Goal: Task Accomplishment & Management: Use online tool/utility

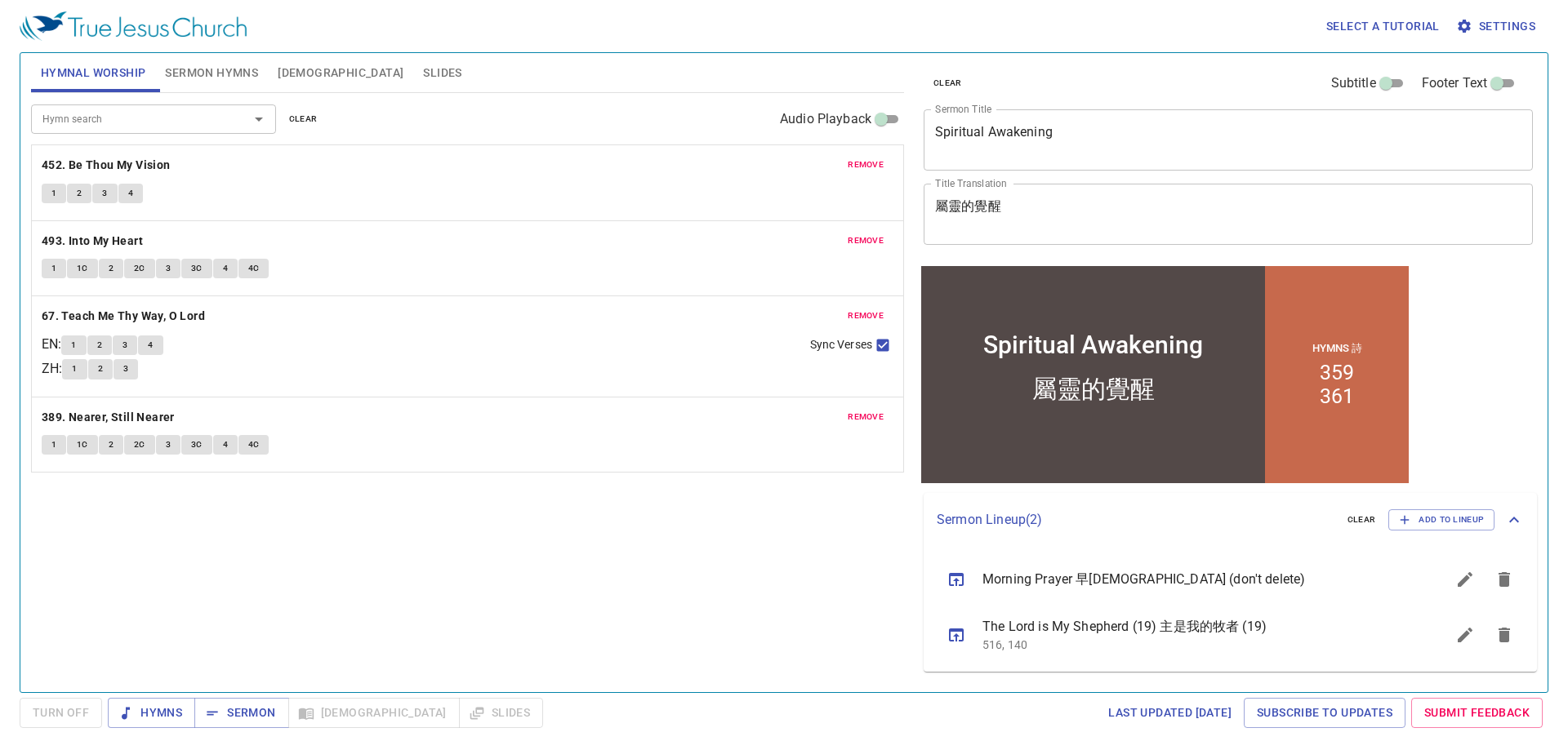
click at [310, 116] on span "clear" at bounding box center [304, 118] width 29 height 14
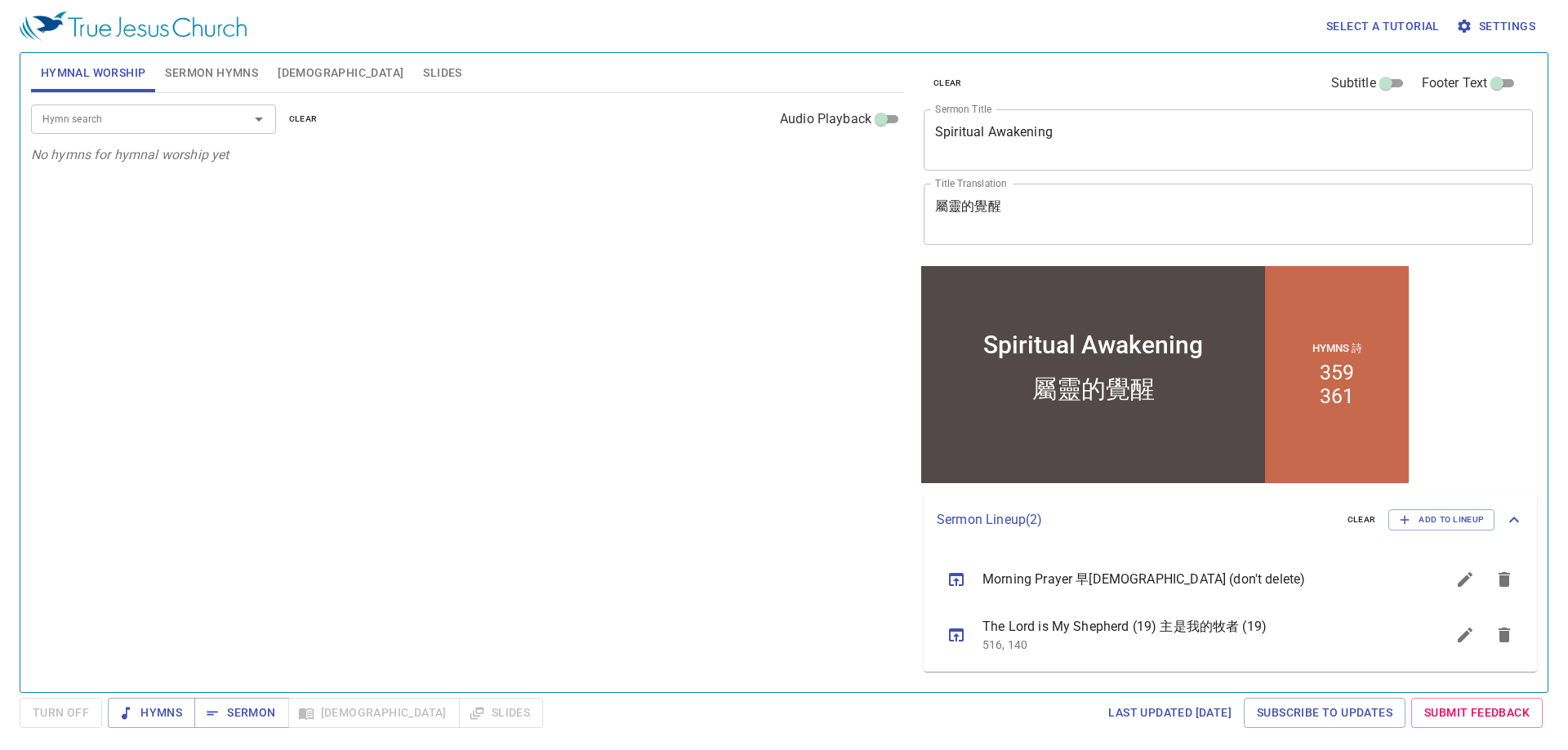
click at [220, 77] on span "Sermon Hymns" at bounding box center [211, 72] width 93 height 20
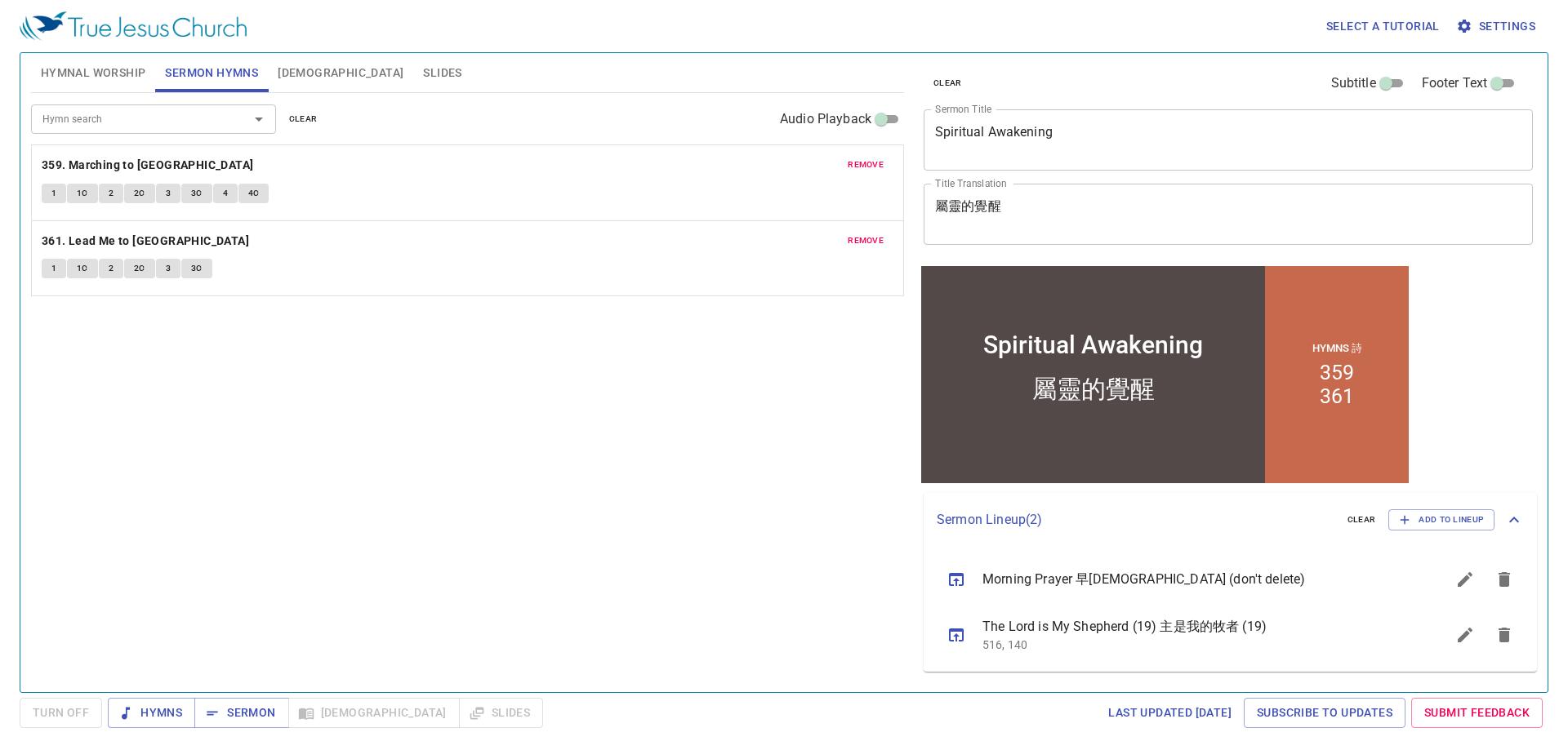
click at [957, 571] on icon "sermon lineup list" at bounding box center [956, 579] width 19 height 19
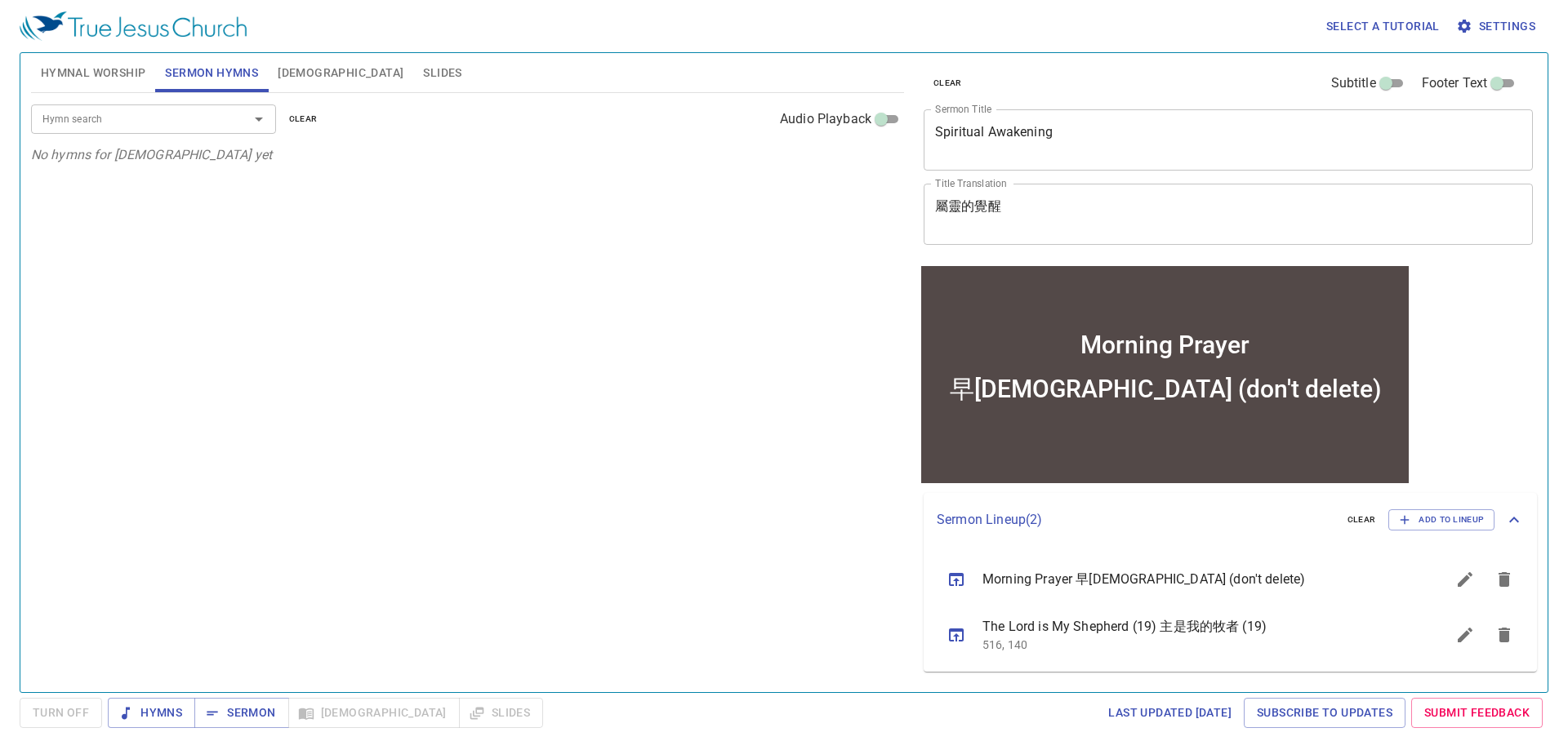
click at [1018, 207] on textarea "早禱會 (don't delete)" at bounding box center [1228, 214] width 586 height 31
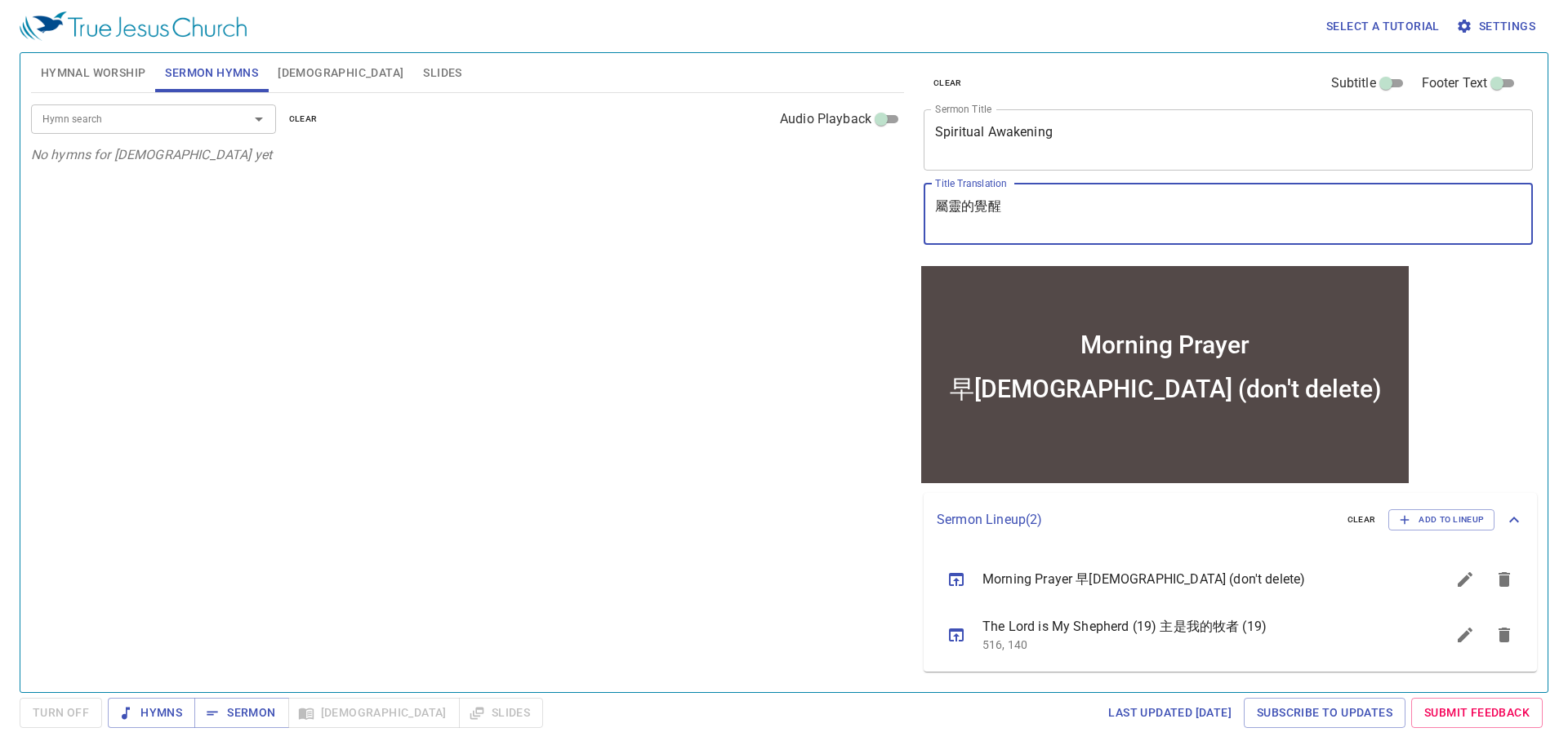
click at [1018, 207] on textarea "早禱會 (don't delete)" at bounding box center [1228, 214] width 586 height 31
click at [1038, 209] on textarea "早禱會 (don't )" at bounding box center [1228, 214] width 586 height 31
type textarea "早禱會"
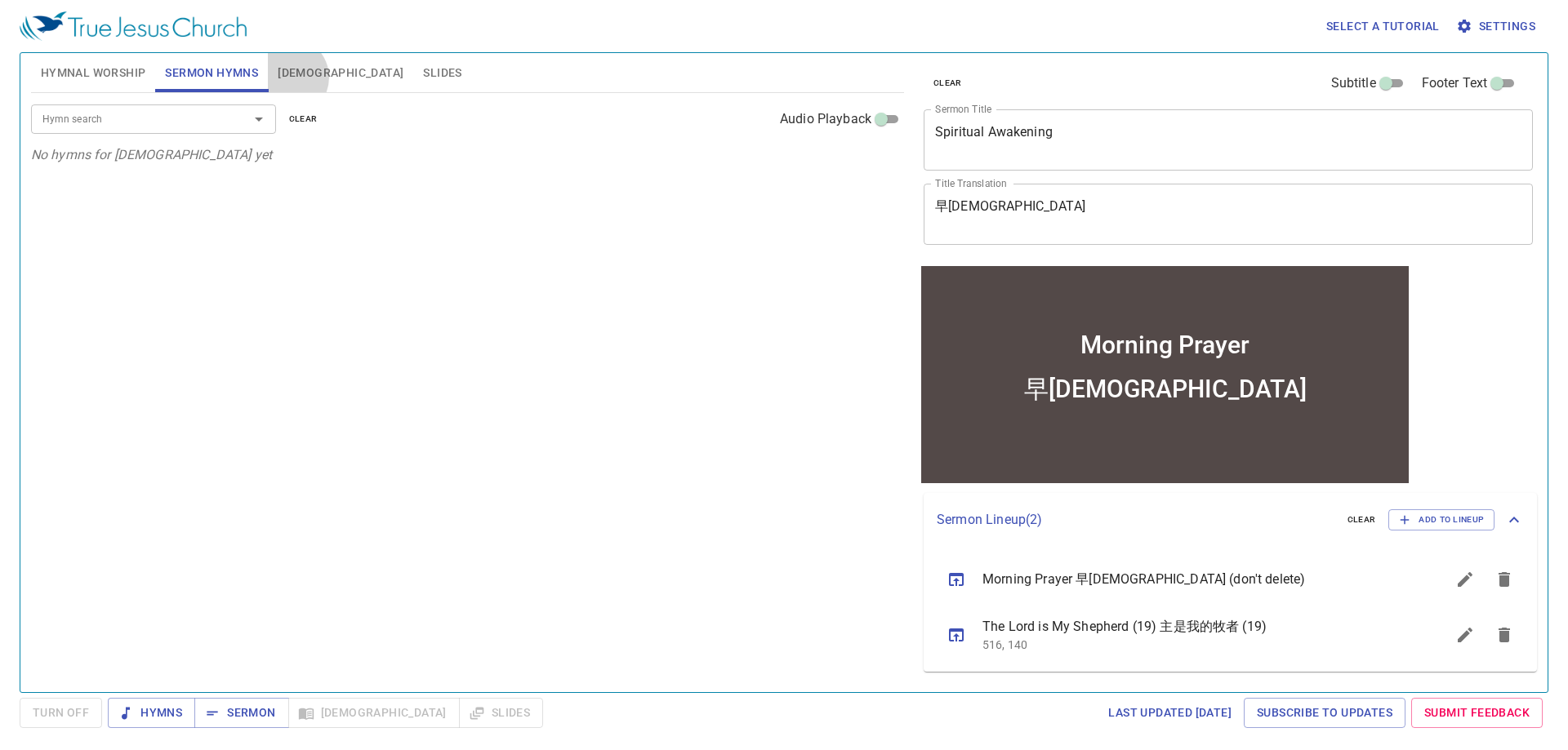
click at [287, 78] on span "[DEMOGRAPHIC_DATA]" at bounding box center [340, 72] width 126 height 20
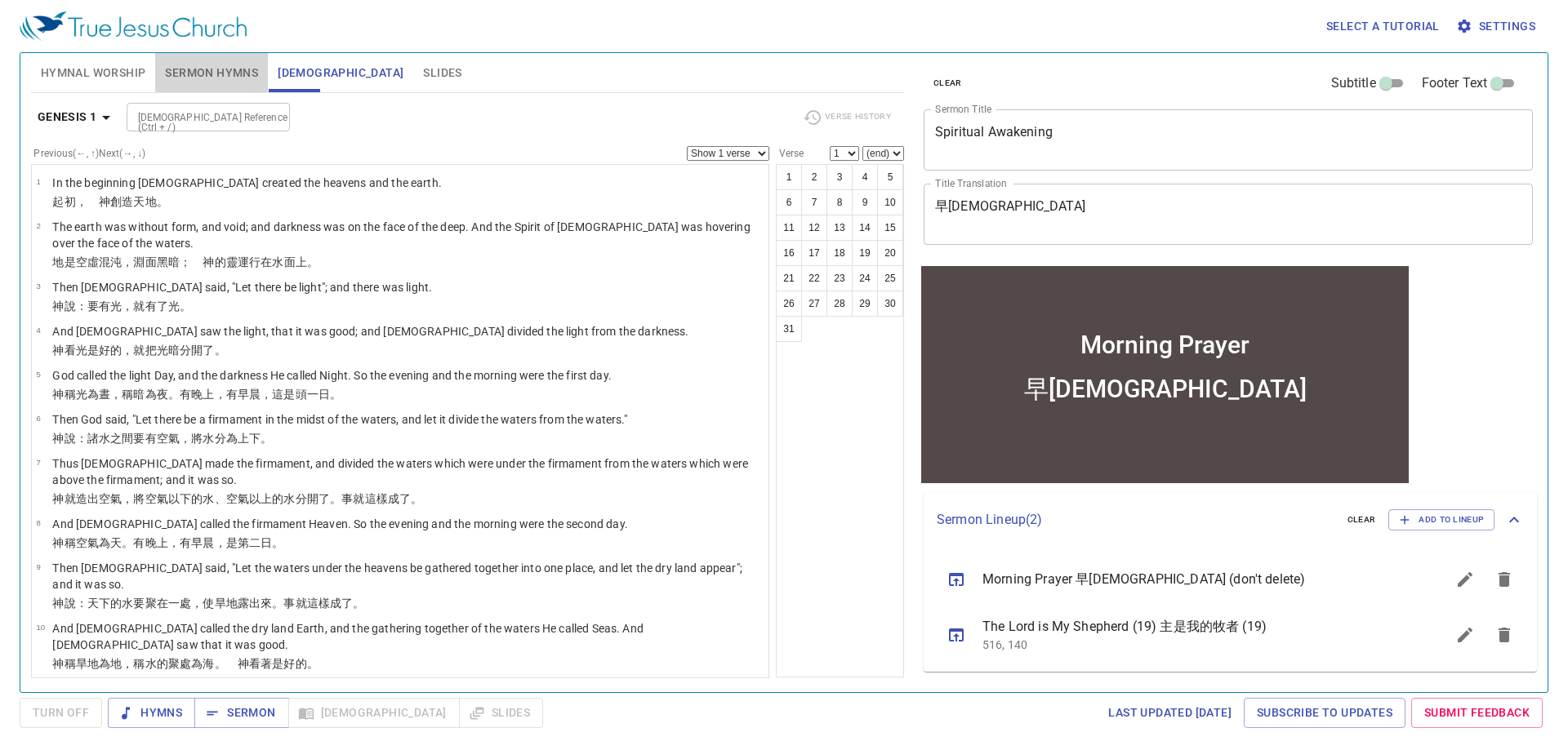
click at [219, 87] on button "Sermon Hymns" at bounding box center [211, 72] width 112 height 39
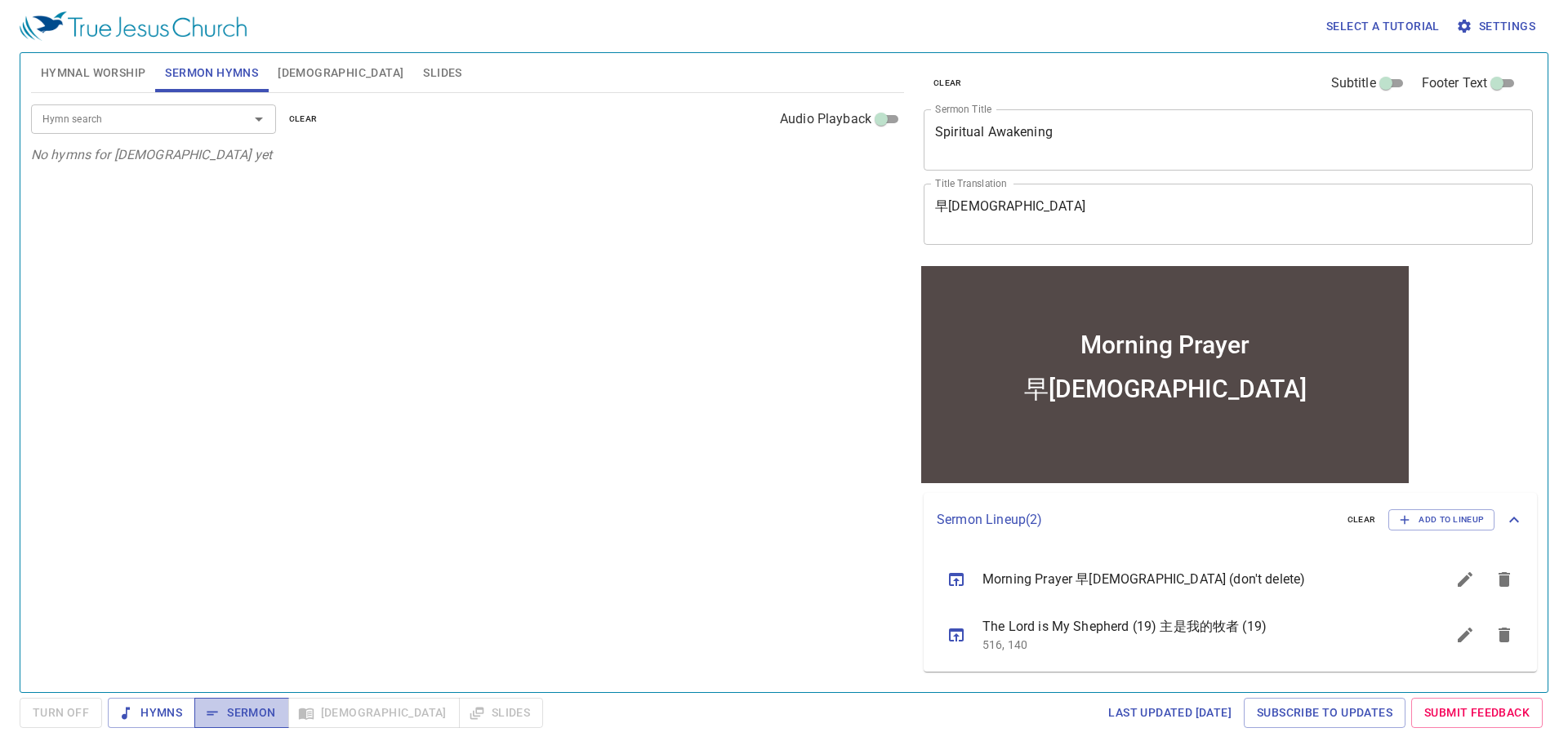
click at [248, 719] on span "Sermon" at bounding box center [241, 713] width 68 height 20
click at [580, 601] on div "Hymn search Hymn search clear Audio Playback No hymns for sermon yet" at bounding box center [467, 385] width 873 height 585
click at [252, 273] on div "Hymn search Hymn search clear Audio Playback No hymns for sermon yet" at bounding box center [467, 385] width 873 height 585
click at [305, 79] on span "[DEMOGRAPHIC_DATA]" at bounding box center [340, 72] width 126 height 20
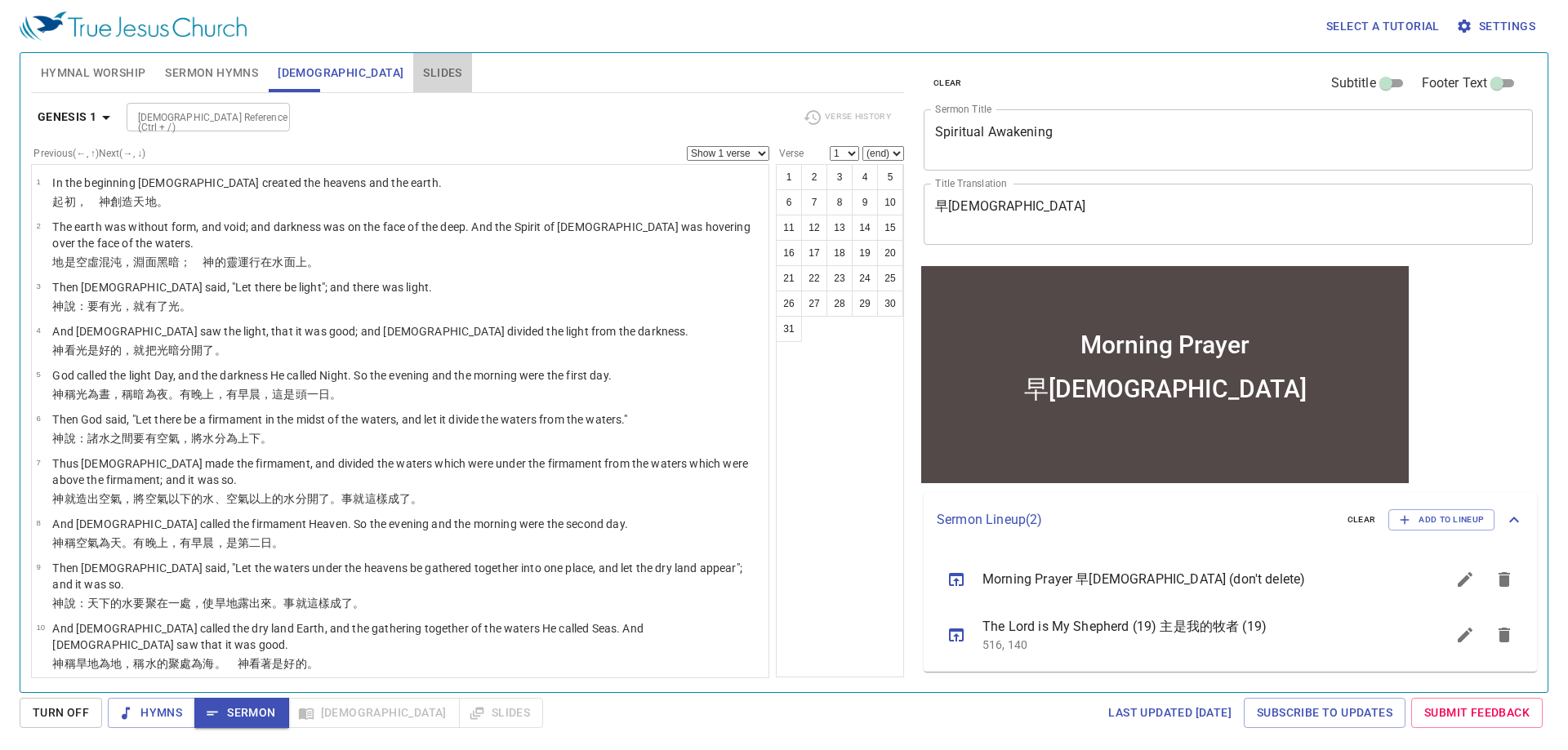
click at [423, 68] on span "Slides" at bounding box center [442, 72] width 38 height 20
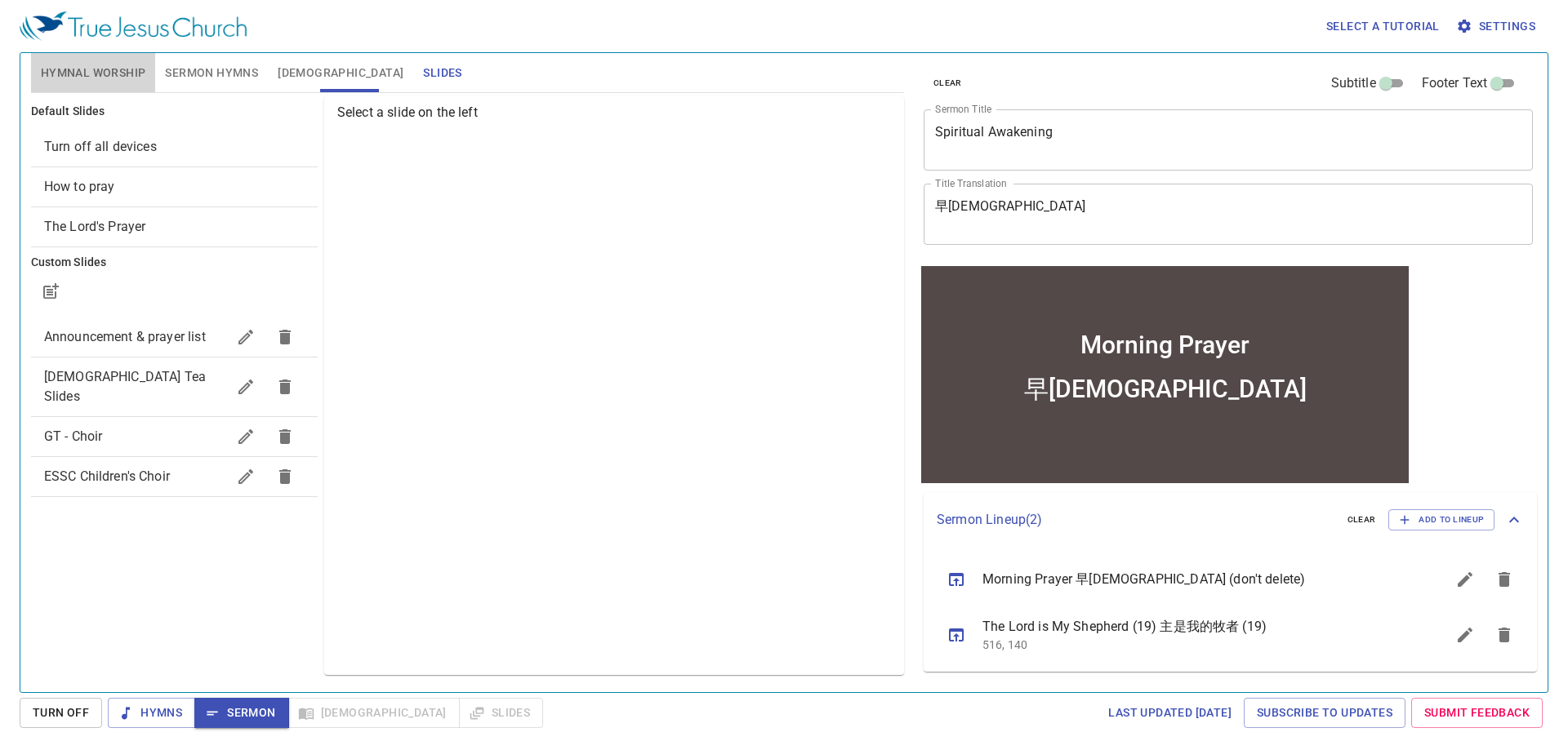
click at [68, 79] on span "Hymnal Worship" at bounding box center [94, 72] width 106 height 20
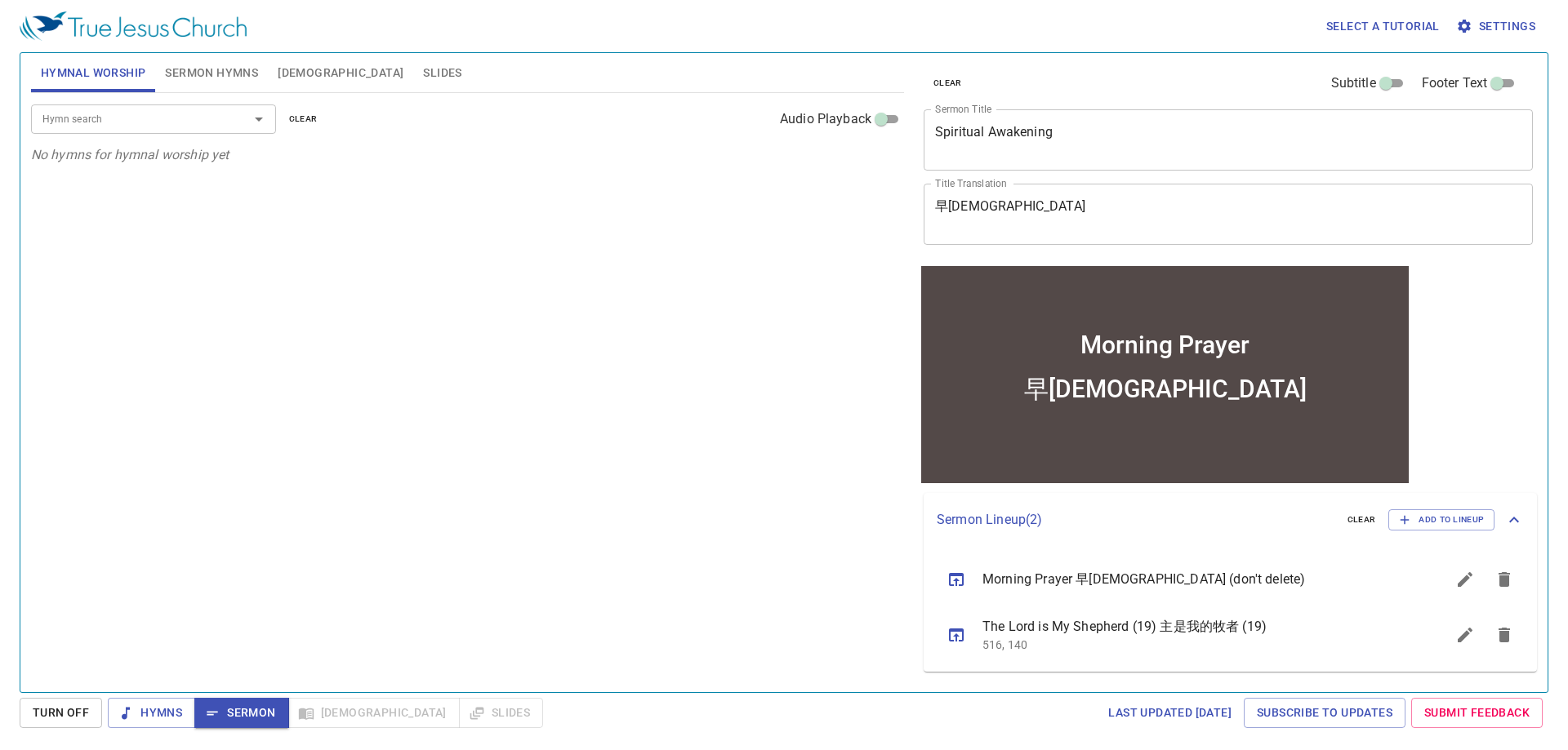
click at [357, 506] on div "Hymn search Hymn search clear Audio Playback No hymns for hymnal worship yet" at bounding box center [467, 385] width 873 height 585
drag, startPoint x: 1209, startPoint y: 389, endPoint x: 1625, endPoint y: 539, distance: 442.2
click at [1134, 389] on div "早禱會" at bounding box center [1164, 400] width 487 height 76
drag, startPoint x: 1334, startPoint y: 378, endPoint x: 1310, endPoint y: 378, distance: 24.0
click at [1334, 378] on div "早禱會" at bounding box center [1164, 400] width 487 height 76
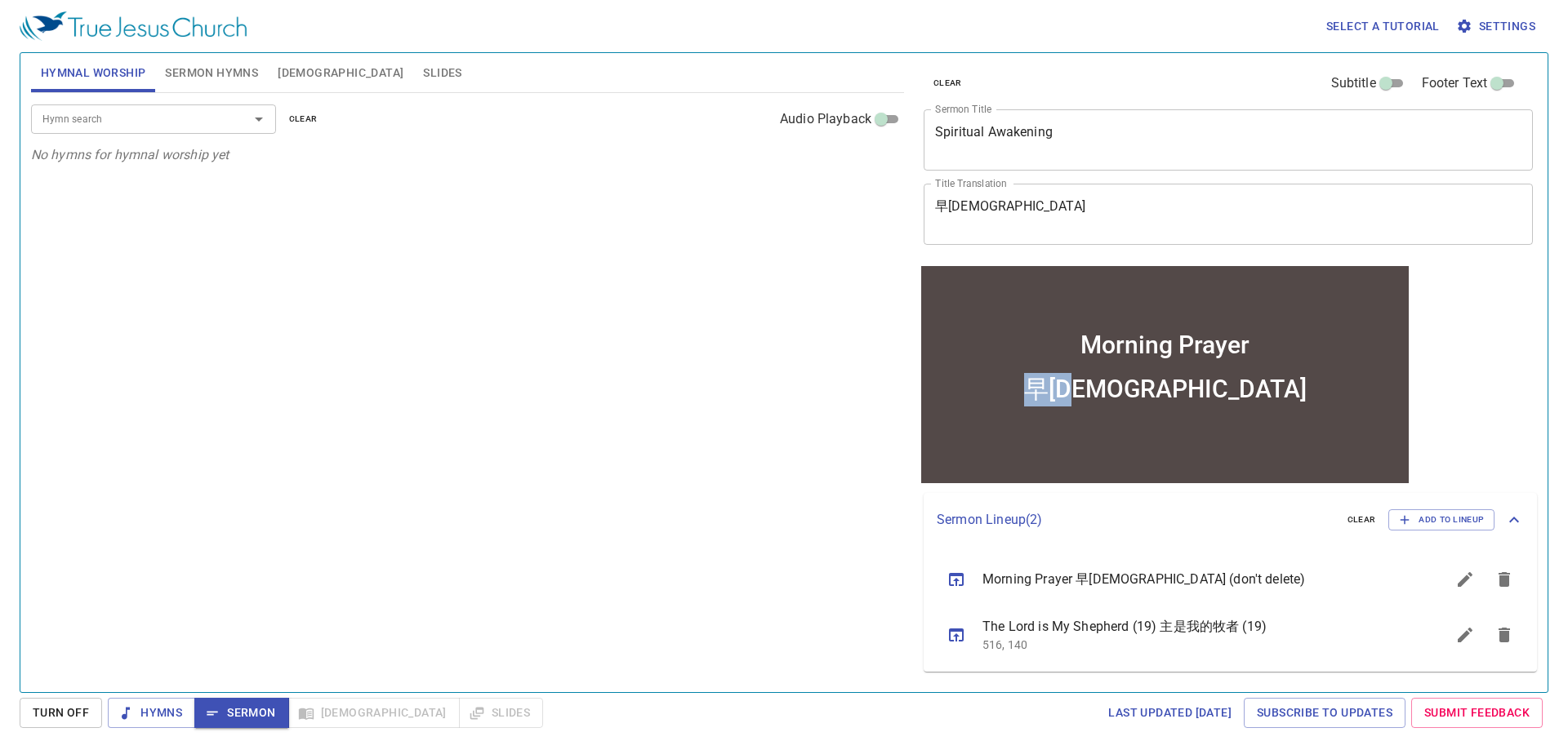
drag, startPoint x: 1210, startPoint y: 378, endPoint x: 1100, endPoint y: 400, distance: 112.2
click at [1100, 400] on div "早禱會" at bounding box center [1164, 400] width 487 height 76
copy div "早禱會"
click at [200, 72] on span "Sermon Hymns" at bounding box center [211, 72] width 93 height 20
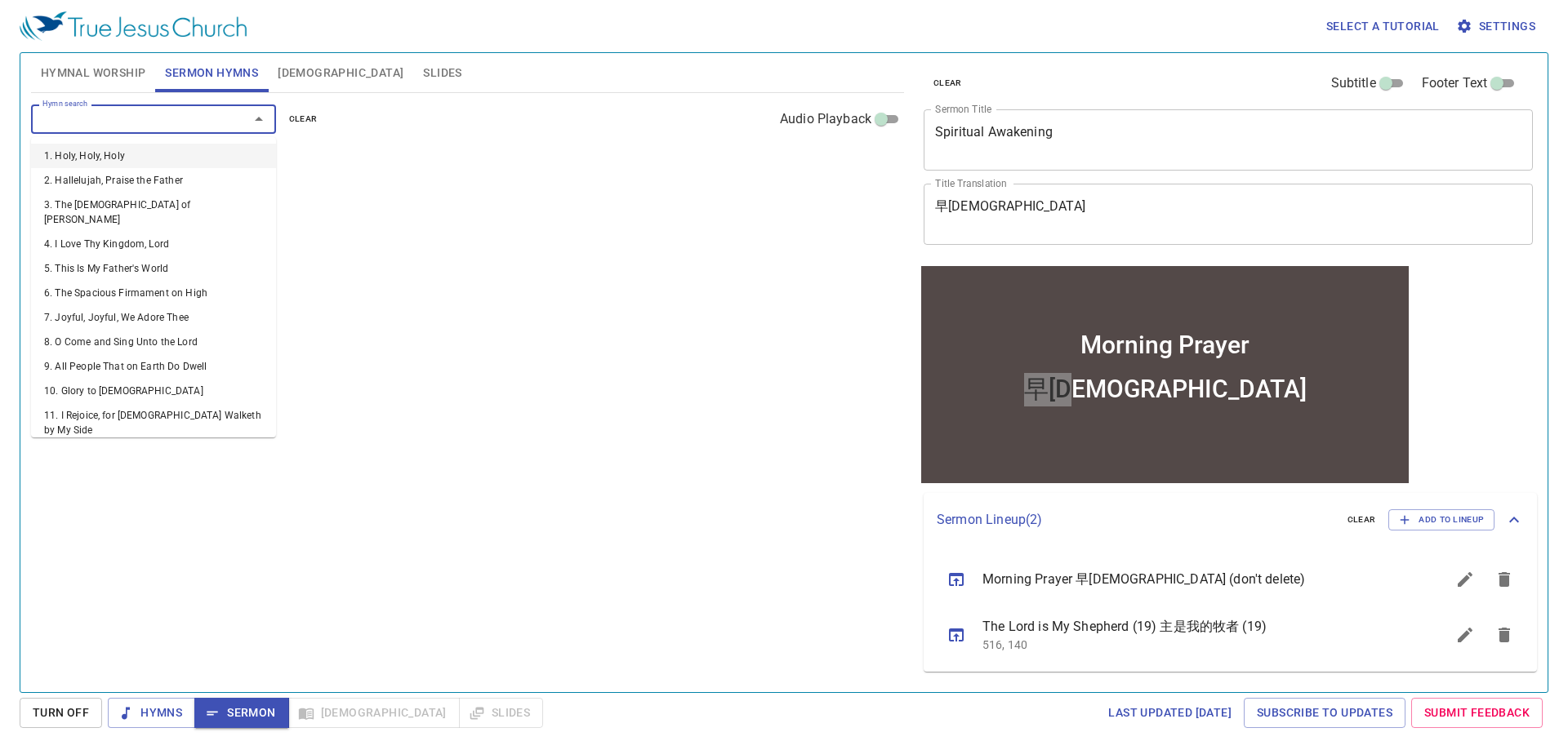
click at [165, 117] on input "Hymn search" at bounding box center [129, 119] width 187 height 19
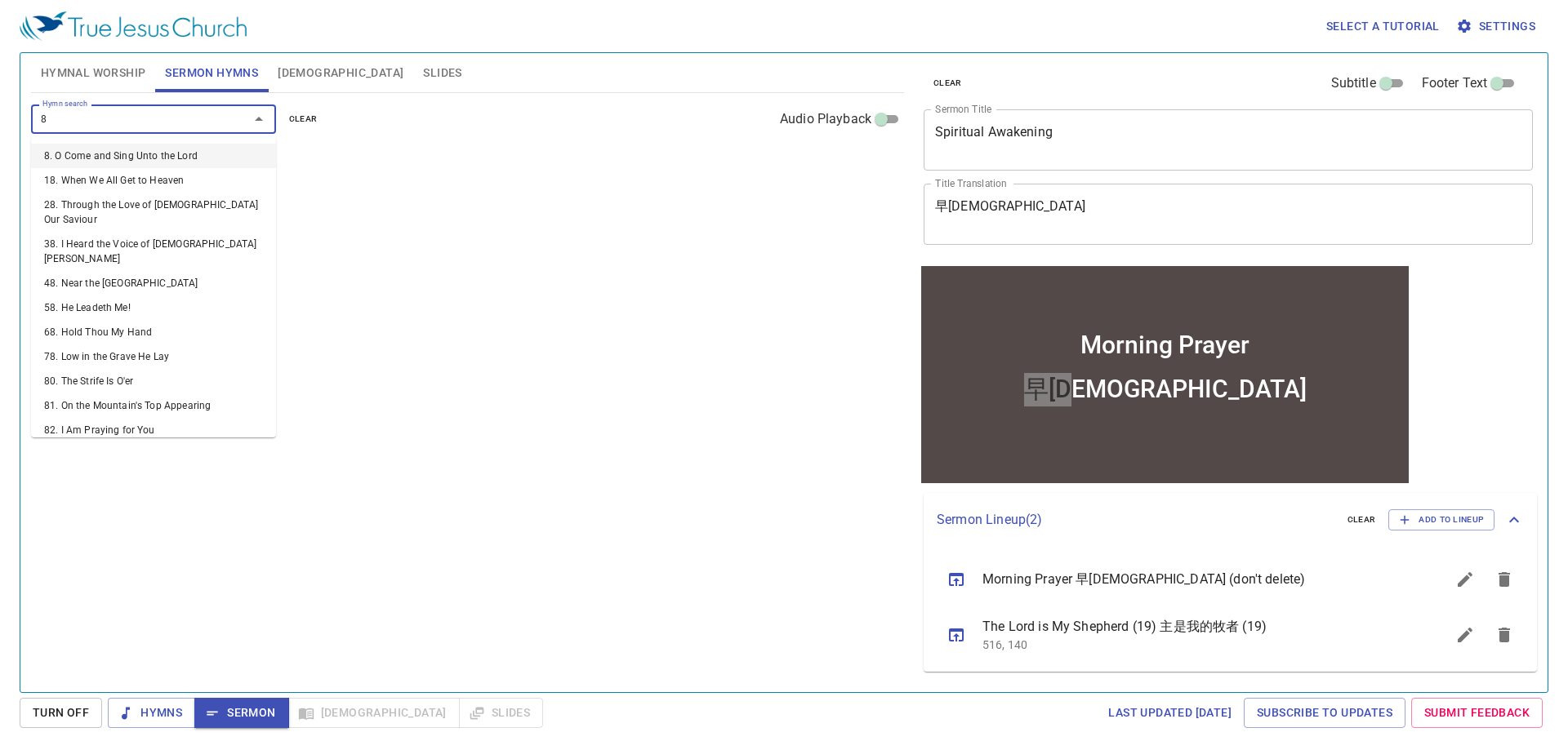
type input "82"
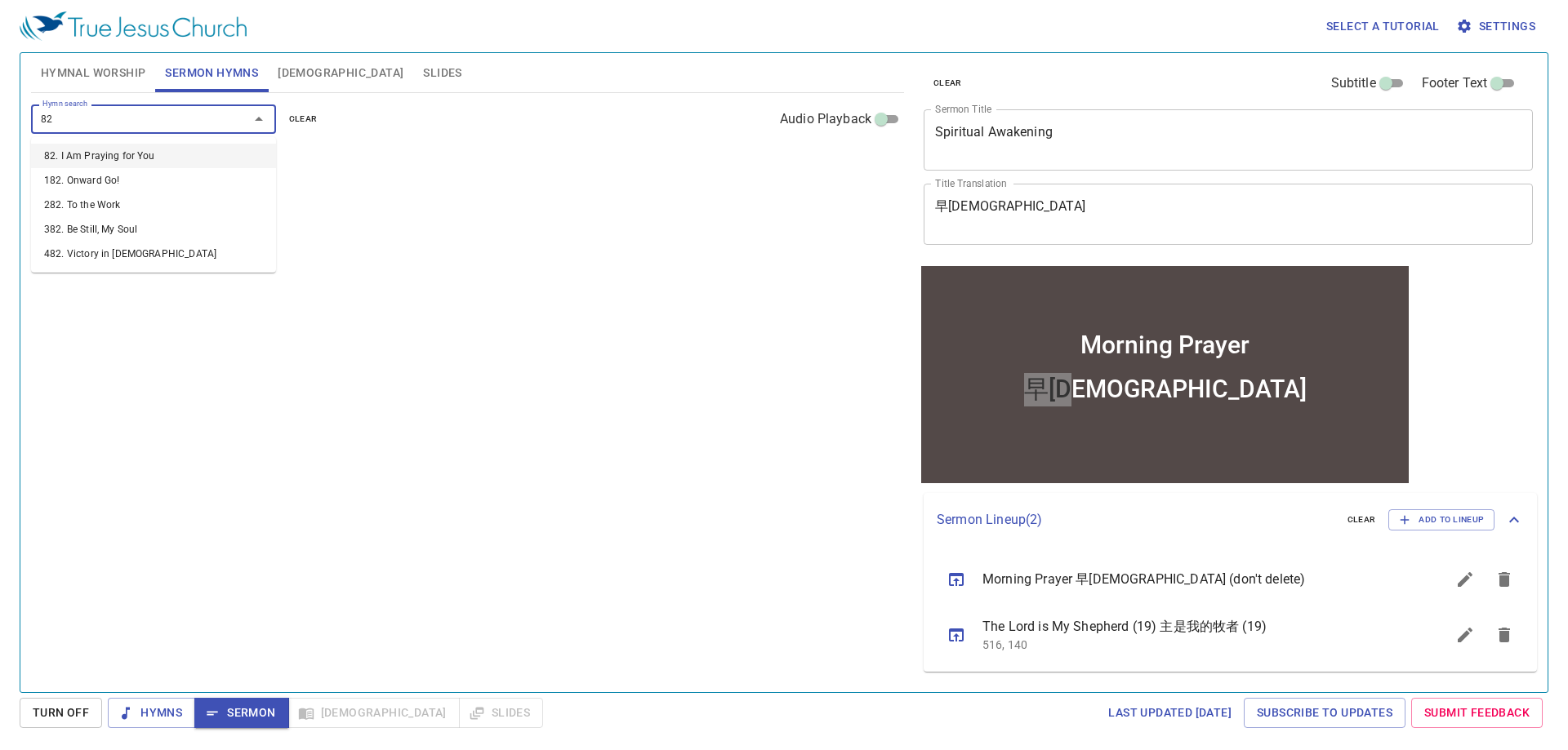
click at [155, 156] on li "82. I Am Praying for You" at bounding box center [153, 157] width 245 height 25
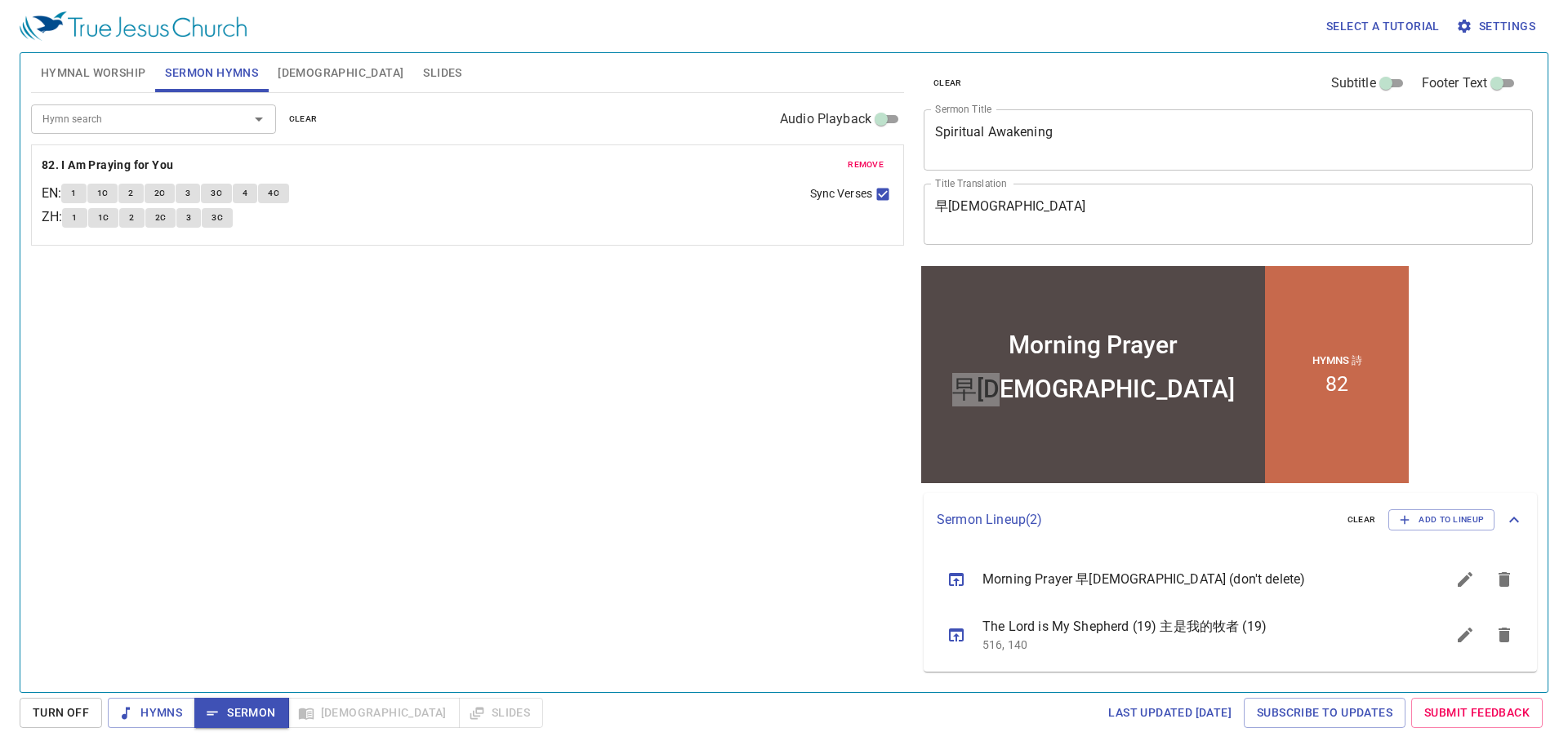
drag, startPoint x: 730, startPoint y: 482, endPoint x: 916, endPoint y: 438, distance: 191.1
click at [730, 481] on div "Hymn search Hymn search clear Audio Playback remove 82. I Am Praying for You EN…" at bounding box center [467, 385] width 873 height 585
click at [1182, 405] on div "早禱會" at bounding box center [1093, 400] width 344 height 76
click at [1164, 395] on div "早禱會" at bounding box center [1093, 400] width 344 height 76
click at [378, 507] on div "Hymn search Hymn search clear Audio Playback remove 82. I Am Praying for You EN…" at bounding box center [467, 385] width 873 height 585
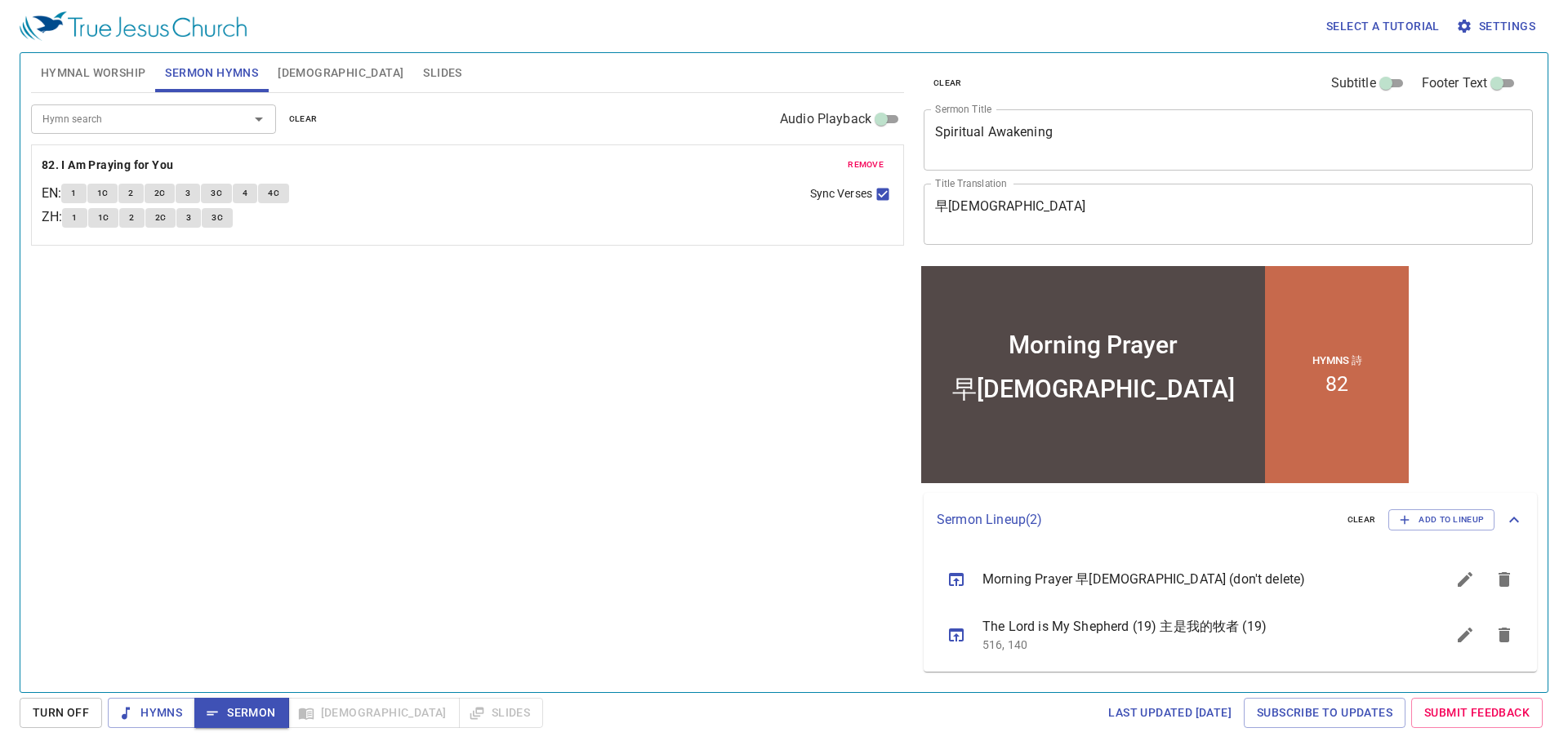
click at [276, 396] on div "Hymn search Hymn search clear Audio Playback remove 82. I Am Praying for You EN…" at bounding box center [467, 385] width 873 height 585
click at [76, 189] on span "1" at bounding box center [73, 193] width 5 height 14
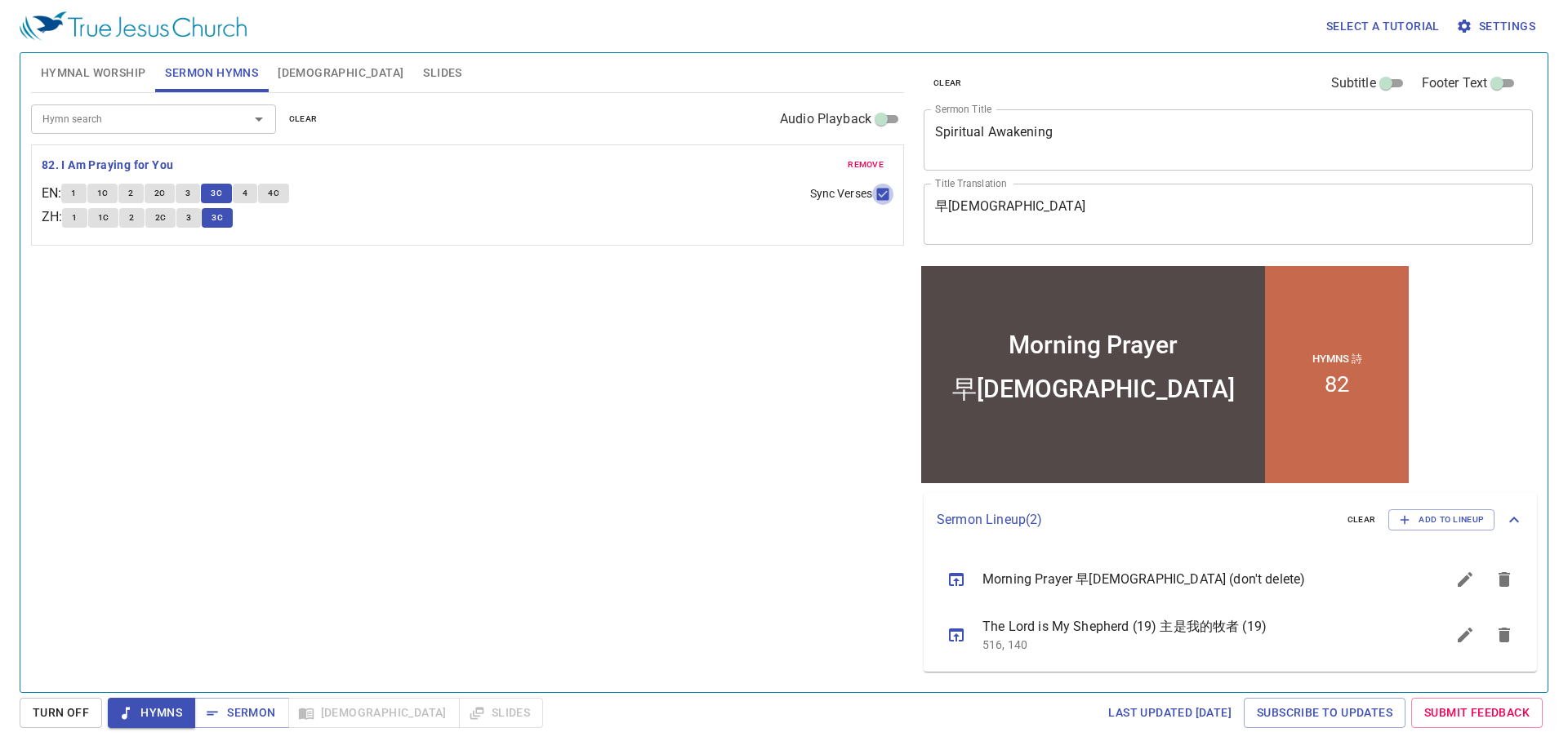
click at [885, 193] on input "Sync Verses" at bounding box center [883, 198] width 21 height 21
checkbox input "false"
click at [246, 193] on button "4" at bounding box center [245, 193] width 25 height 19
click at [191, 215] on span "3" at bounding box center [188, 217] width 5 height 14
click at [276, 195] on span "4C" at bounding box center [274, 193] width 12 height 14
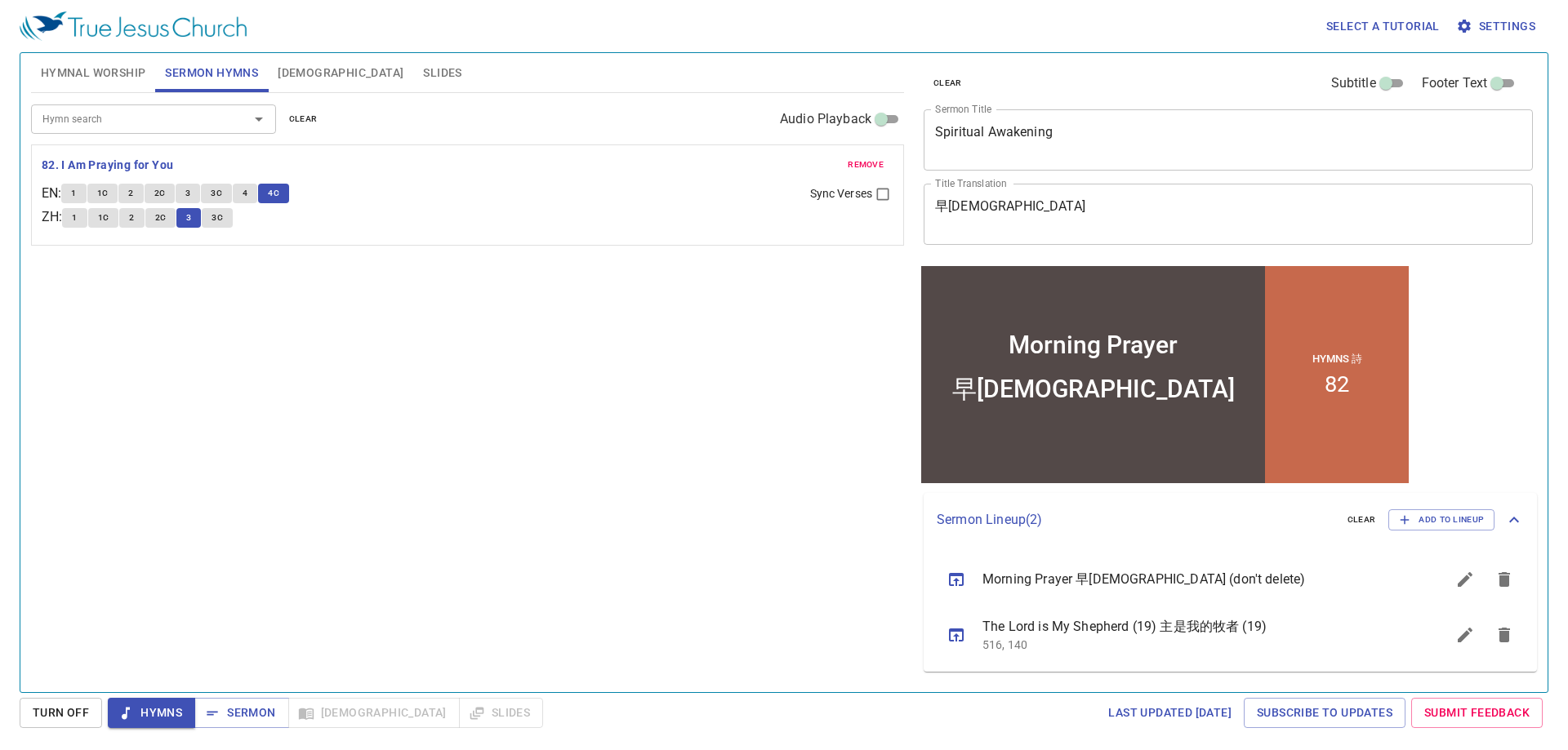
click at [221, 226] on span "3C" at bounding box center [217, 217] width 12 height 14
click at [248, 710] on span "Sermon" at bounding box center [241, 713] width 68 height 20
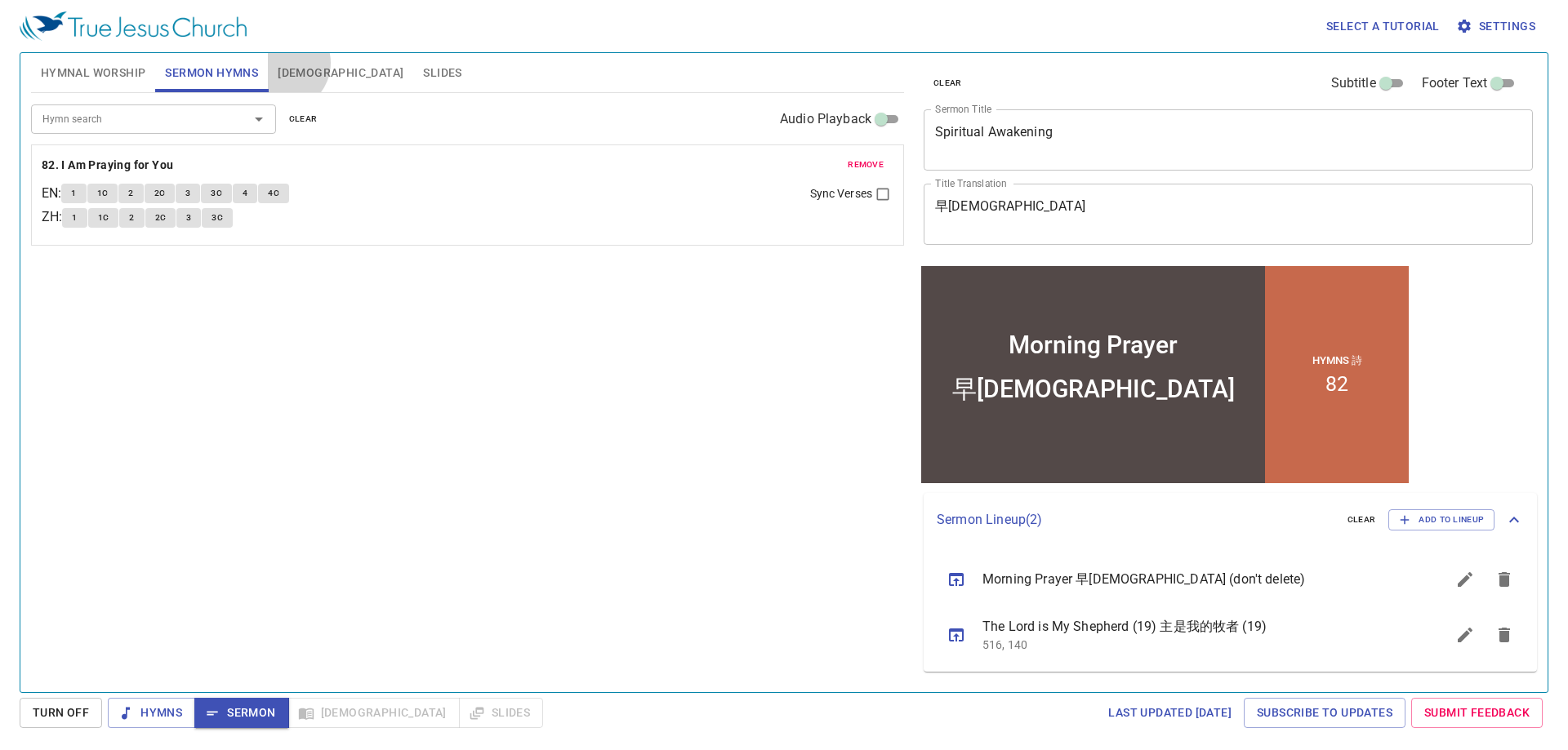
click at [282, 62] on span "[DEMOGRAPHIC_DATA]" at bounding box center [340, 72] width 126 height 20
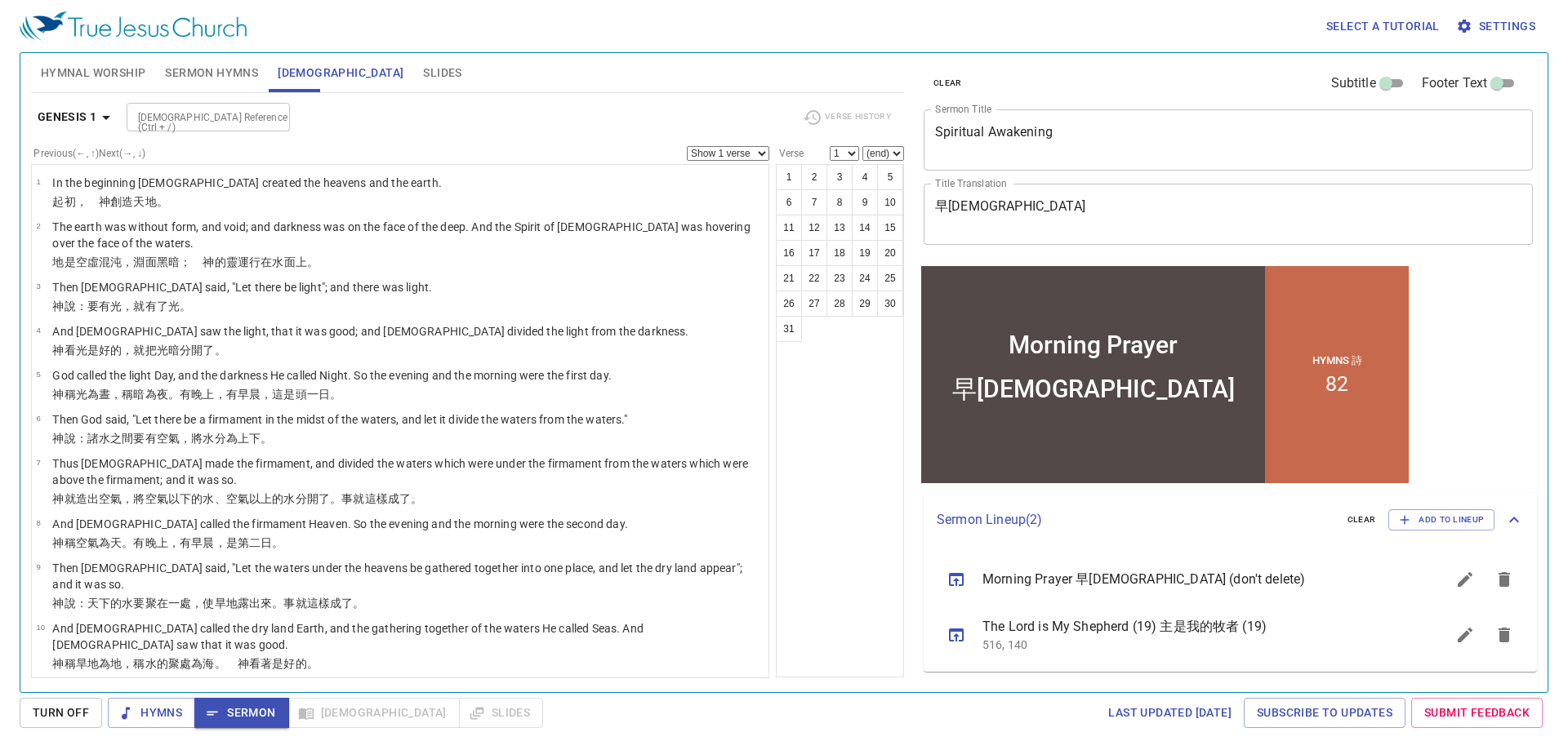
click at [179, 128] on div "[DEMOGRAPHIC_DATA] Reference (Ctrl + /)" at bounding box center [208, 117] width 163 height 29
type input "jer 29 10"
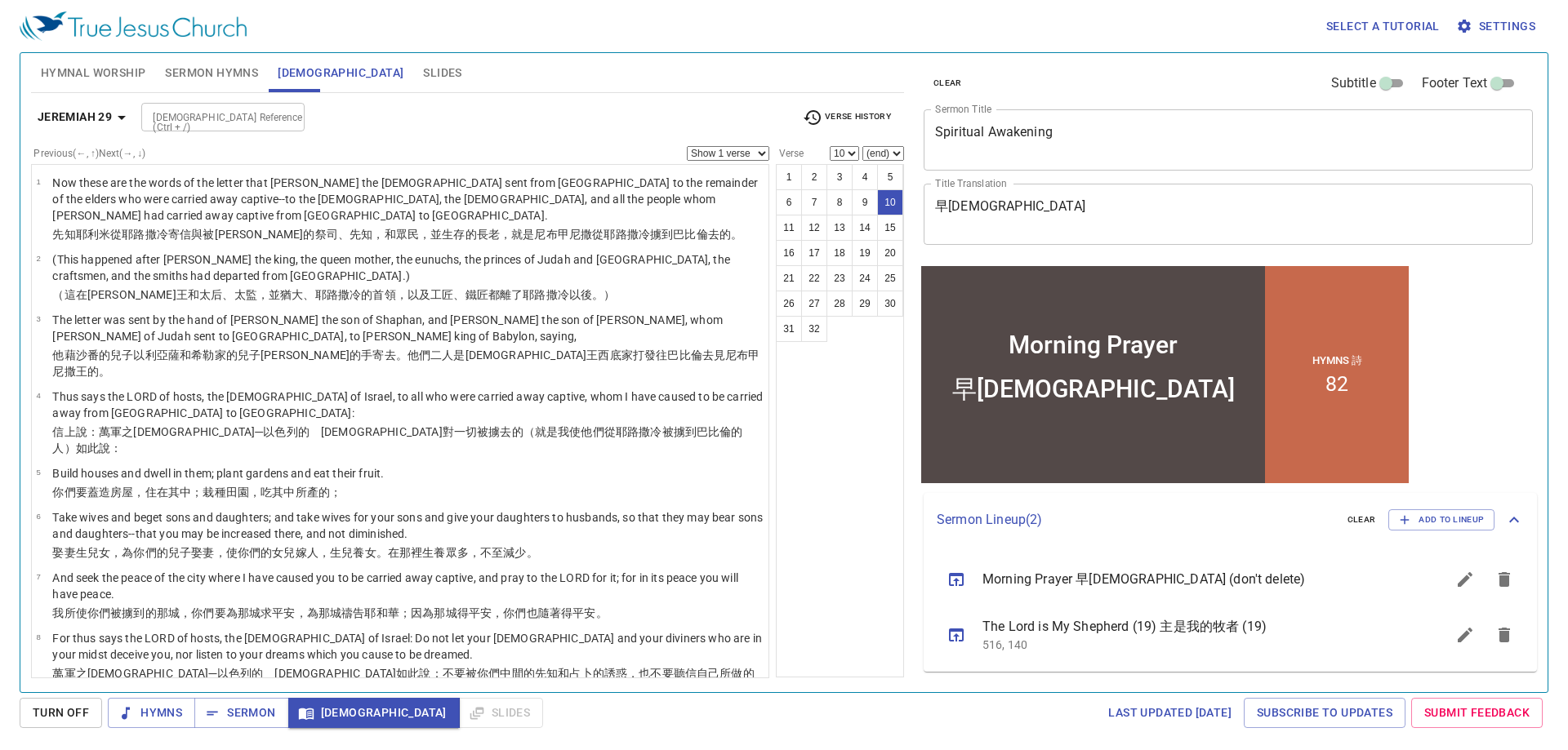
scroll to position [307, 0]
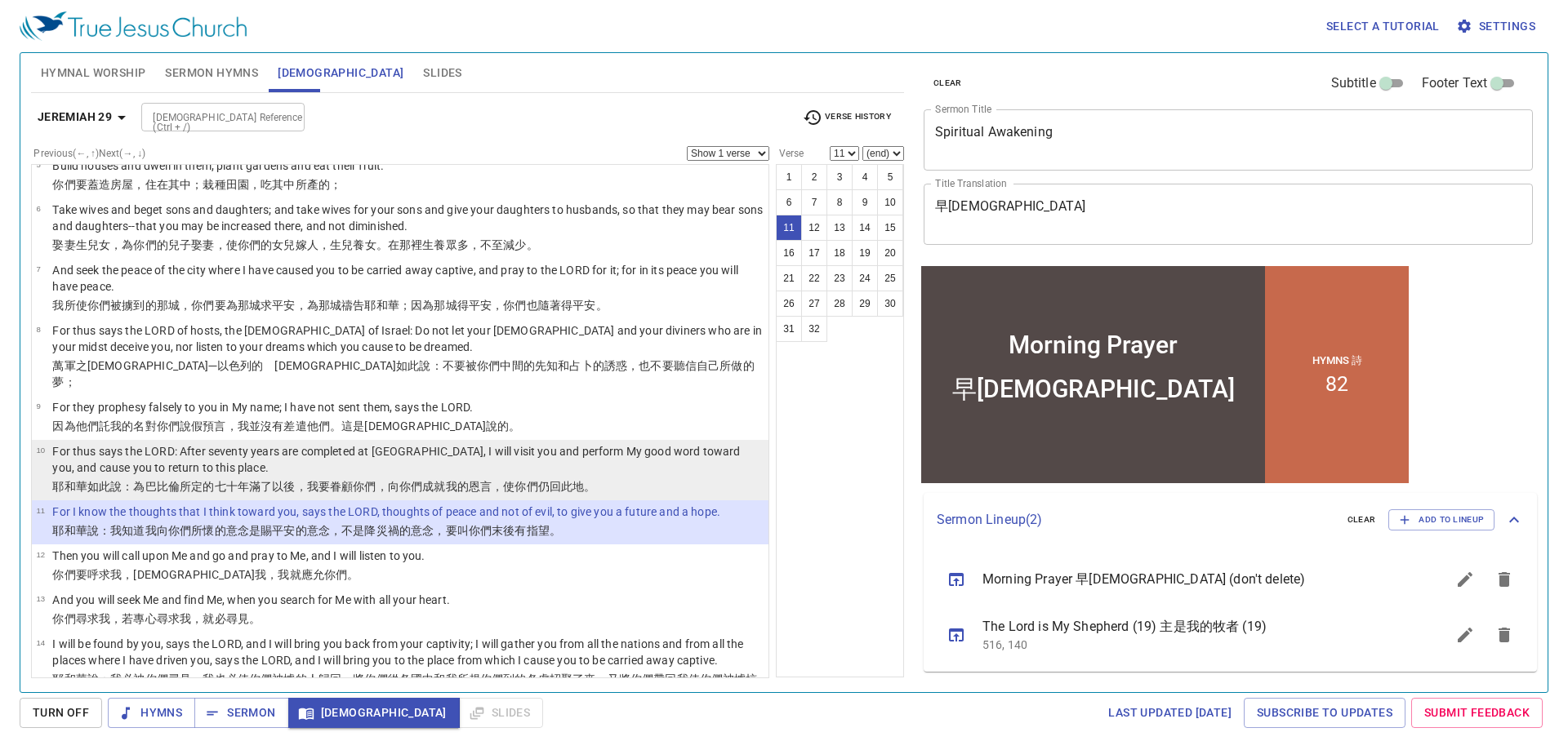
click at [694, 444] on p "For thus says the LORD: After seventy years are completed at Babylon, I will vi…" at bounding box center [407, 460] width 711 height 33
select select "10"
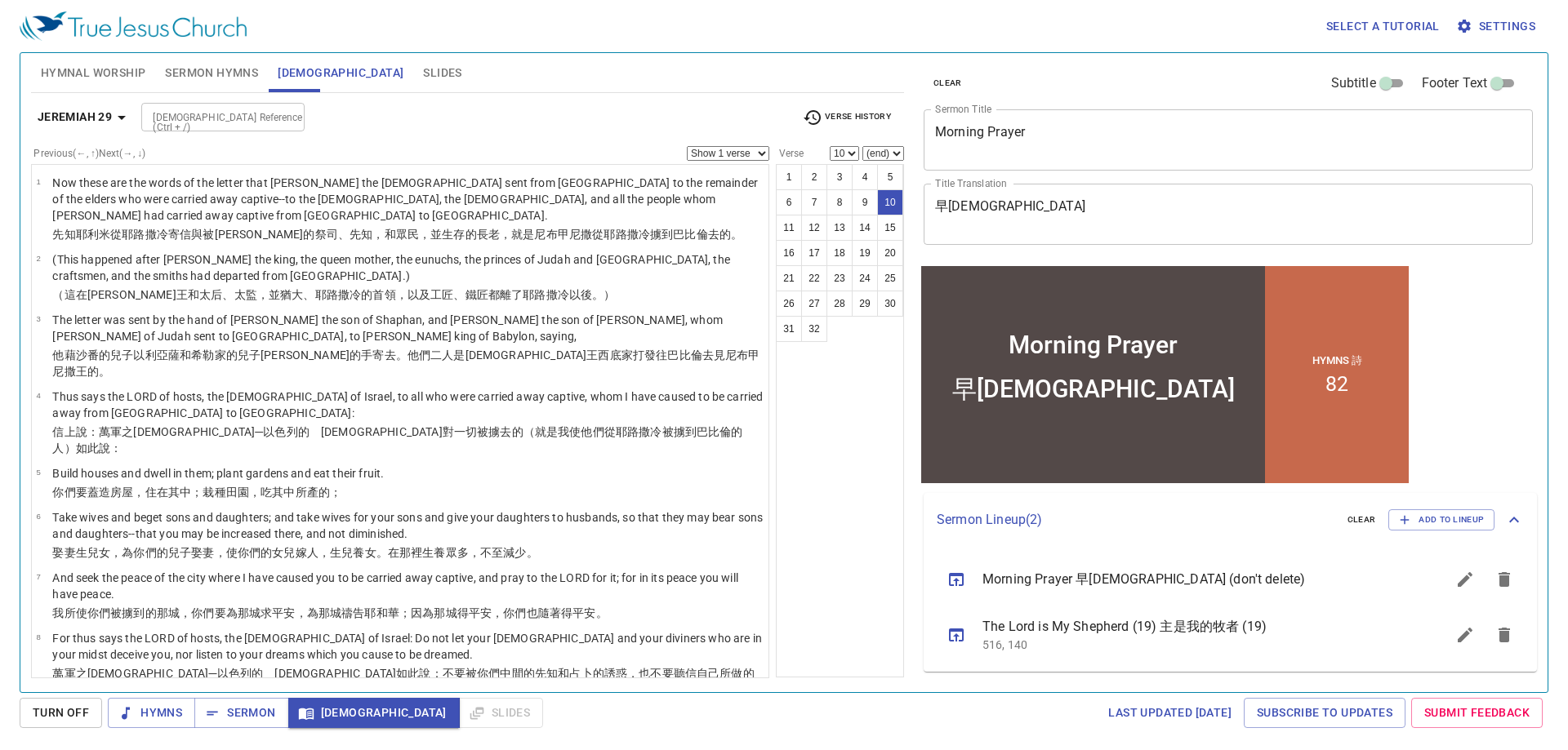
scroll to position [307, 0]
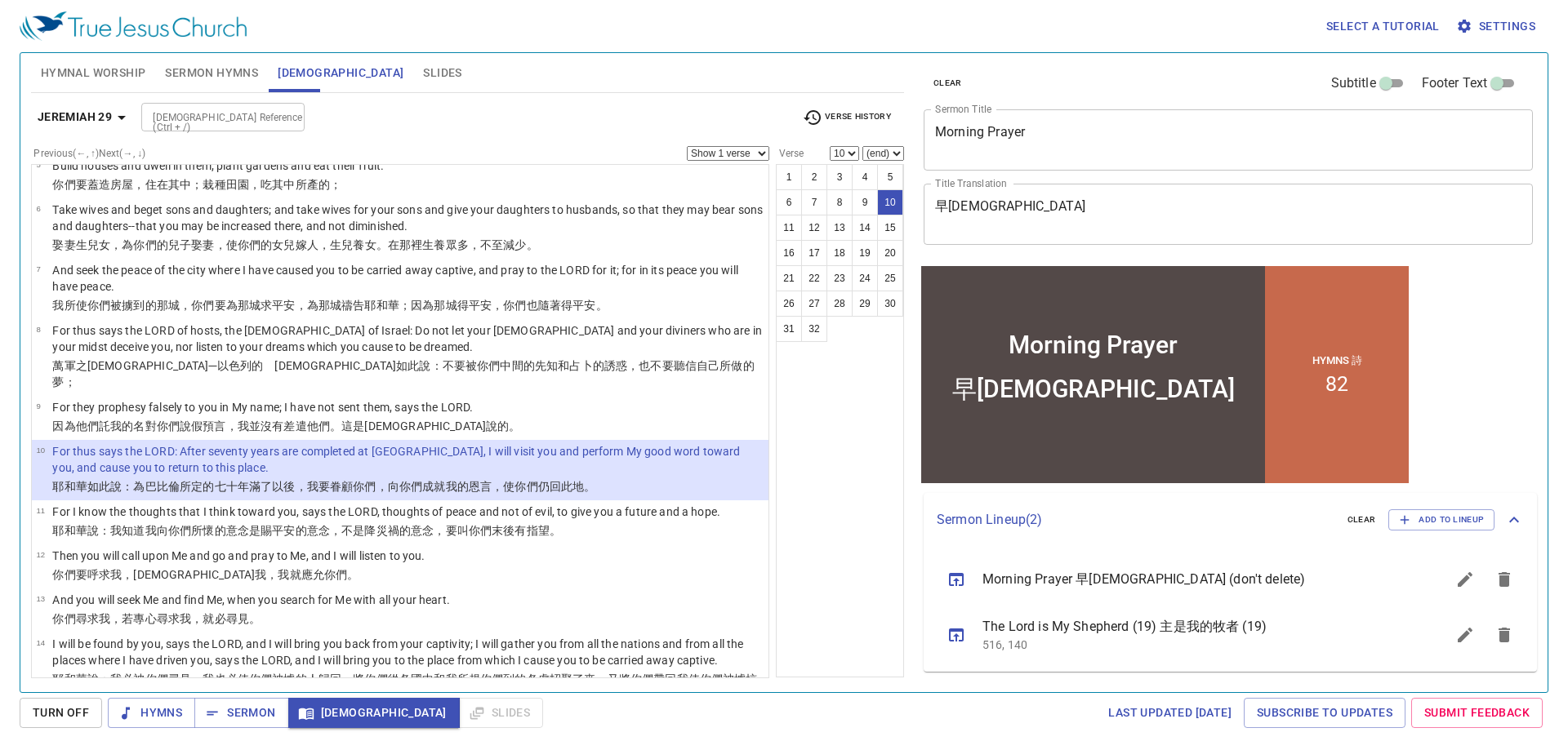
click at [757, 150] on select "Show 1 verse Show 2 verses Show 3 verses Show 4 verses Show 5 verses" at bounding box center [728, 153] width 83 height 14
click at [842, 474] on div "1 2 3 4 5 6 7 8 9 10 11 12 13 14 15 16 17 18 19 20 21 22 23 24 25 26 27 28 29 3…" at bounding box center [840, 421] width 128 height 514
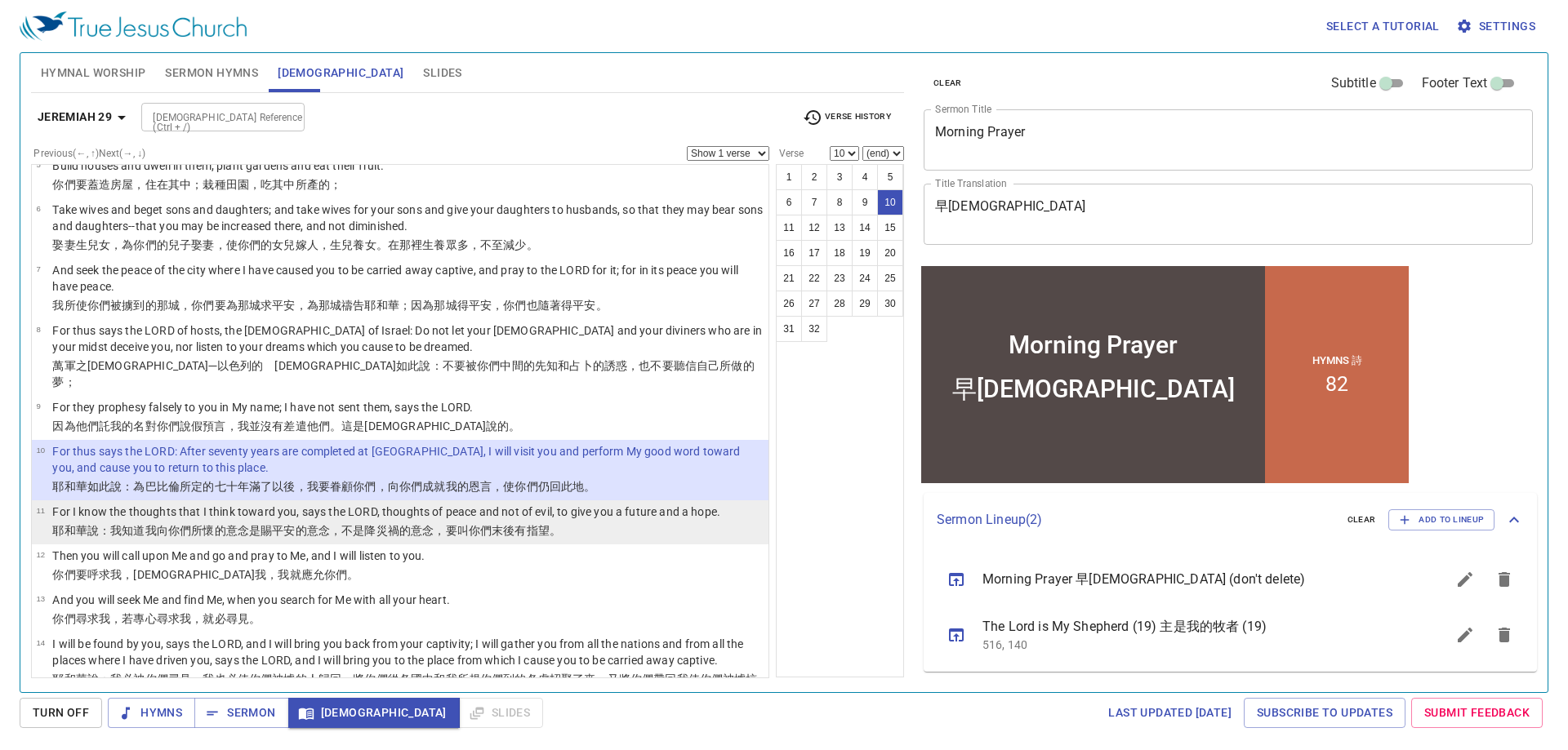
click at [674, 522] on p "耶和華 說 ：我知道 我向你們所懷 的意念 是賜平安 的意念 ，不是降災禍 的意念，要叫 你們末後 有指望 。" at bounding box center [385, 530] width 668 height 16
select select "11"
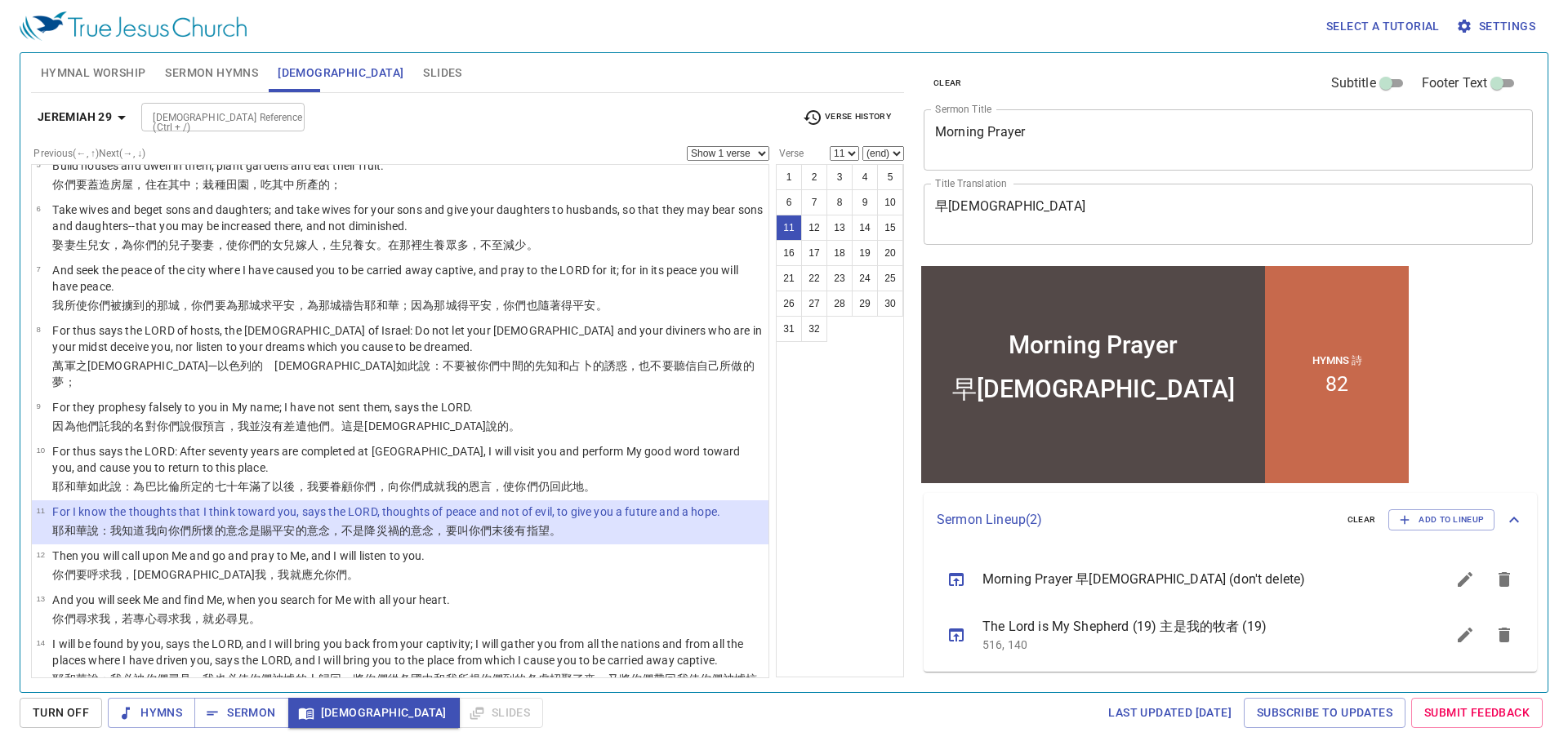
click at [674, 522] on p "耶和華 說 ：我知道 我向你們所懷 的意念 是賜平安 的意念 ，不是降災禍 的意念，要叫 你們末後 有指望 。" at bounding box center [385, 530] width 668 height 16
click at [423, 77] on span "Slides" at bounding box center [442, 72] width 38 height 20
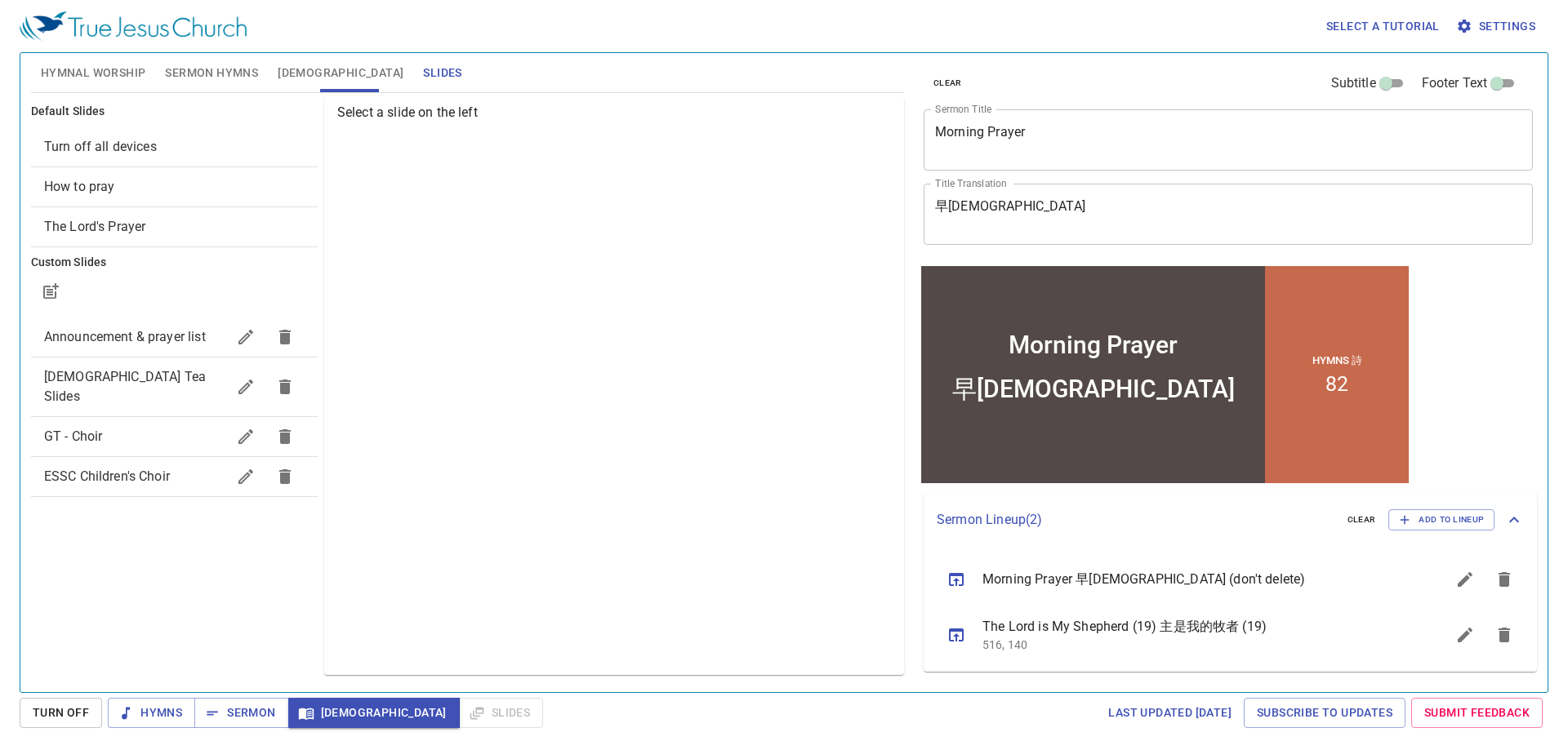
click at [163, 333] on span "Announcement & prayer list" at bounding box center [125, 337] width 161 height 15
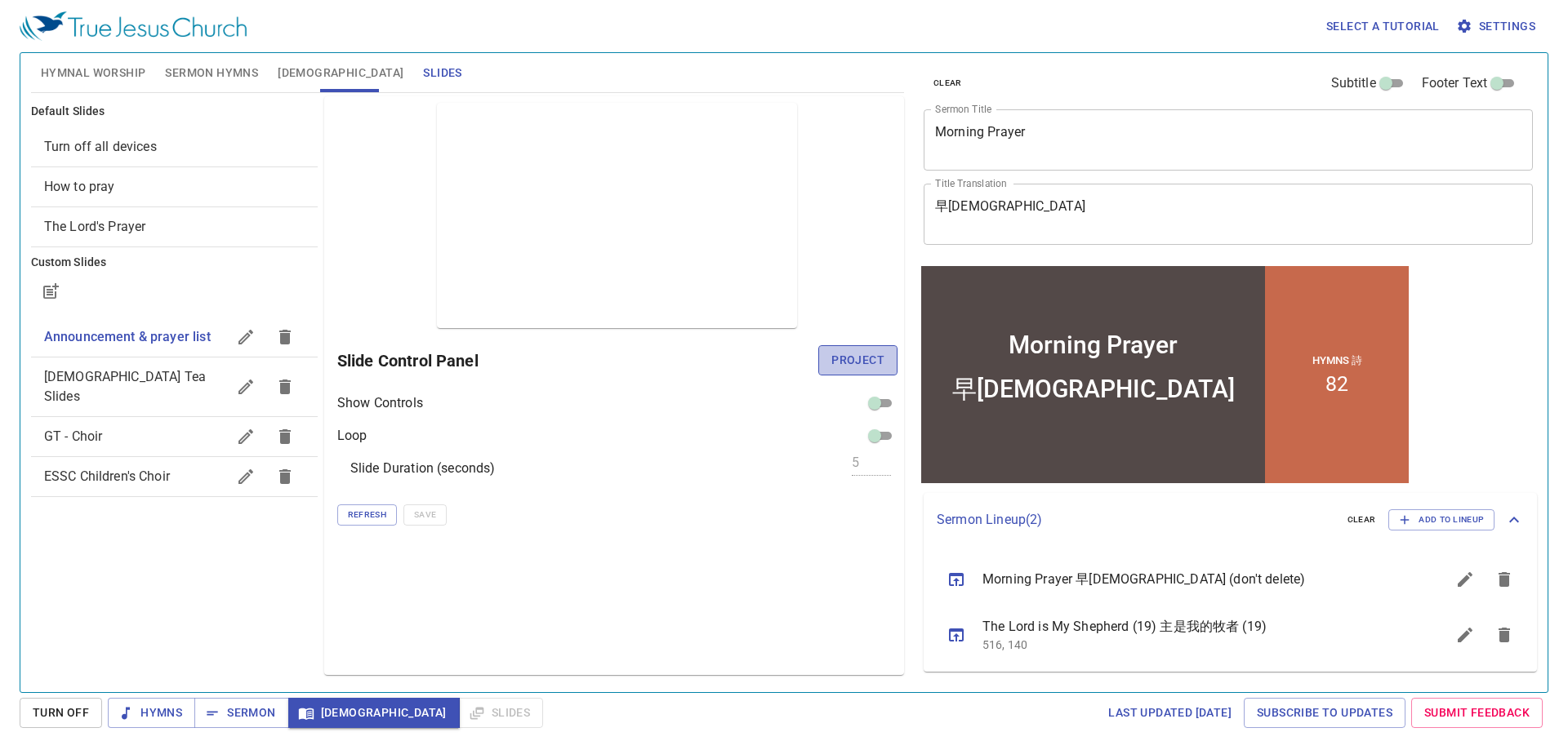
click at [851, 358] on span "Project" at bounding box center [857, 360] width 53 height 20
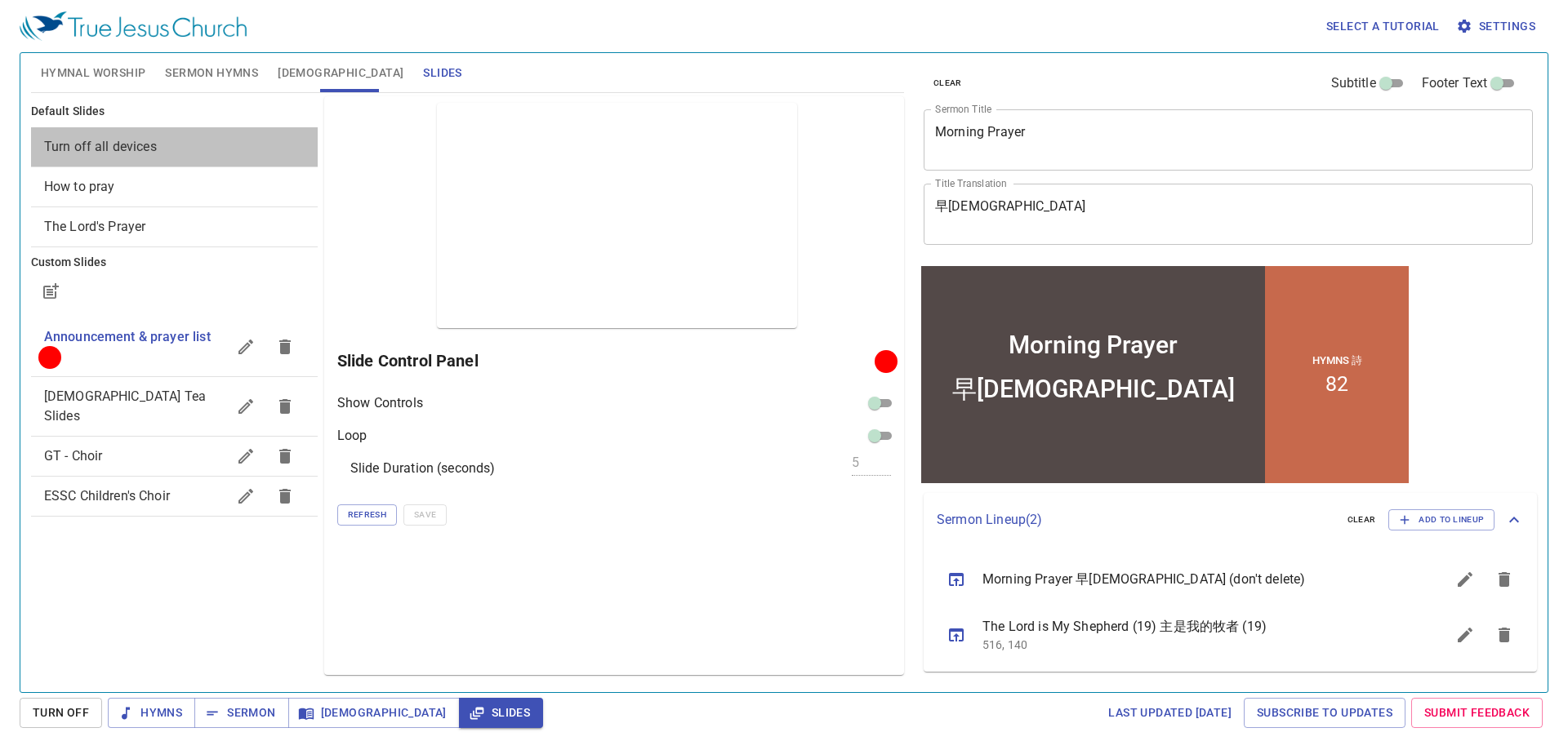
click at [117, 148] on span "Turn off all devices" at bounding box center [100, 147] width 112 height 15
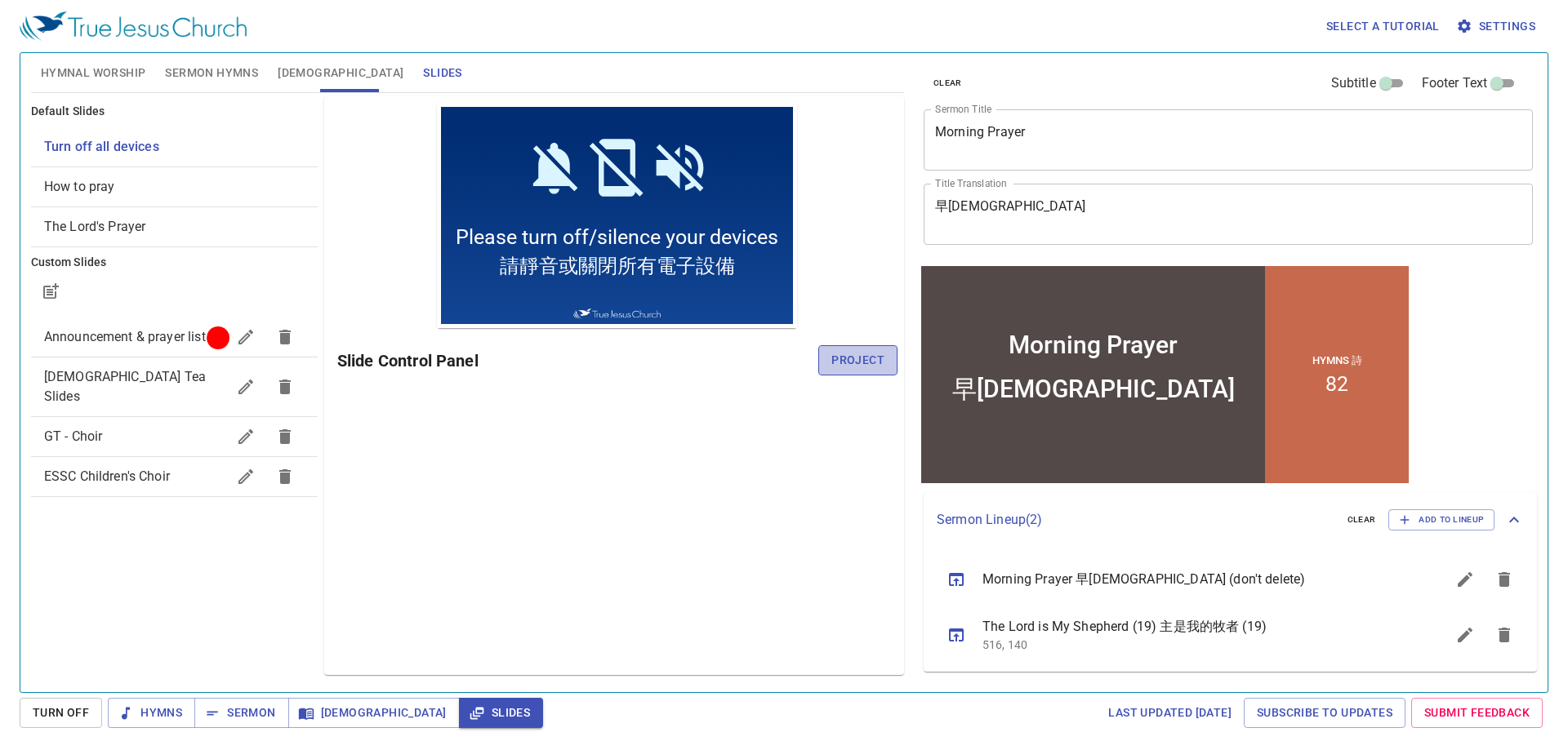
click at [842, 355] on span "Project" at bounding box center [857, 360] width 53 height 20
click at [107, 75] on span "Hymnal Worship" at bounding box center [94, 72] width 106 height 20
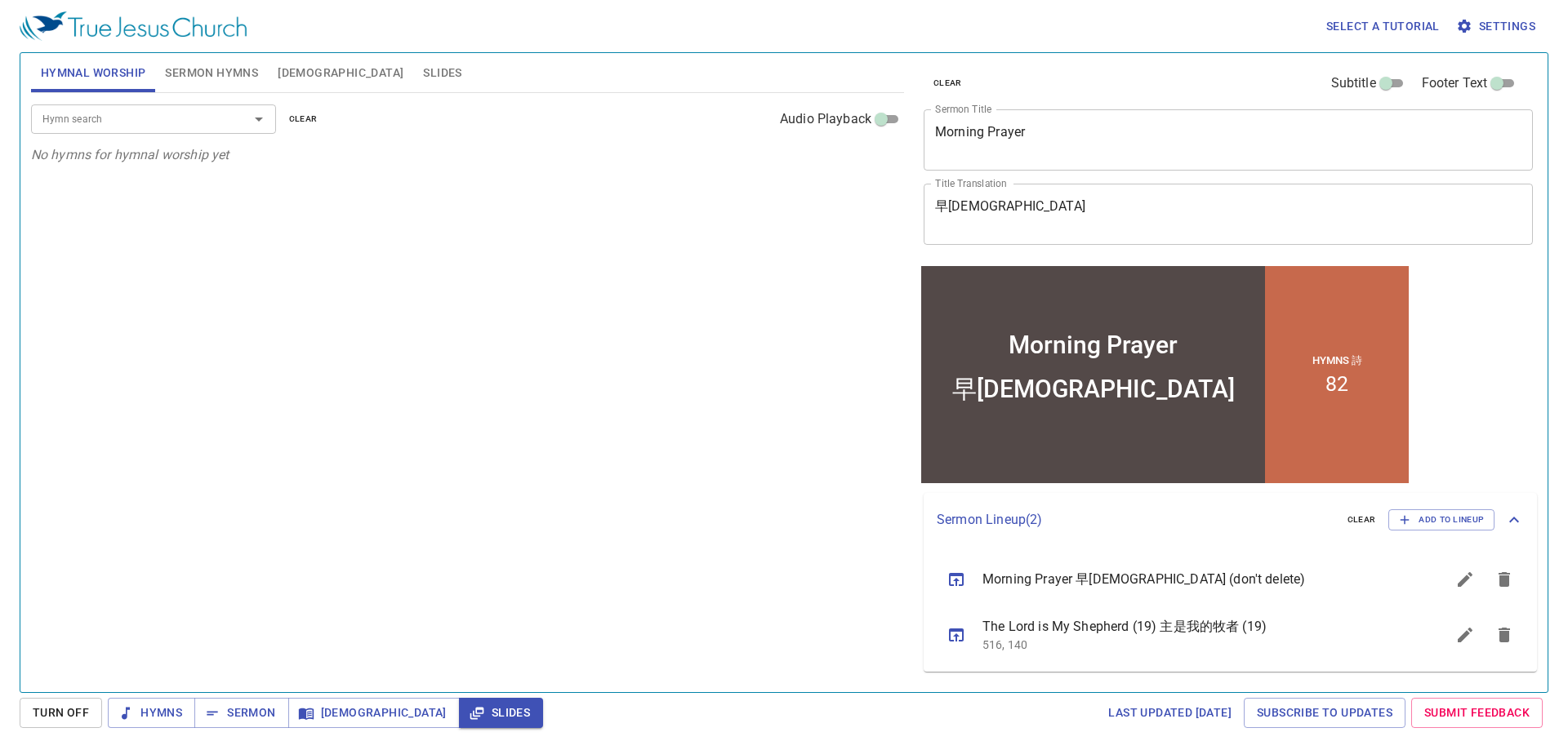
click at [254, 72] on span "Sermon Hymns" at bounding box center [211, 72] width 93 height 20
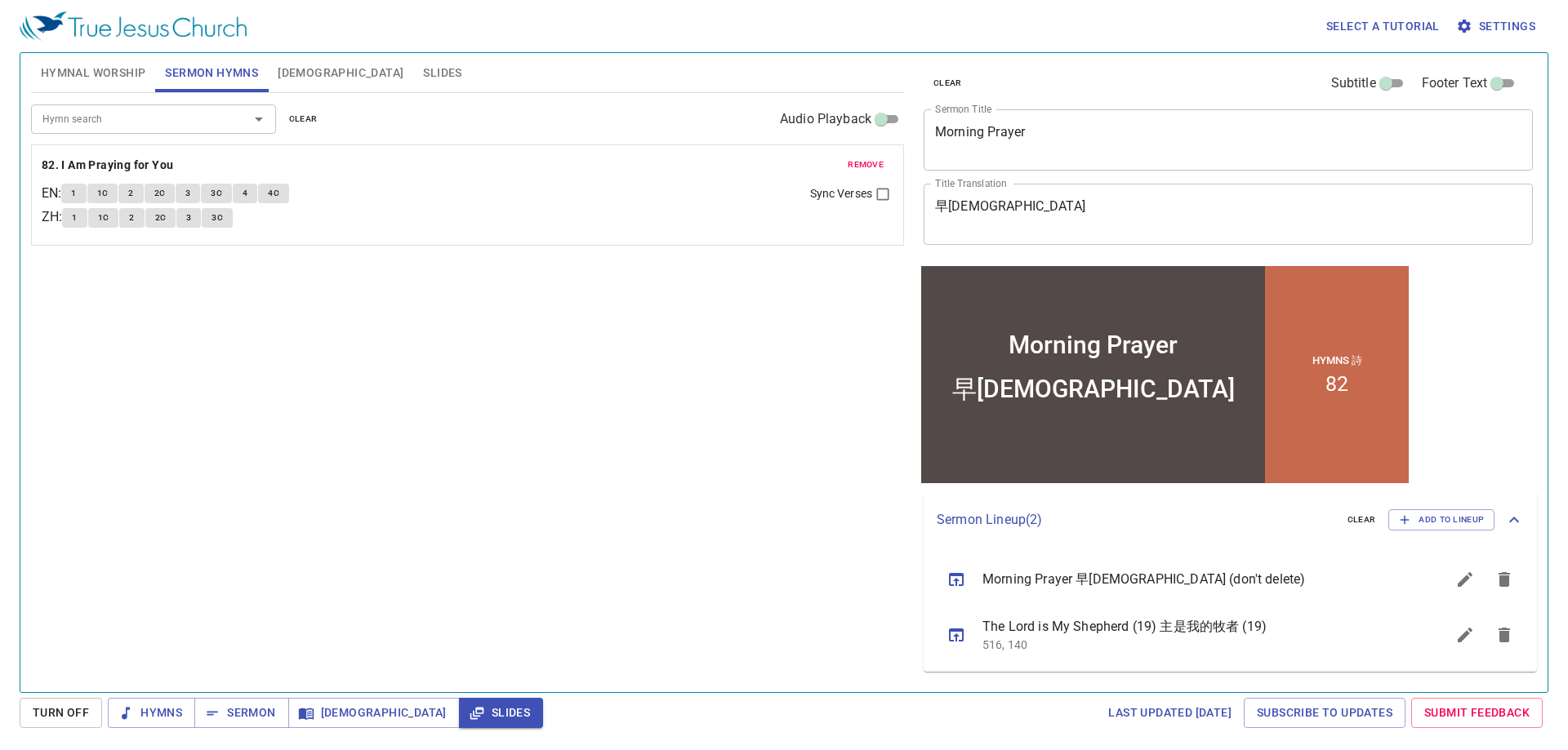
click at [951, 148] on textarea "Morning Prayer" at bounding box center [1228, 139] width 586 height 31
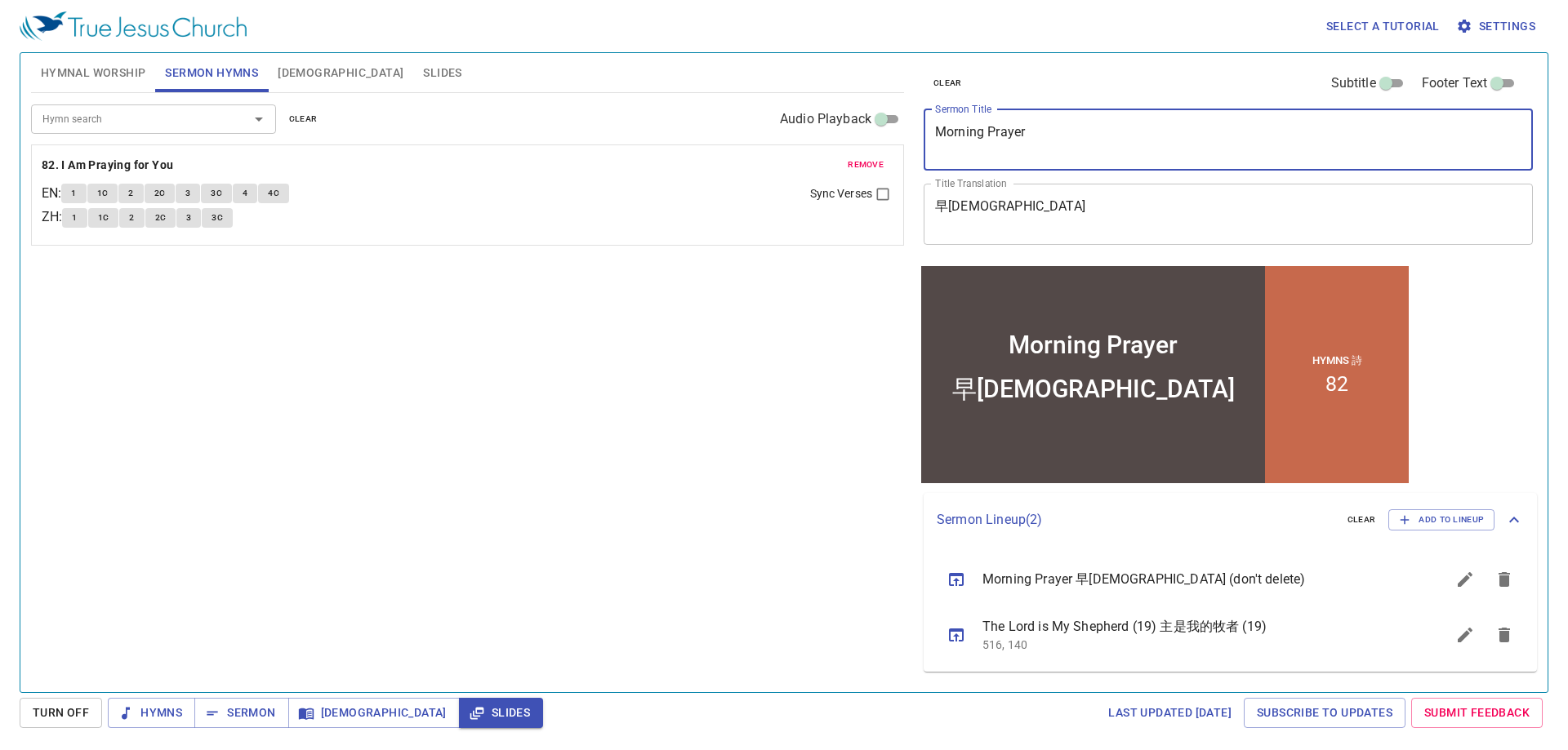
click at [951, 148] on textarea "Morning Prayer" at bounding box center [1228, 139] width 586 height 31
drag, startPoint x: 940, startPoint y: 143, endPoint x: 891, endPoint y: 133, distance: 50.0
click at [904, 134] on div "Hymnal Worship Sermon Hymns Bible Slides Hymn search Hymn search clear Audio Pl…" at bounding box center [784, 366] width 1519 height 640
click at [1032, 149] on textarea "Morning Prayer" at bounding box center [1228, 139] width 586 height 31
paste textarea "Spiritual Awakening 屬靈的覺醒"
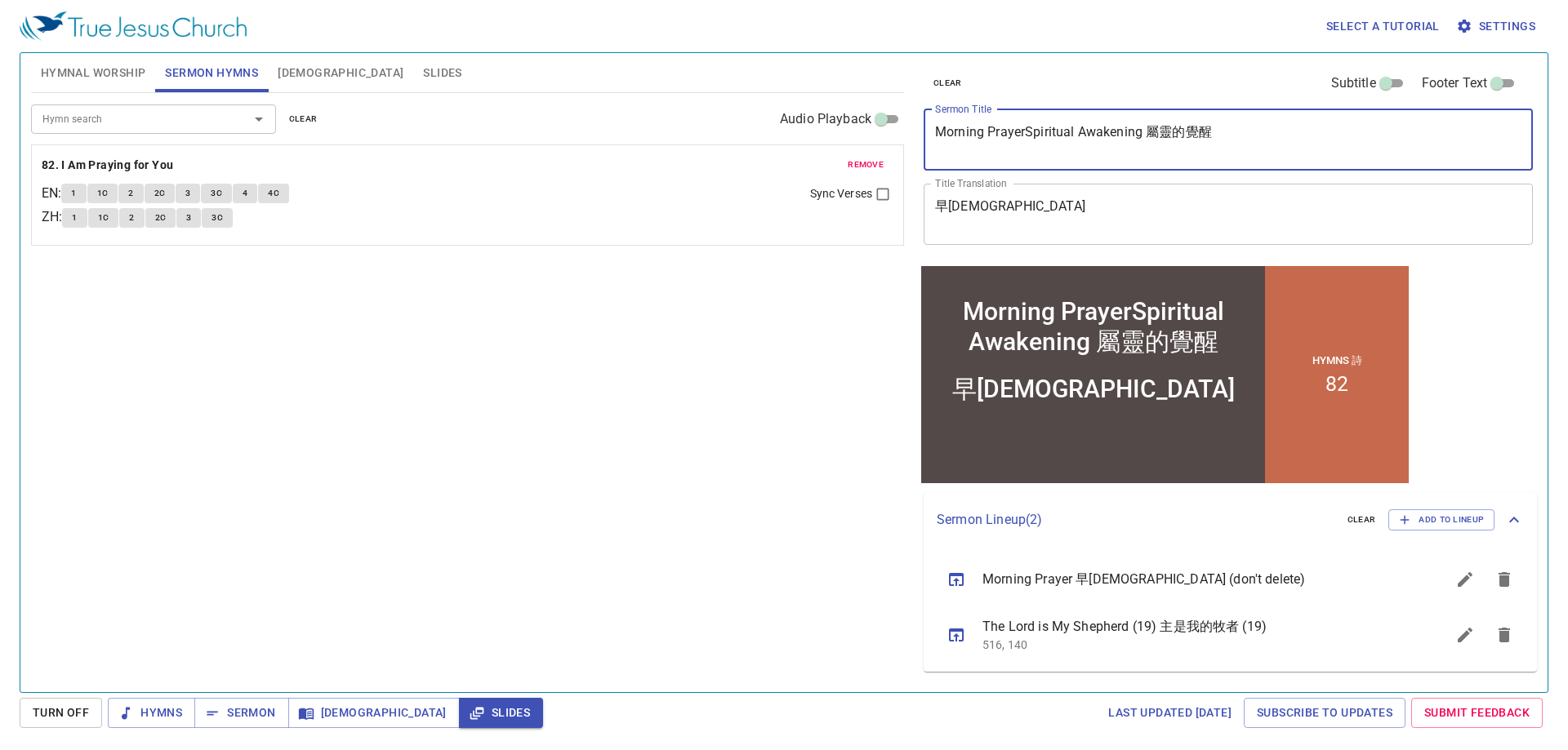
drag, startPoint x: 1024, startPoint y: 132, endPoint x: 839, endPoint y: 127, distance: 185.1
click at [839, 127] on div "Hymnal Worship Sermon Hymns Bible Slides Hymn search Hymn search clear Audio Pl…" at bounding box center [784, 366] width 1519 height 640
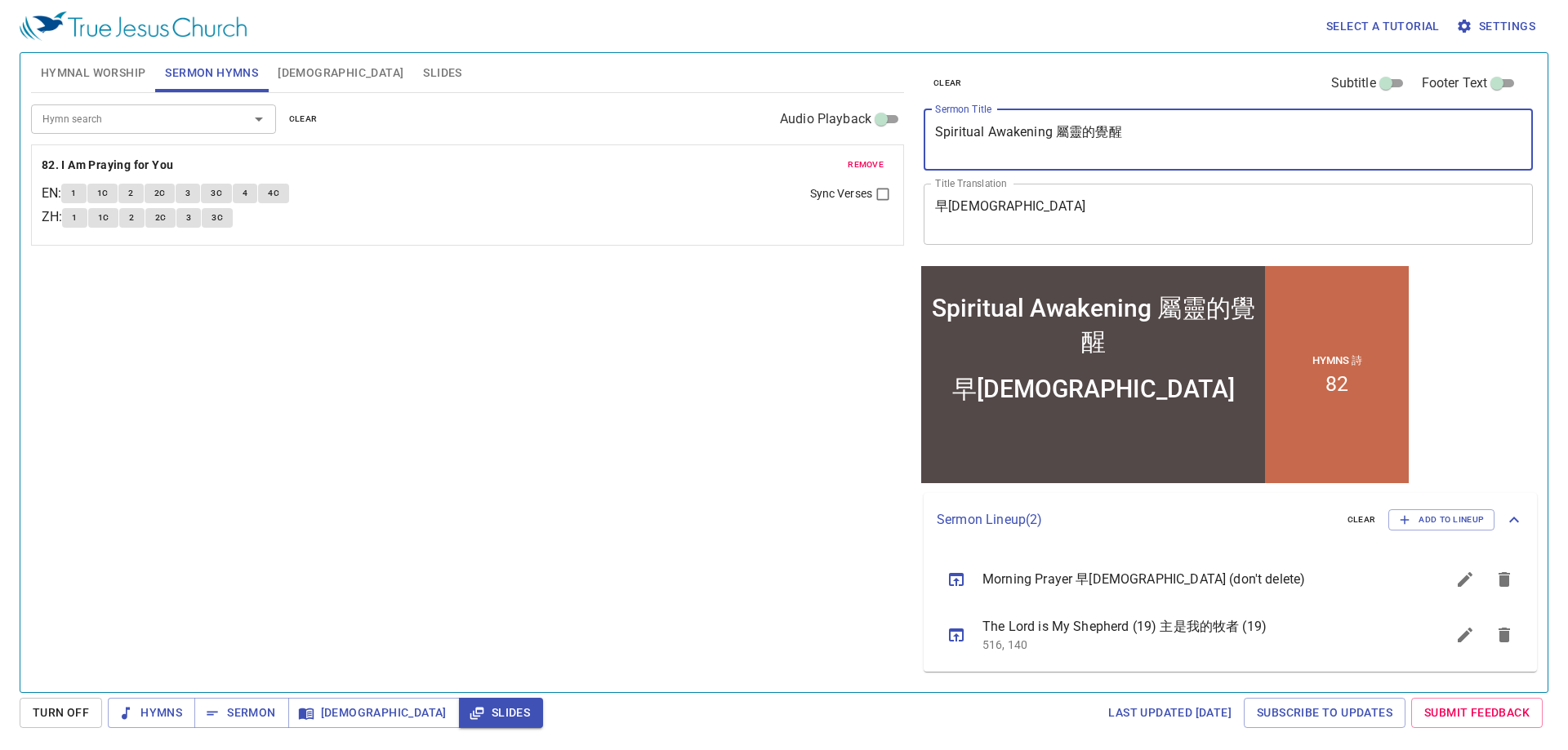
drag, startPoint x: 1138, startPoint y: 133, endPoint x: 1053, endPoint y: 135, distance: 85.0
click at [1053, 135] on textarea "Spiritual Awakening 屬靈的覺醒" at bounding box center [1228, 139] width 586 height 31
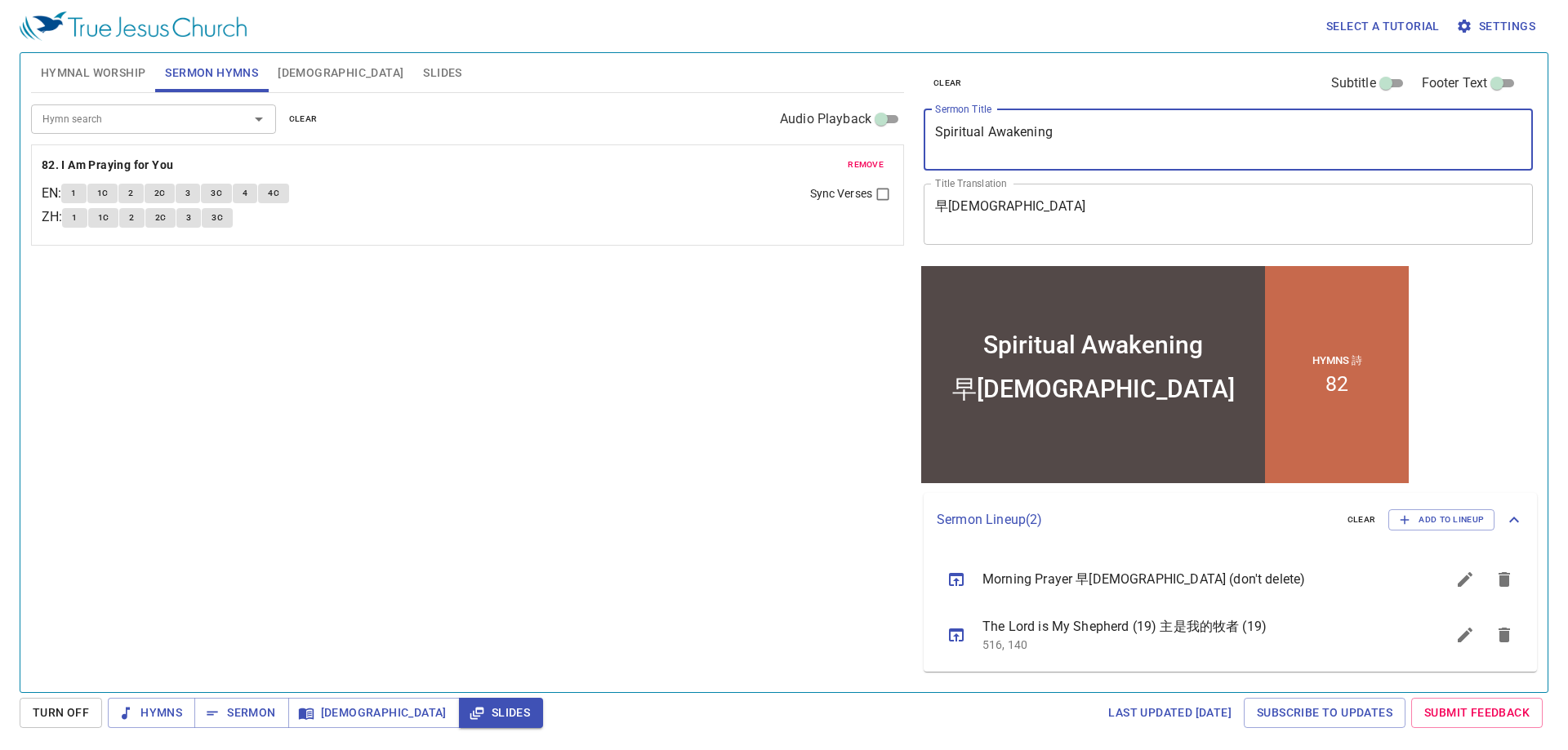
type textarea "Spiritual Awakening"
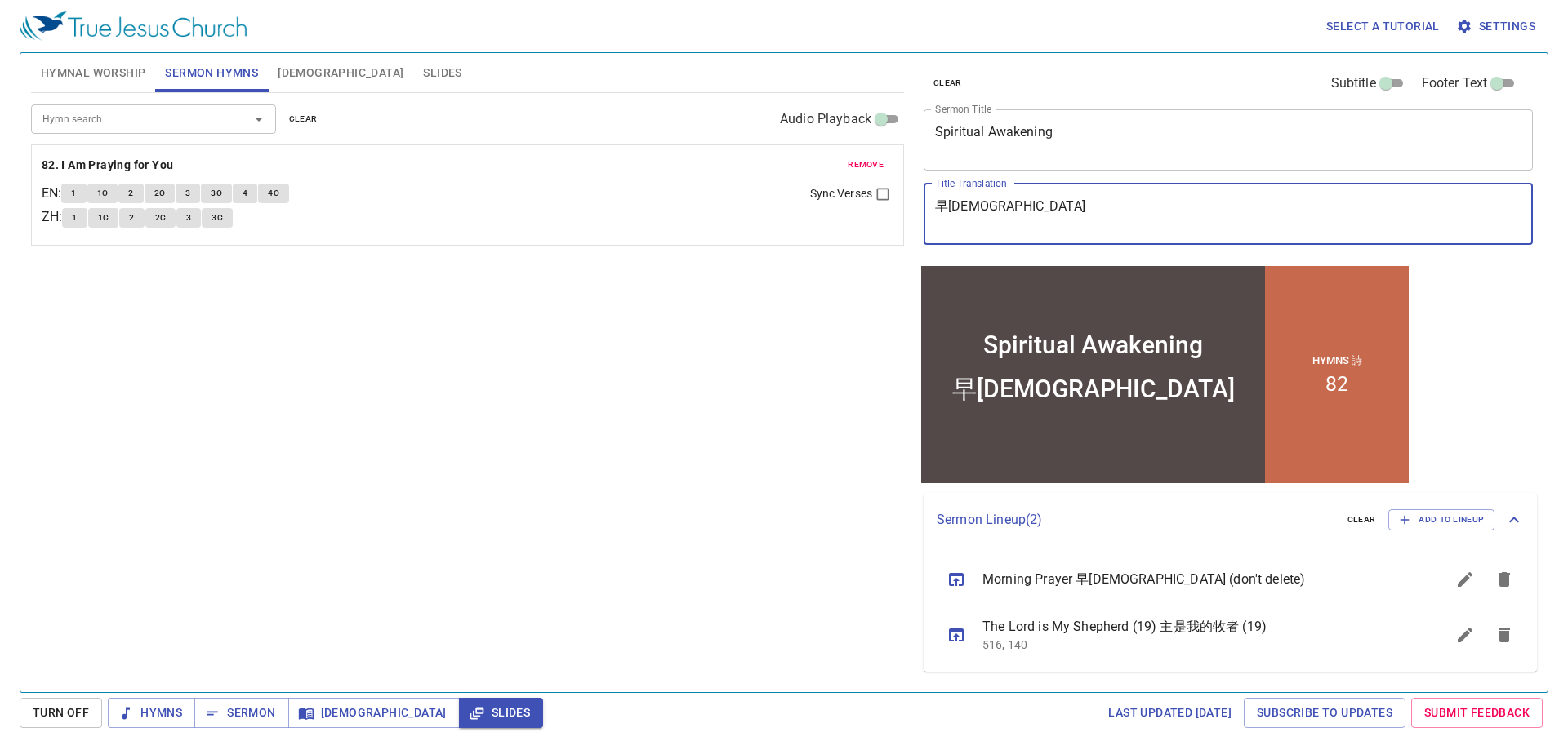
drag, startPoint x: 995, startPoint y: 206, endPoint x: 854, endPoint y: 204, distance: 141.0
click at [854, 204] on div "Hymnal Worship Sermon Hymns Bible Slides Hymn search Hymn search clear Audio Pl…" at bounding box center [784, 366] width 1519 height 640
paste textarea "屬靈的覺醒"
type textarea "屬靈的覺醒"
click at [1091, 136] on textarea "Spiritual Awakening" at bounding box center [1228, 139] width 586 height 31
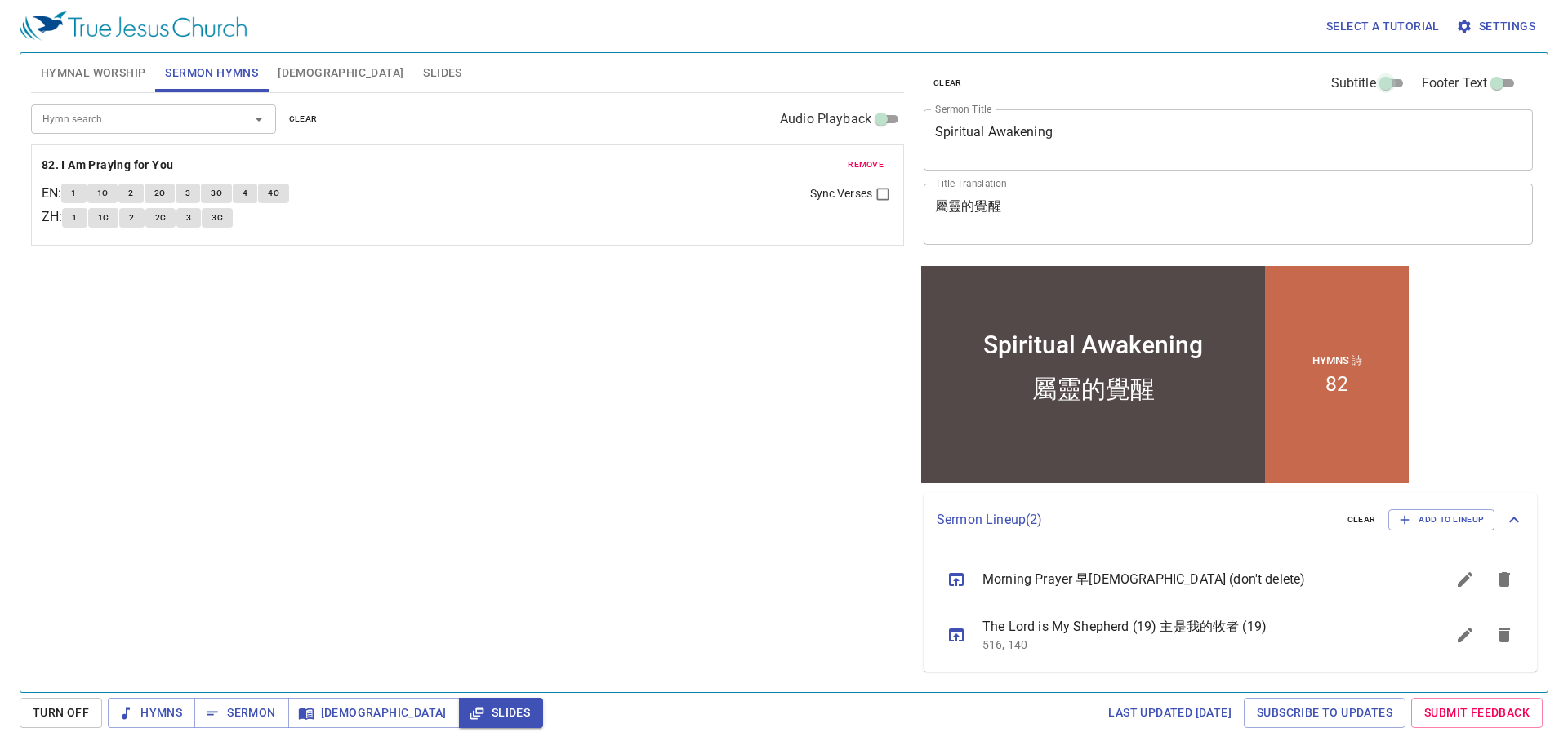
click at [1392, 86] on input "Subtitle" at bounding box center [1385, 86] width 59 height 19
checkbox input "true"
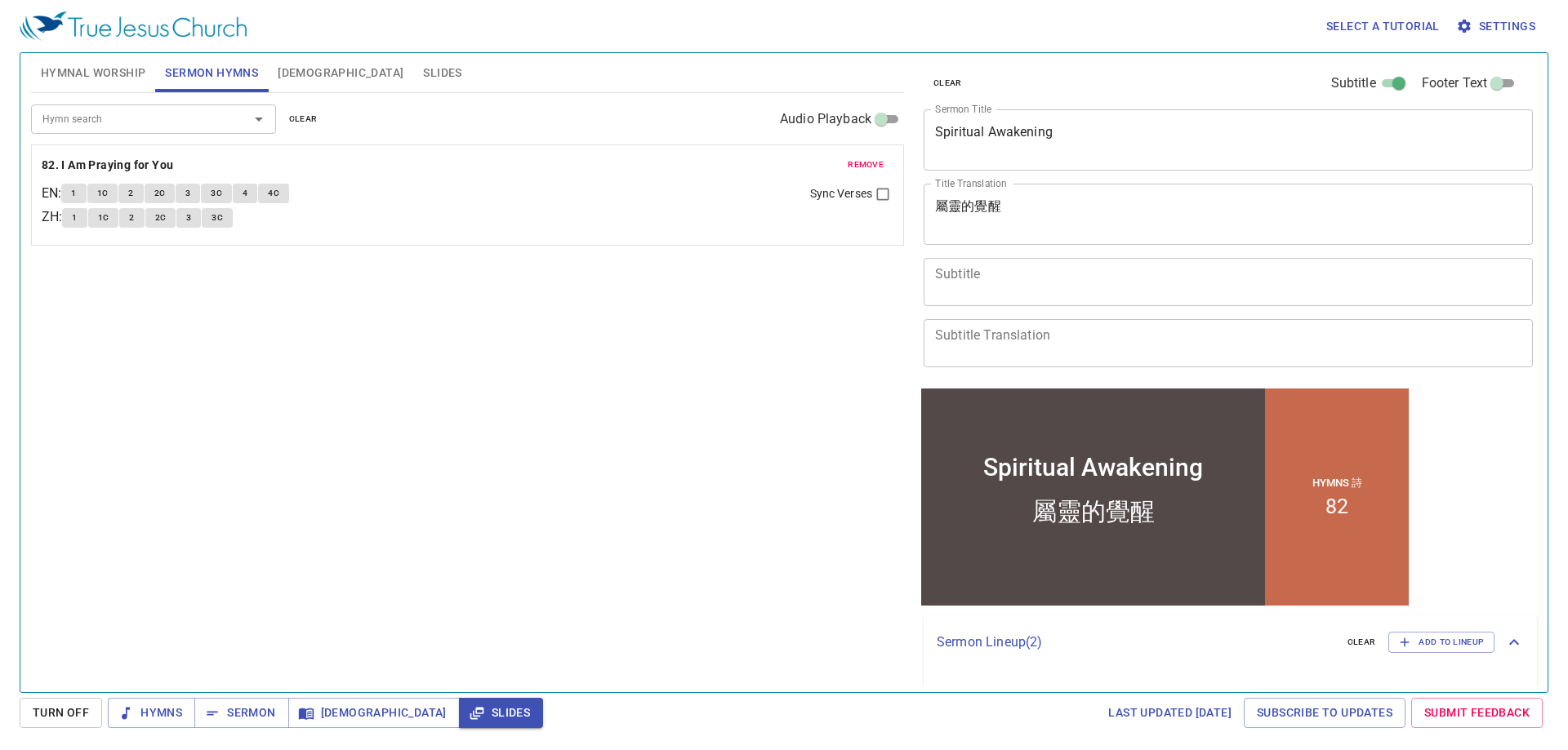
click at [313, 122] on span "clear" at bounding box center [304, 118] width 29 height 14
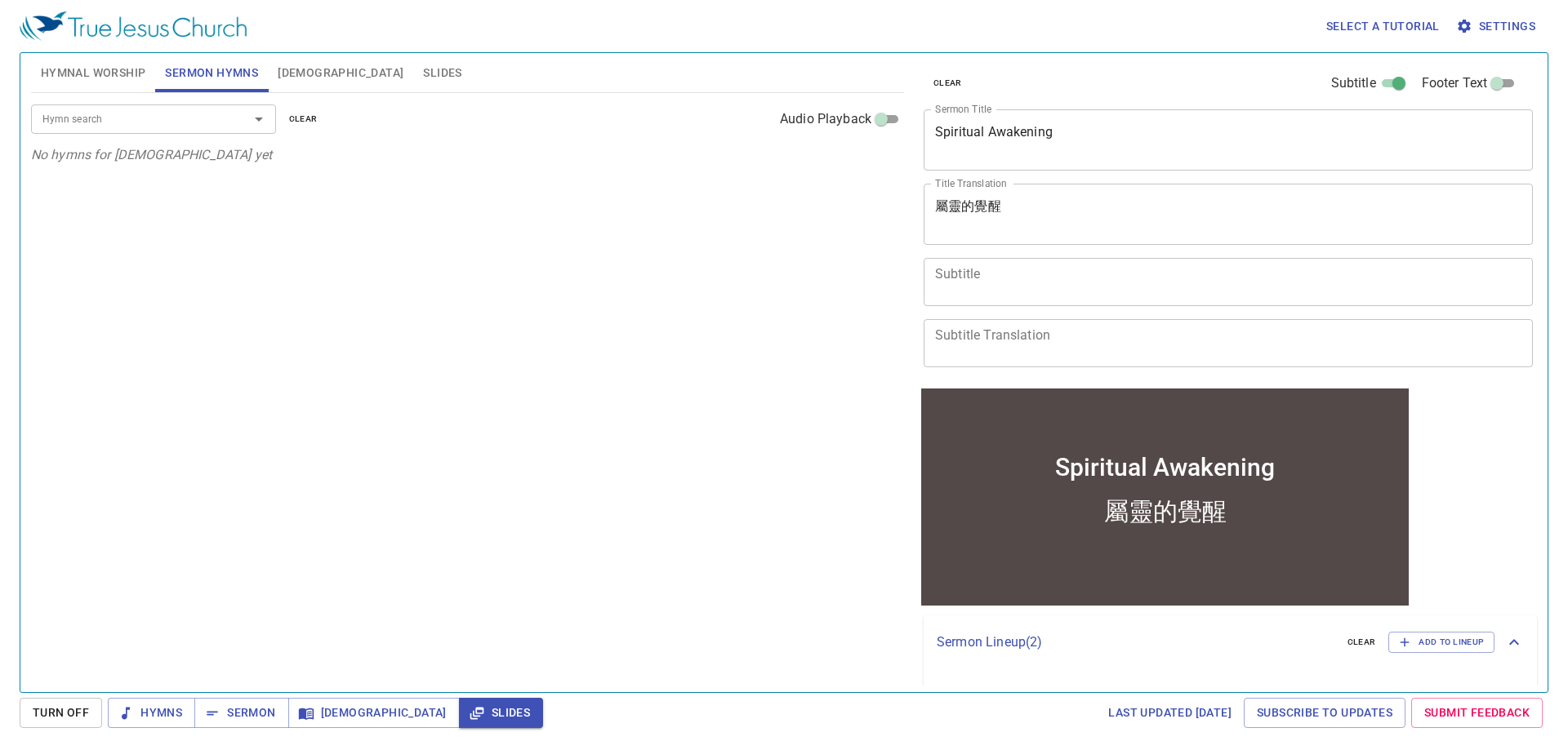
click at [206, 130] on div "Hymn search" at bounding box center [153, 119] width 245 height 29
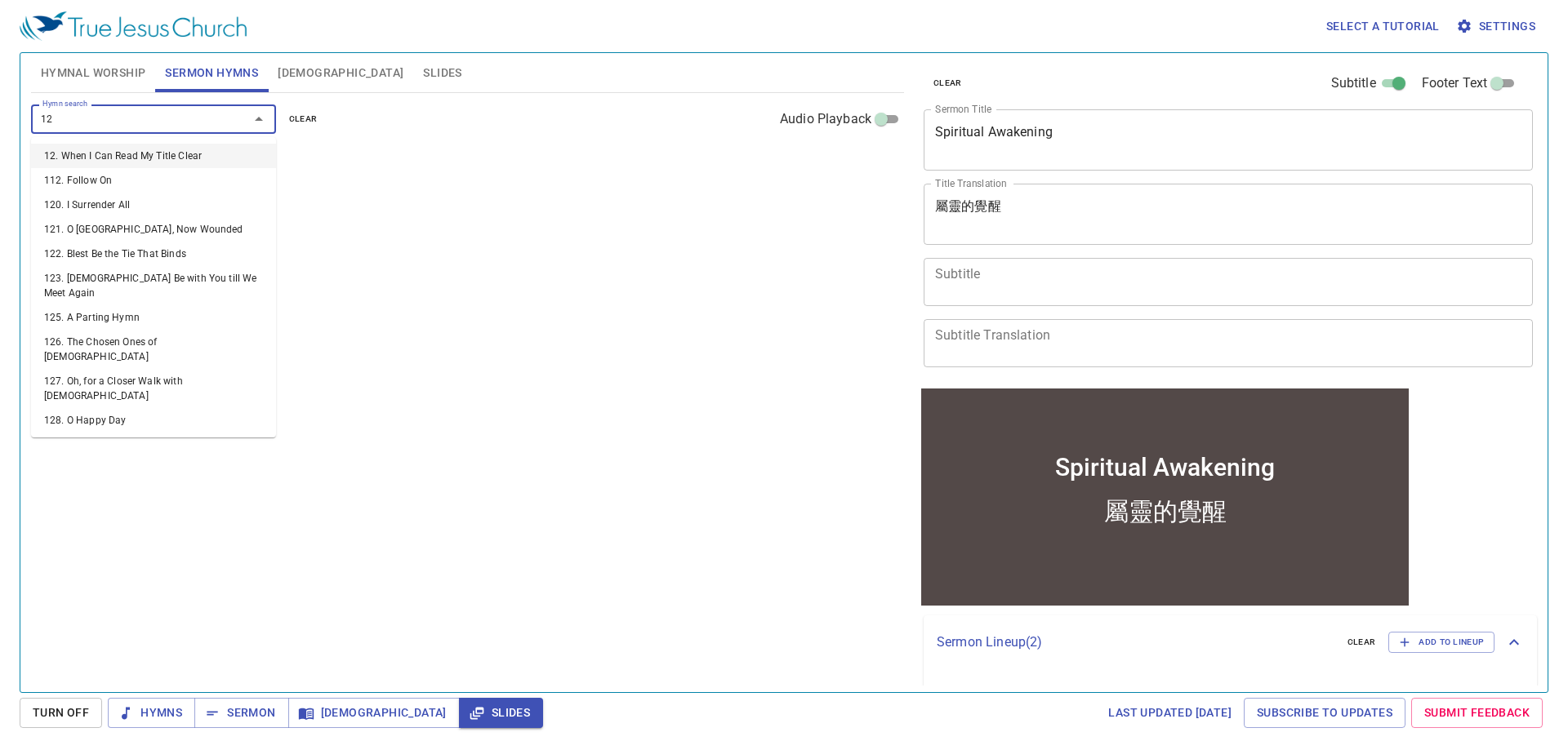
type input "129"
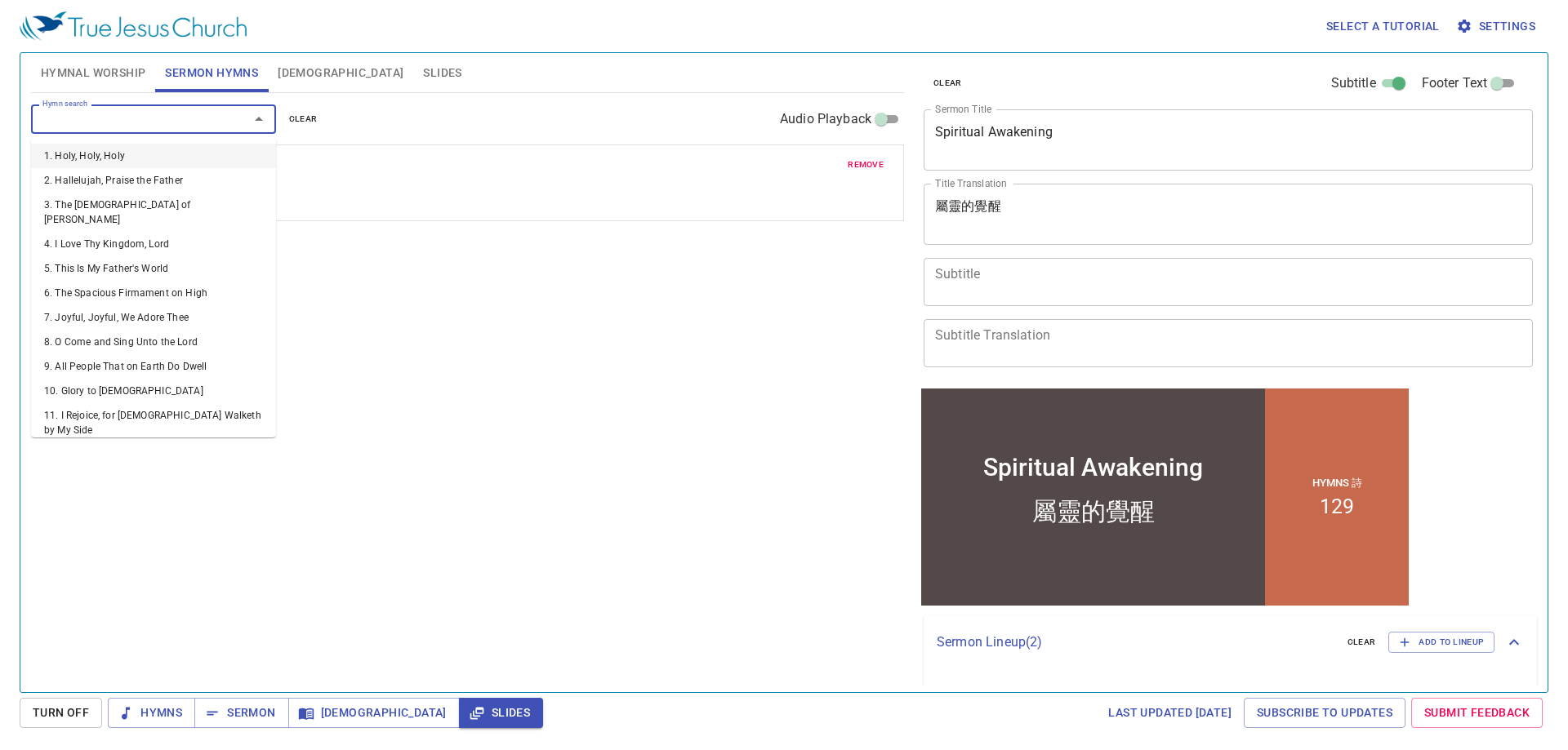
click at [160, 124] on input "Hymn search" at bounding box center [129, 119] width 187 height 19
click at [526, 288] on div "Hymn search Hymn search clear Audio Playback remove 129. The Blessed Sabbath Da…" at bounding box center [467, 385] width 873 height 585
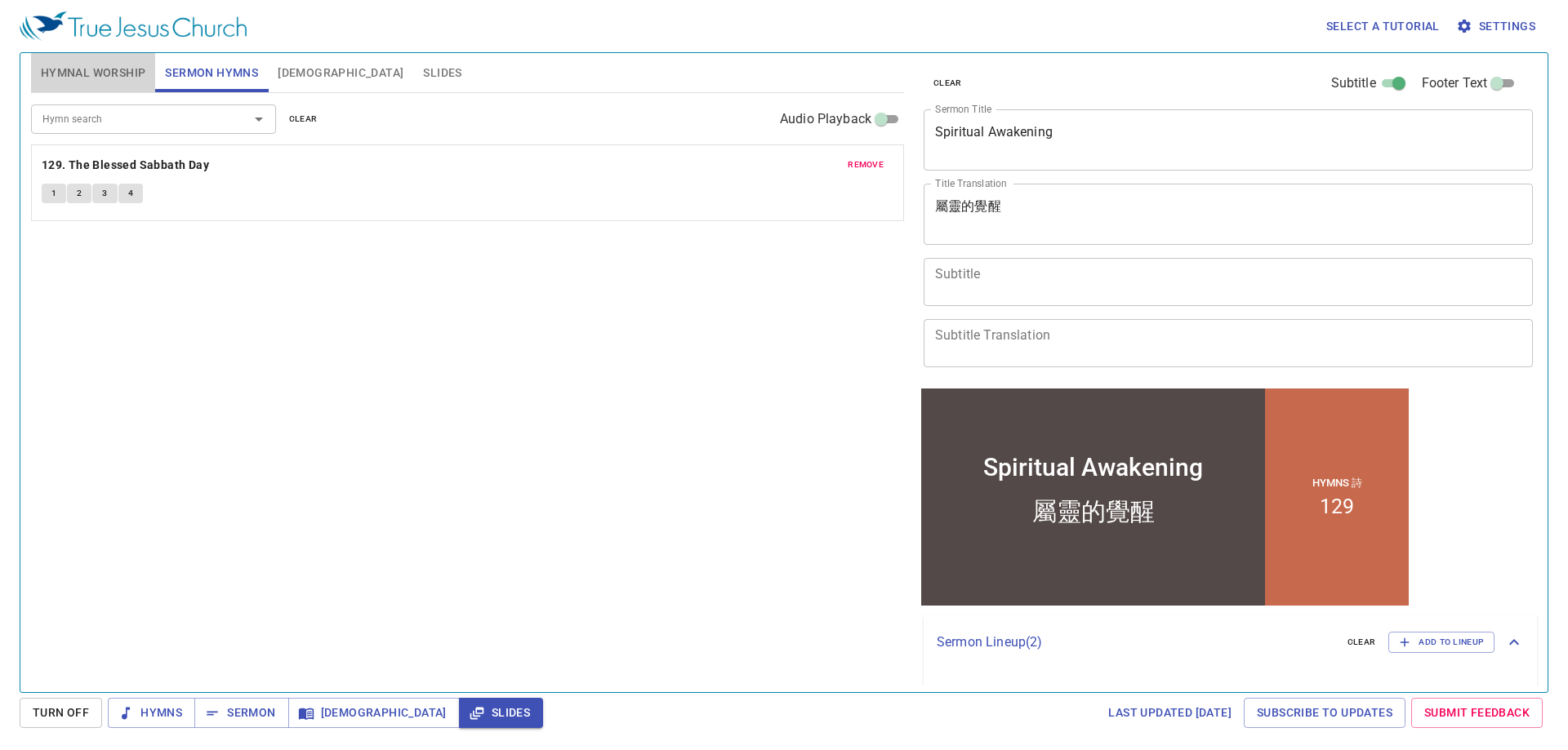
click at [97, 79] on span "Hymnal Worship" at bounding box center [94, 72] width 106 height 20
click at [128, 117] on input "Hymn search" at bounding box center [129, 119] width 187 height 19
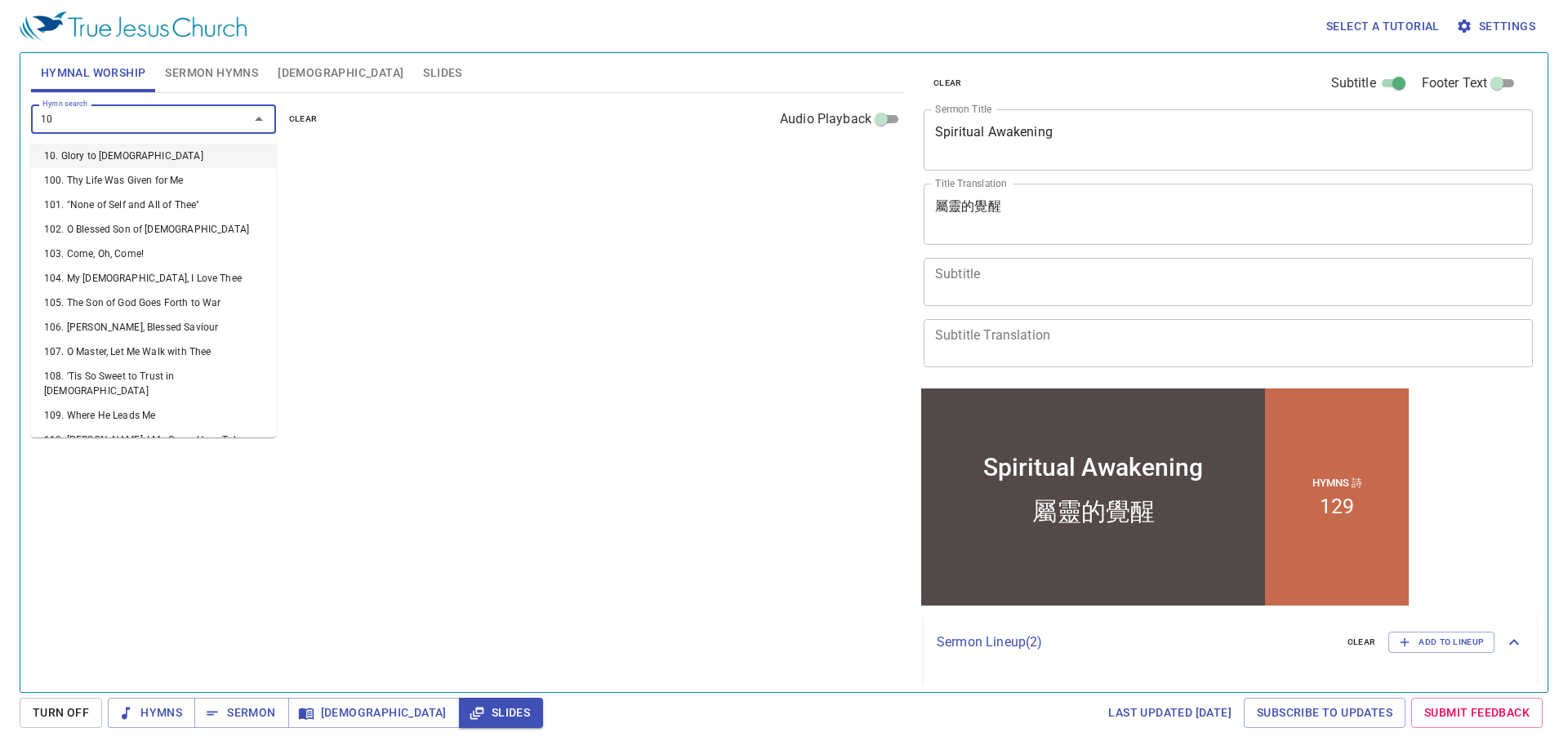
type input "101"
type input "103"
type input "104"
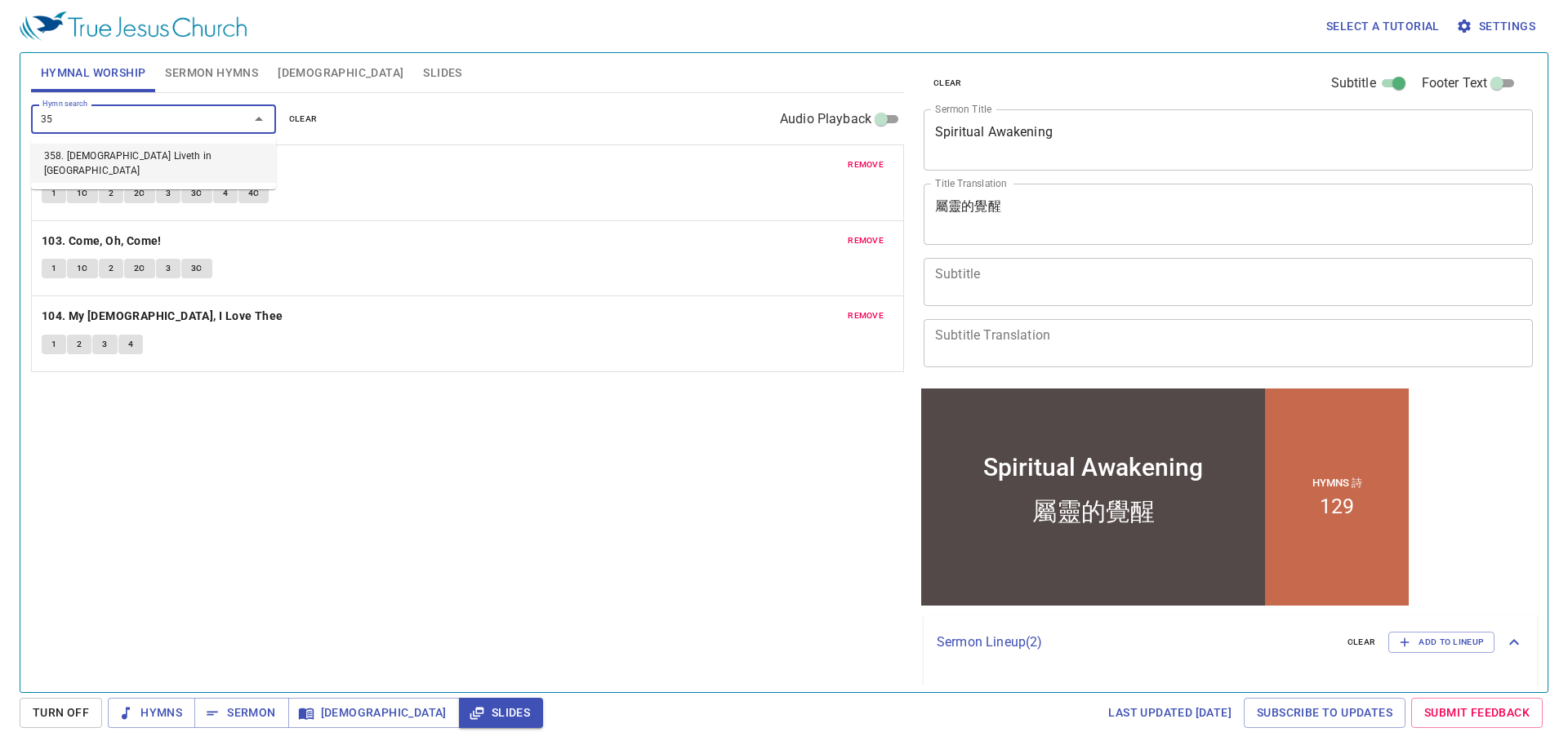
type input "358"
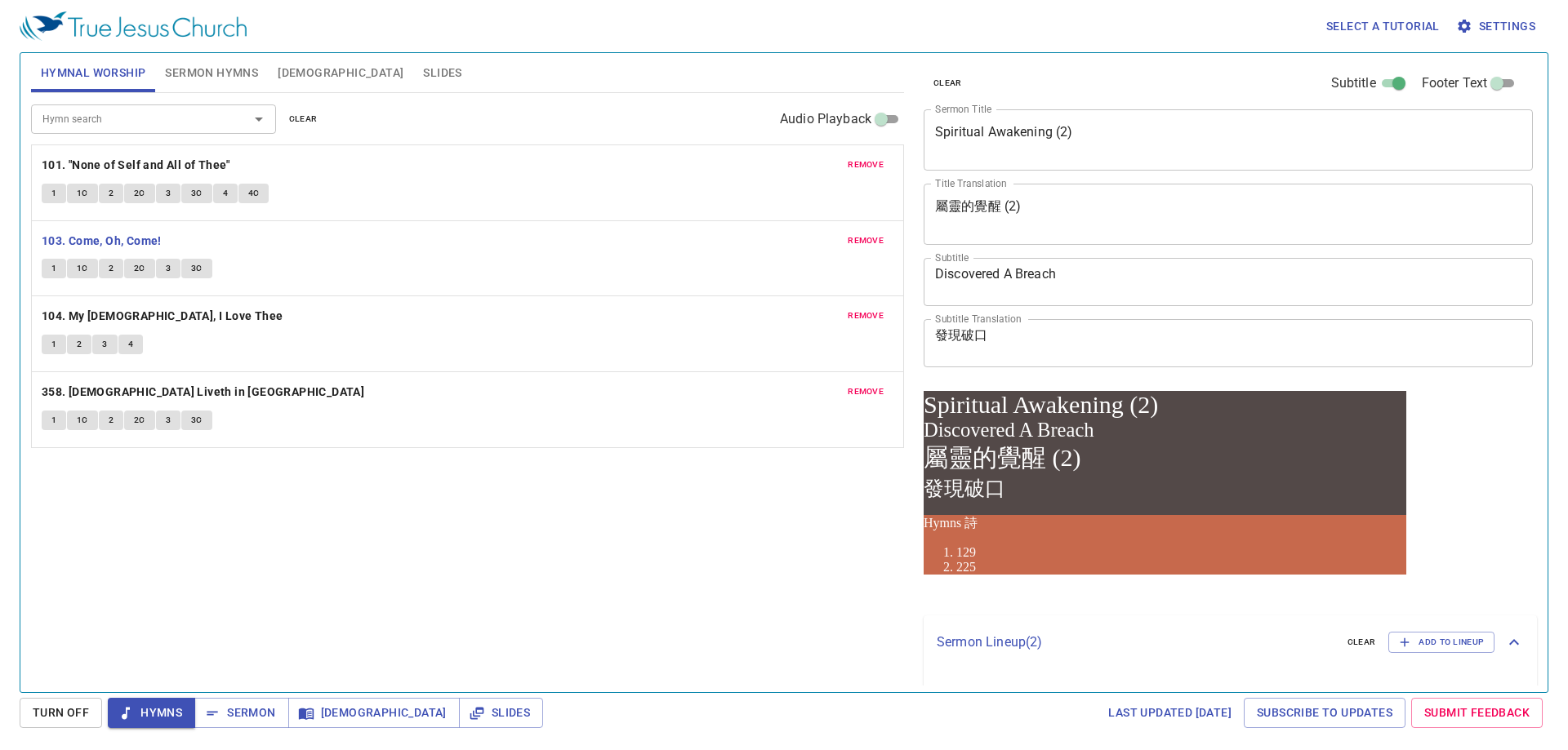
click at [942, 331] on textarea "發現破口" at bounding box center [1228, 343] width 586 height 31
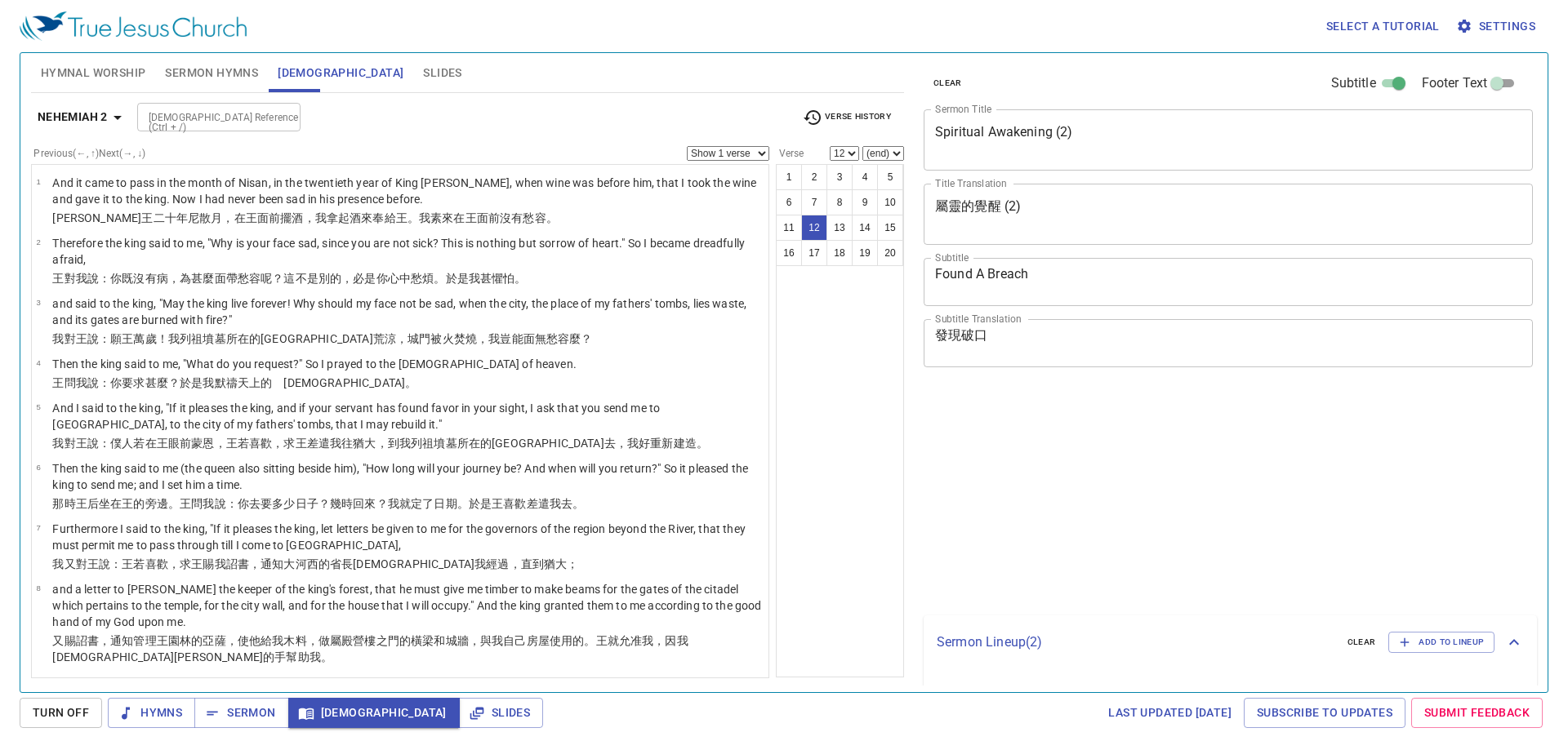
select select "12"
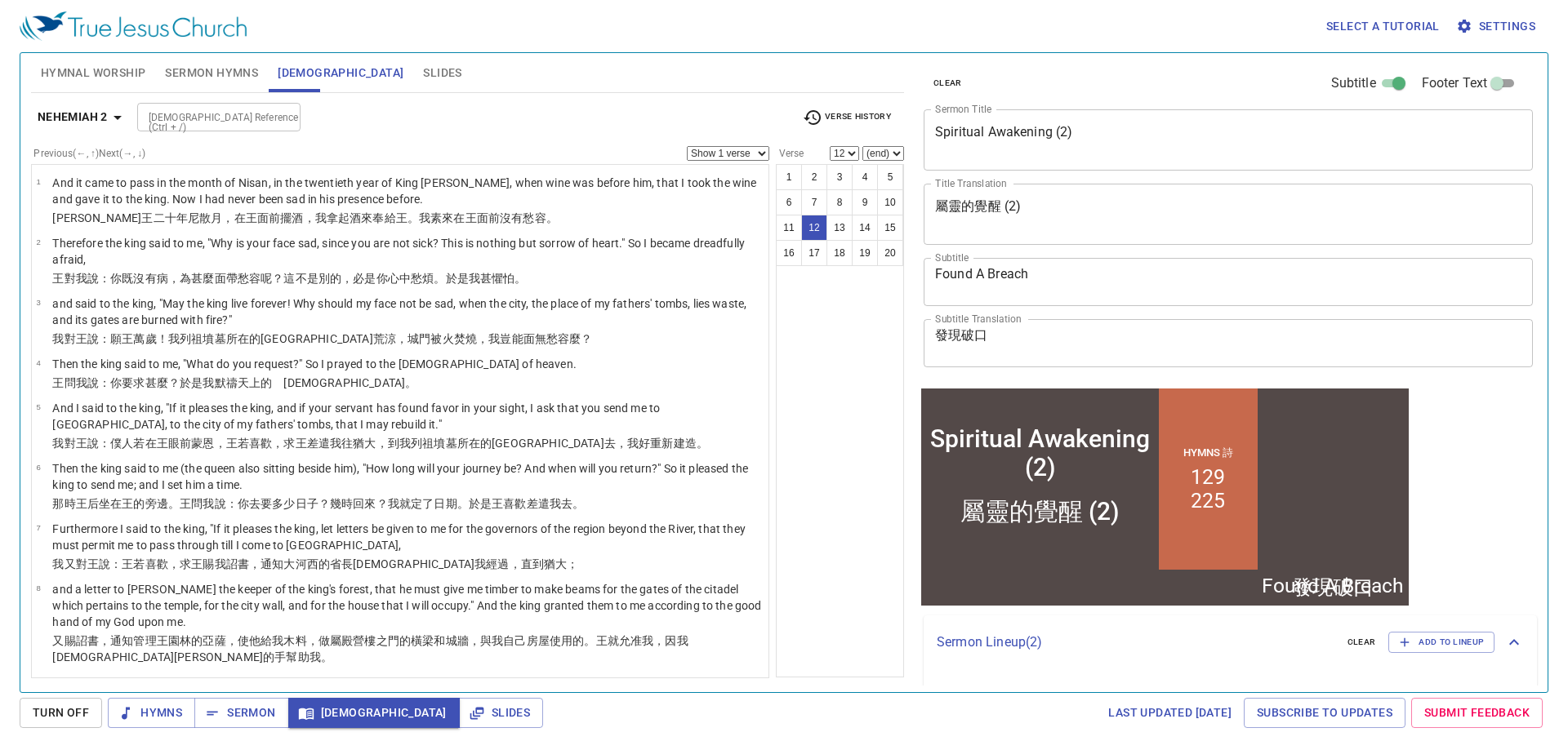
scroll to position [601, 0]
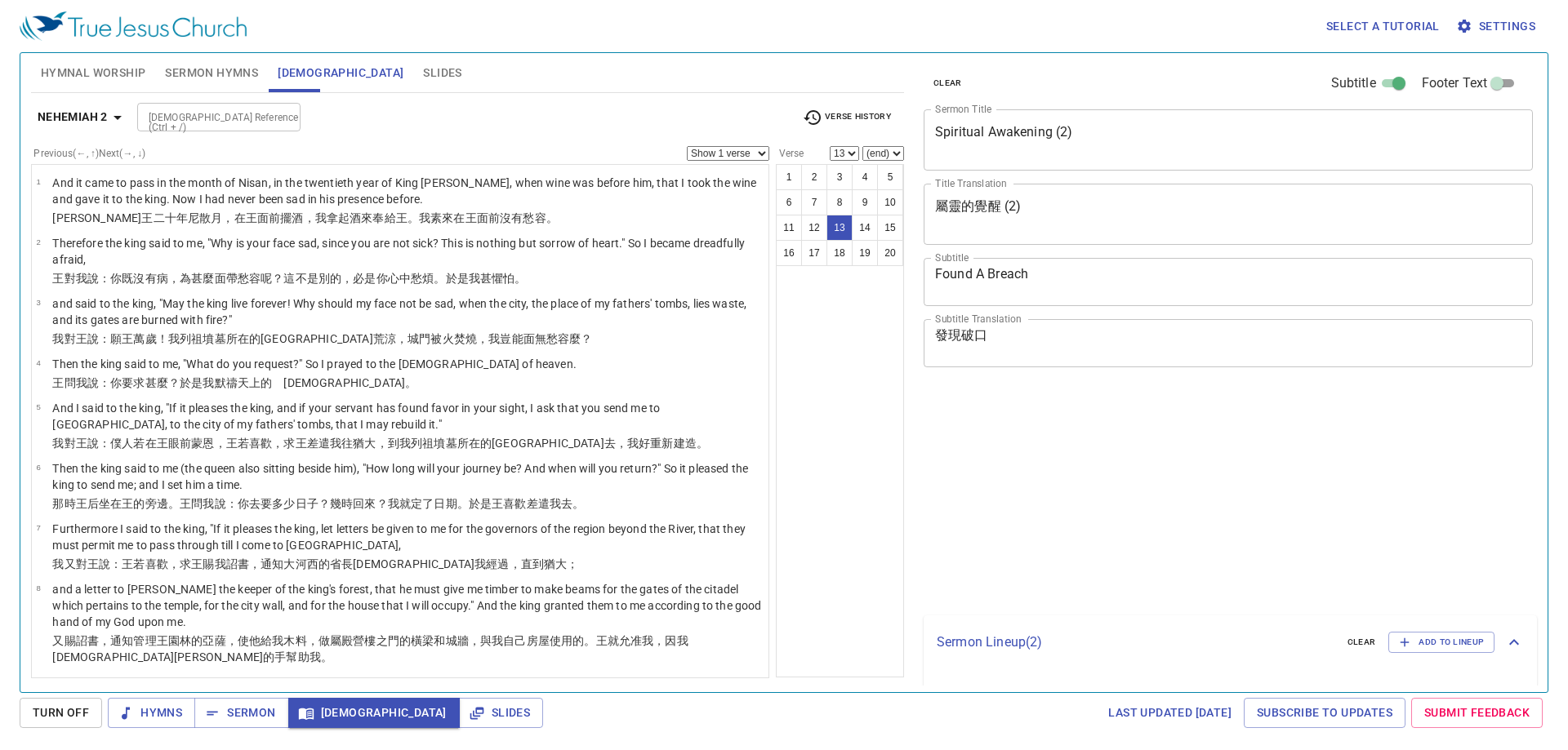
select select "13"
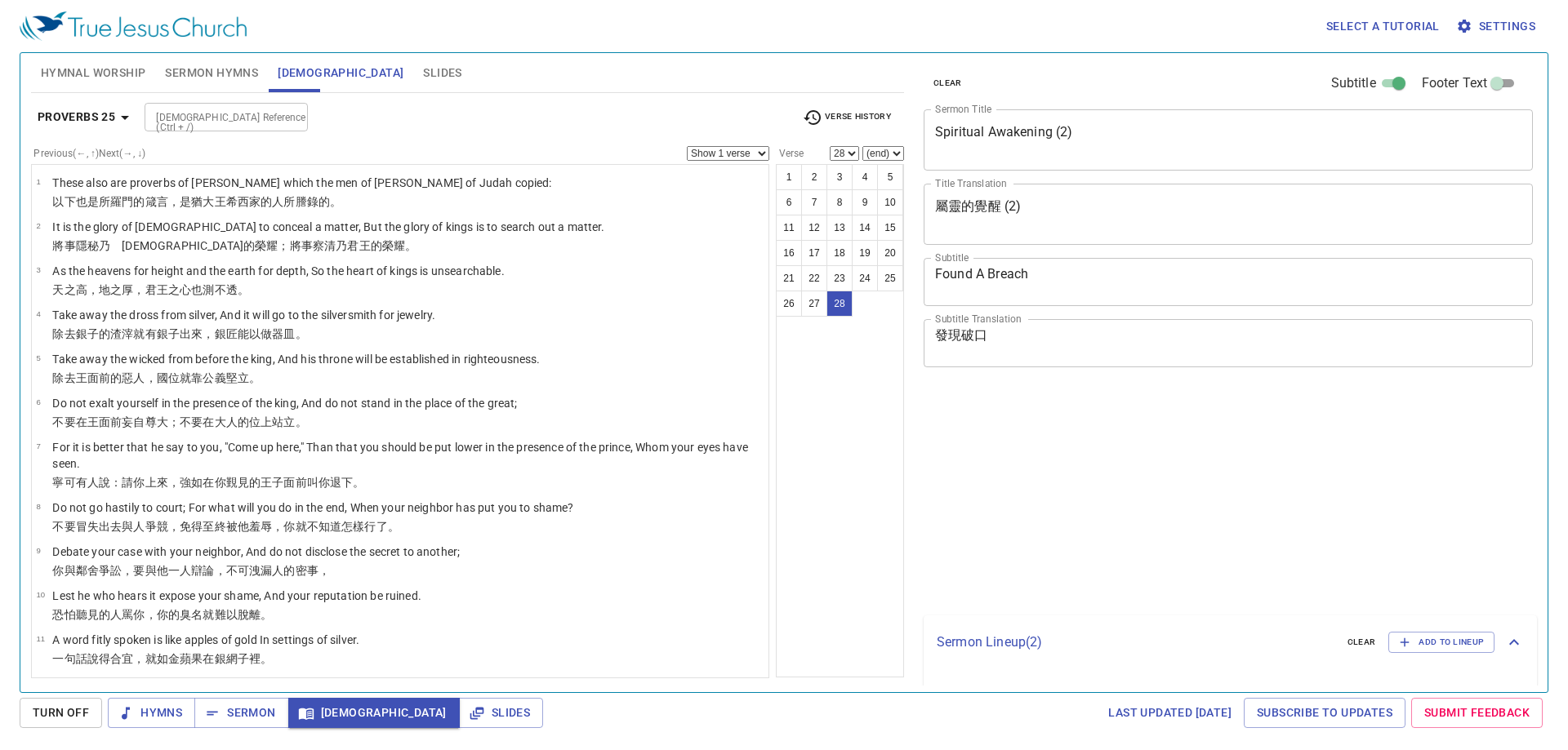
select select "28"
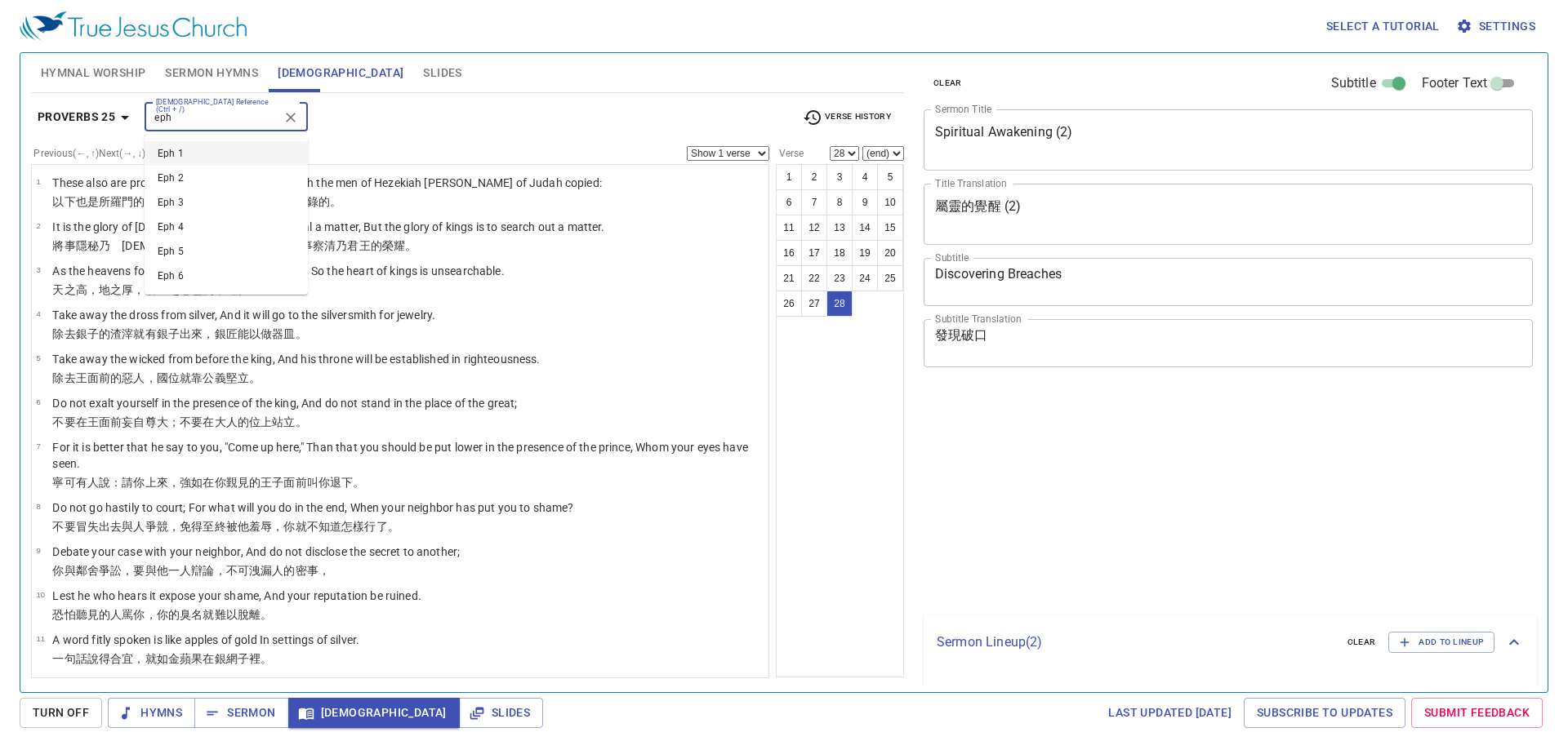
select select "28"
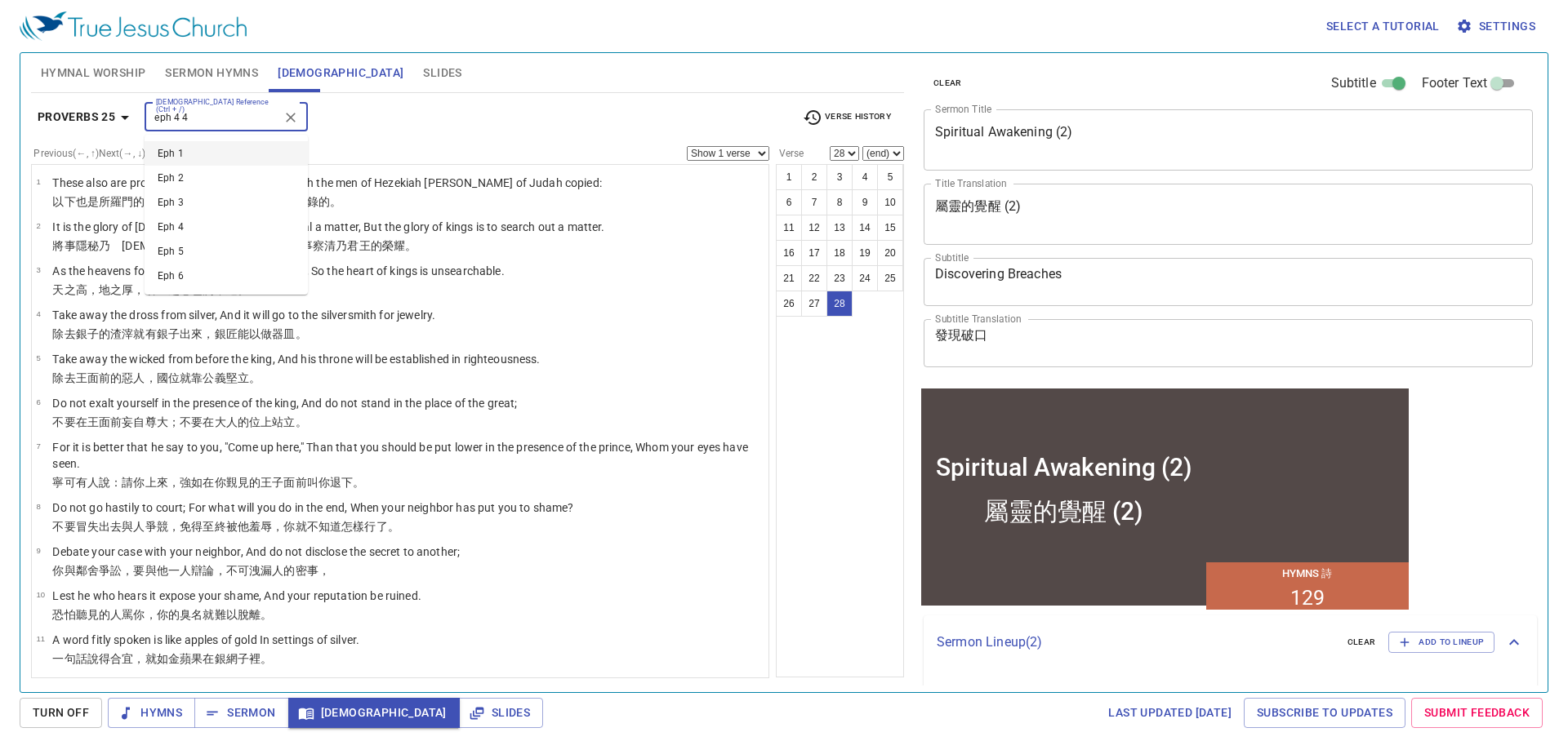
type input "eph 4 4"
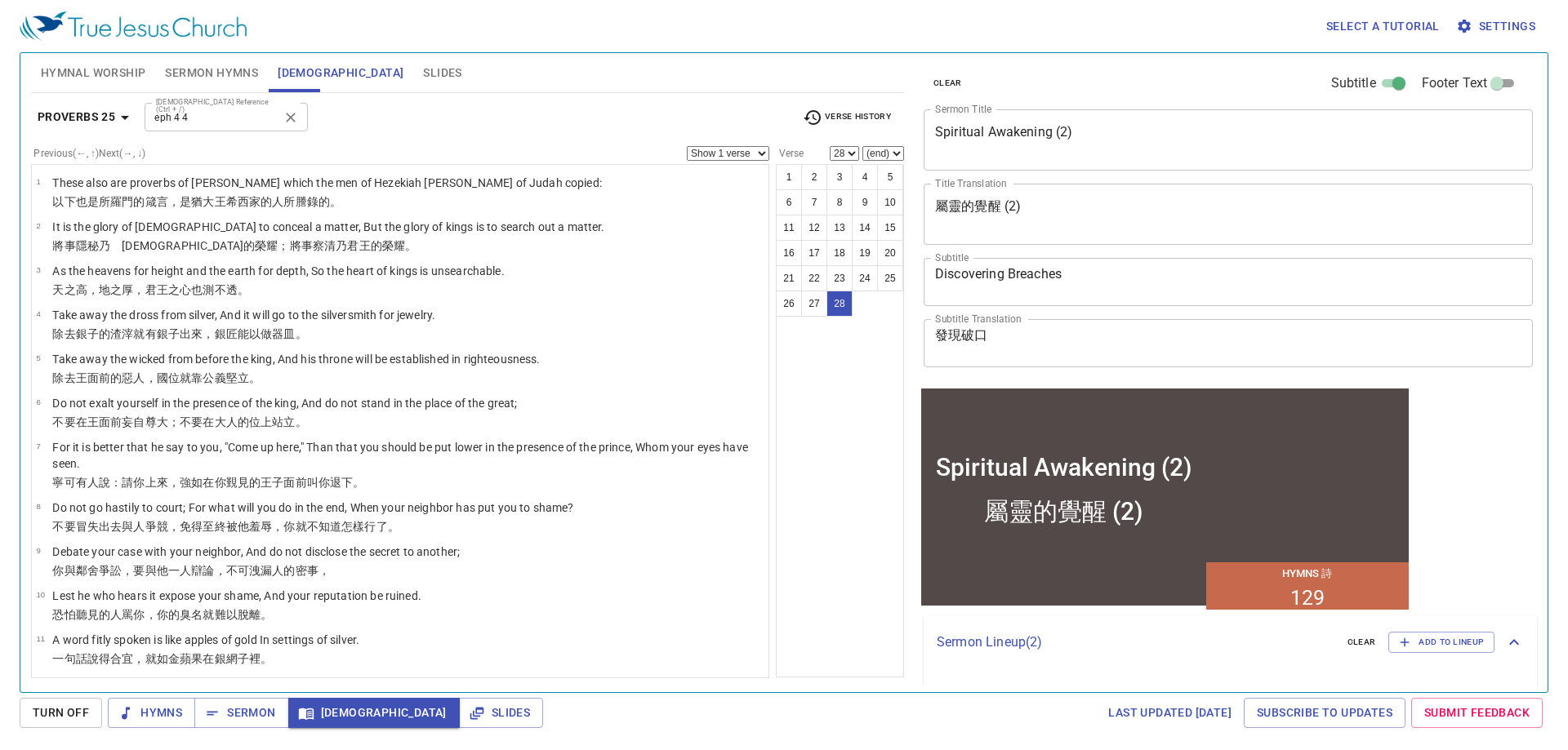
drag, startPoint x: 244, startPoint y: 96, endPoint x: 208, endPoint y: 116, distance: 41.2
click at [244, 101] on div "Proverbs 25 [DEMOGRAPHIC_DATA] Reference (Ctrl + /) eph 4 4 [DEMOGRAPHIC_DATA] …" at bounding box center [467, 385] width 873 height 585
click at [208, 122] on input "eph 4 4" at bounding box center [213, 117] width 127 height 19
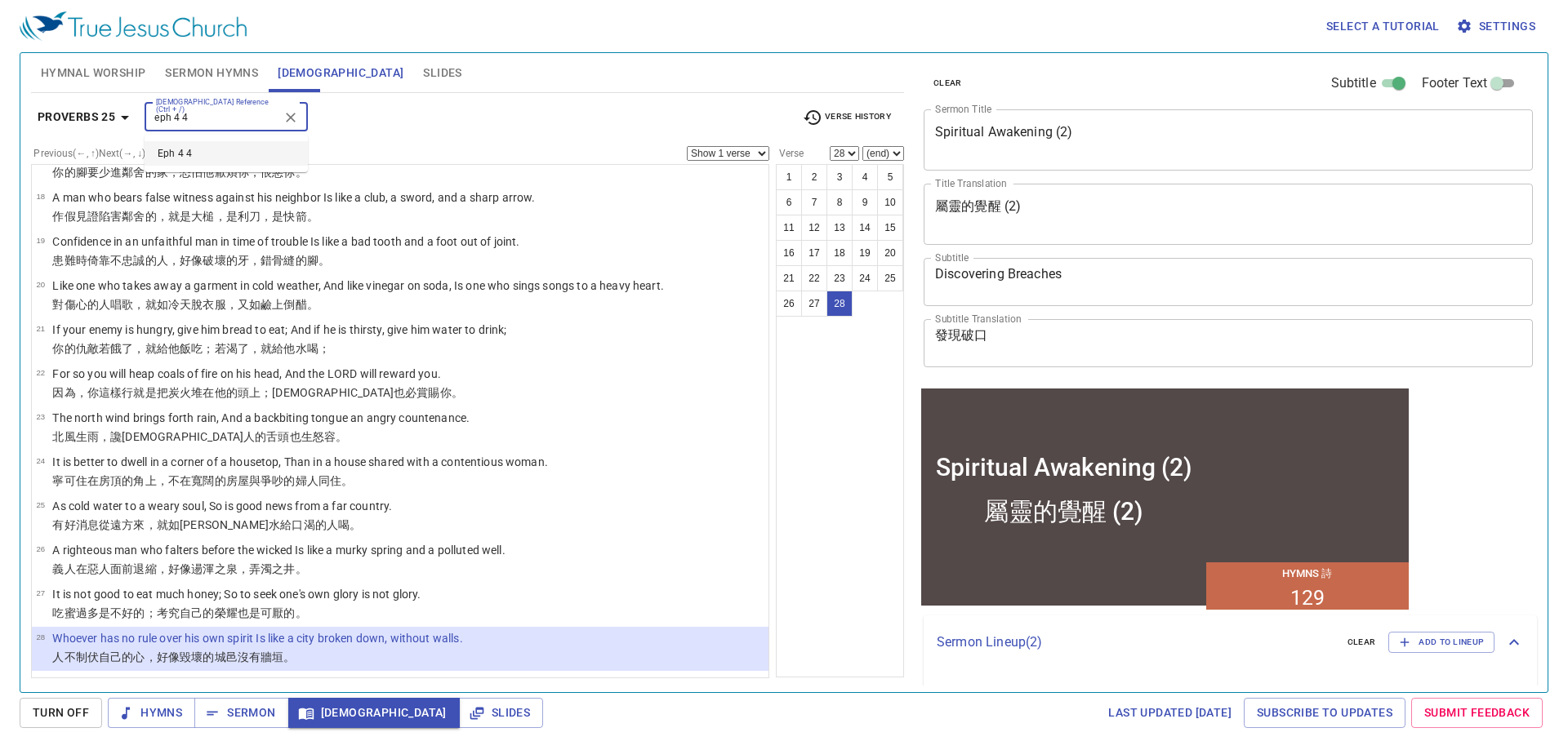
click at [208, 116] on input "eph 4 4" at bounding box center [213, 117] width 127 height 19
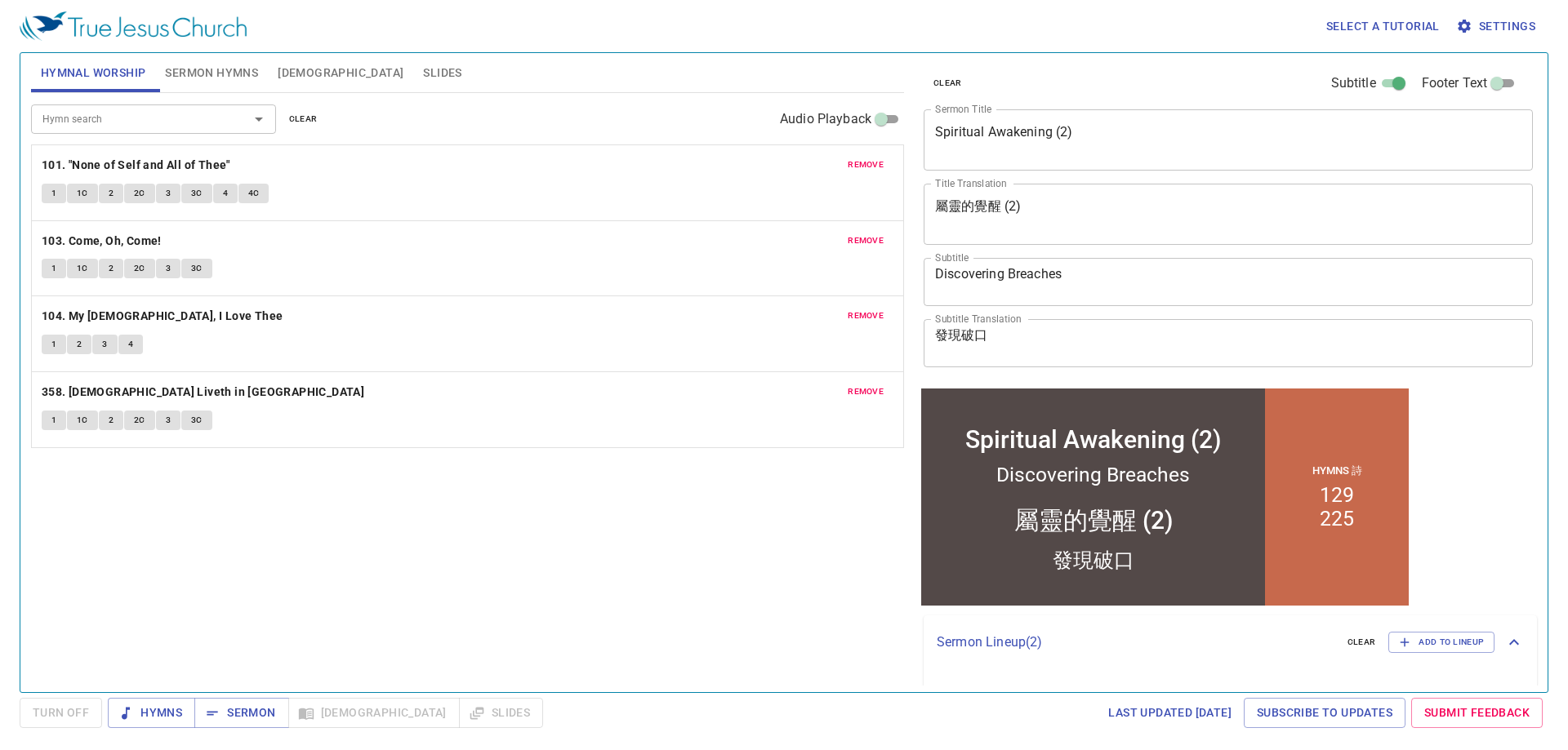
click at [204, 74] on span "Sermon Hymns" at bounding box center [211, 72] width 93 height 20
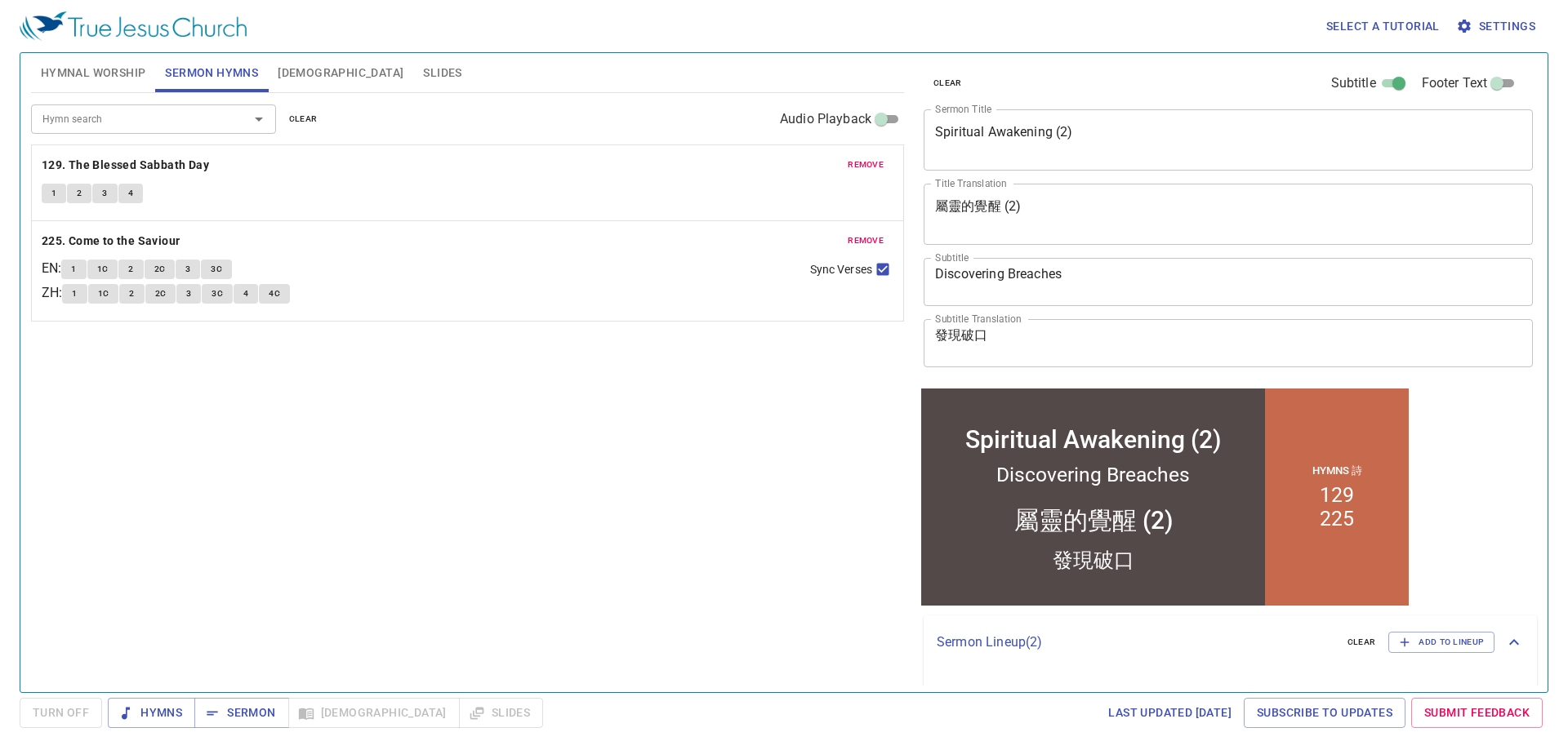
click at [297, 74] on span "[DEMOGRAPHIC_DATA]" at bounding box center [340, 72] width 126 height 20
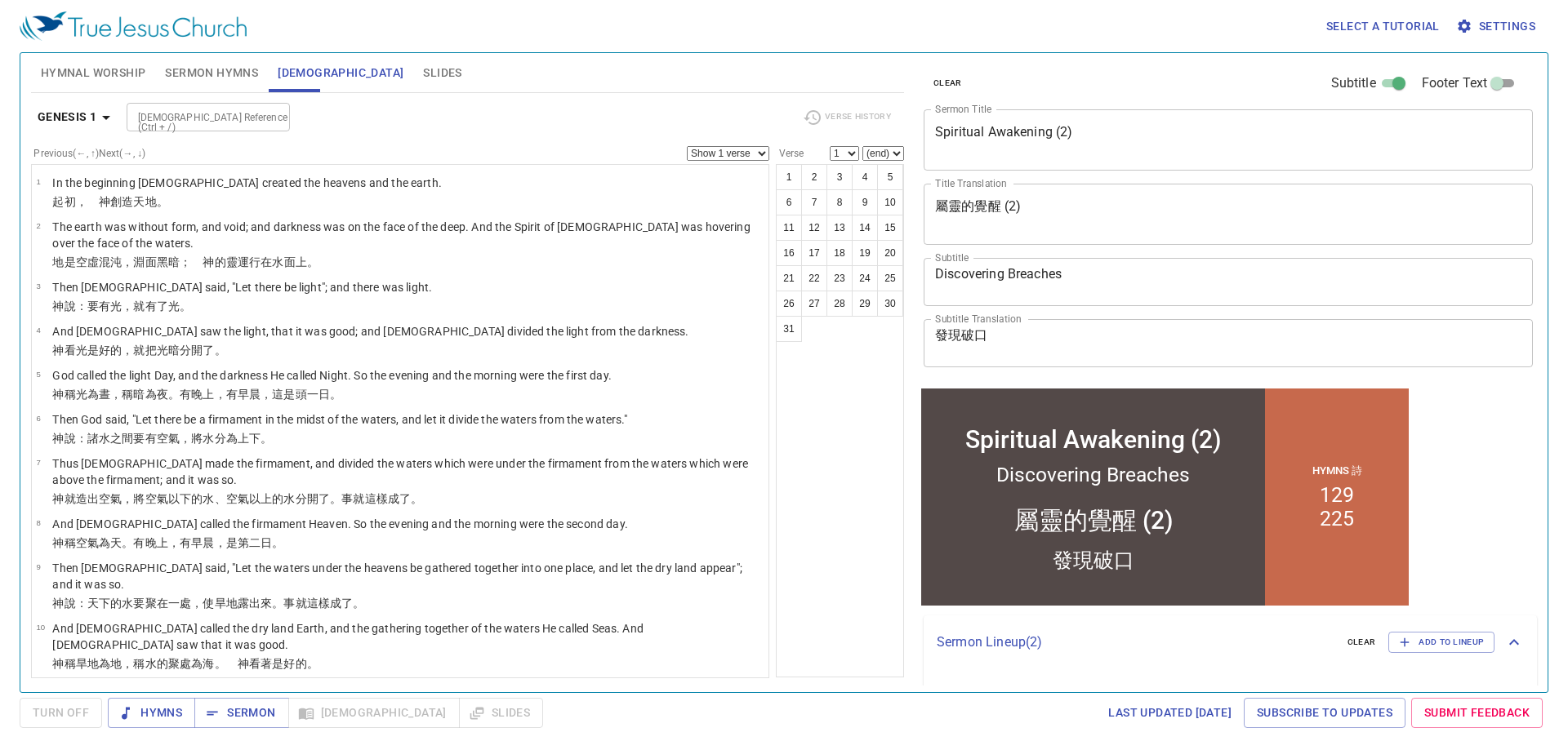
click at [180, 124] on input "[DEMOGRAPHIC_DATA] Reference (Ctrl + /)" at bounding box center [195, 117] width 127 height 19
click at [187, 123] on input "ge" at bounding box center [195, 117] width 127 height 19
type input "gen 2 22"
select select "22"
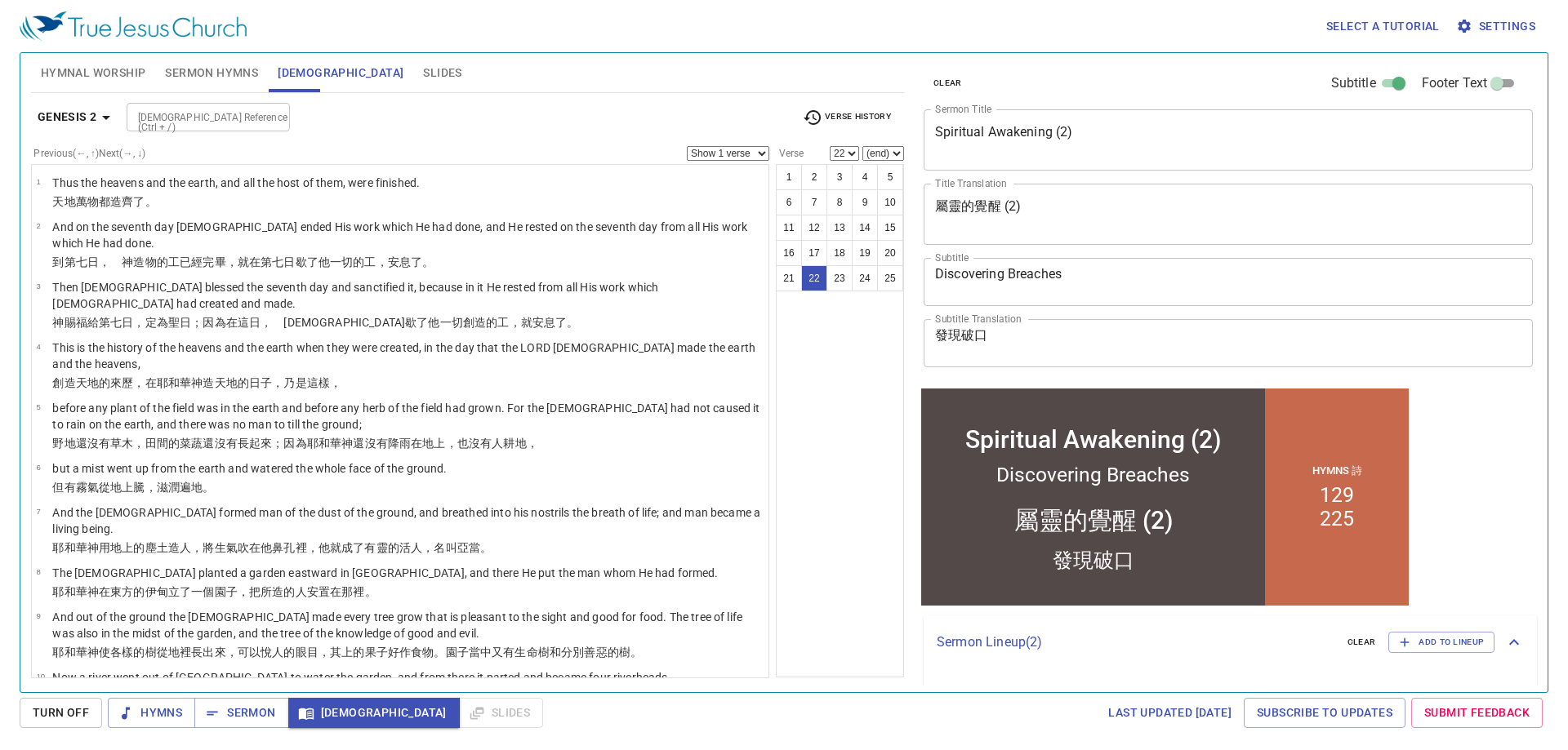
scroll to position [700, 0]
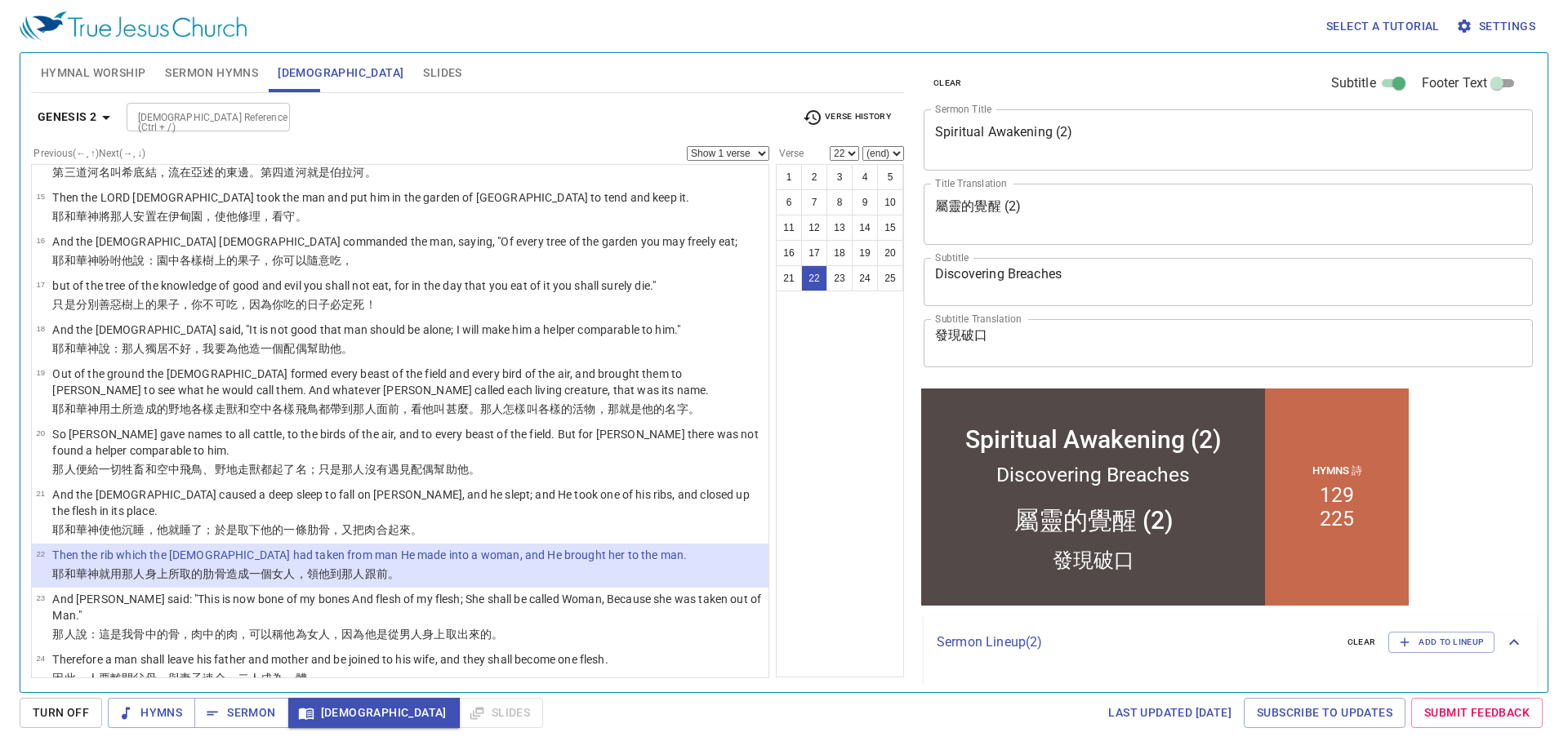
click at [501, 139] on div "Genesis 2 Bible Reference (Ctrl + /) Bible Reference (Ctrl + /) Verse History" at bounding box center [467, 123] width 873 height 45
click at [460, 66] on div "Hymnal Worship Sermon Hymns Bible Slides" at bounding box center [467, 72] width 873 height 39
click at [229, 74] on span "Sermon Hymns" at bounding box center [211, 72] width 93 height 20
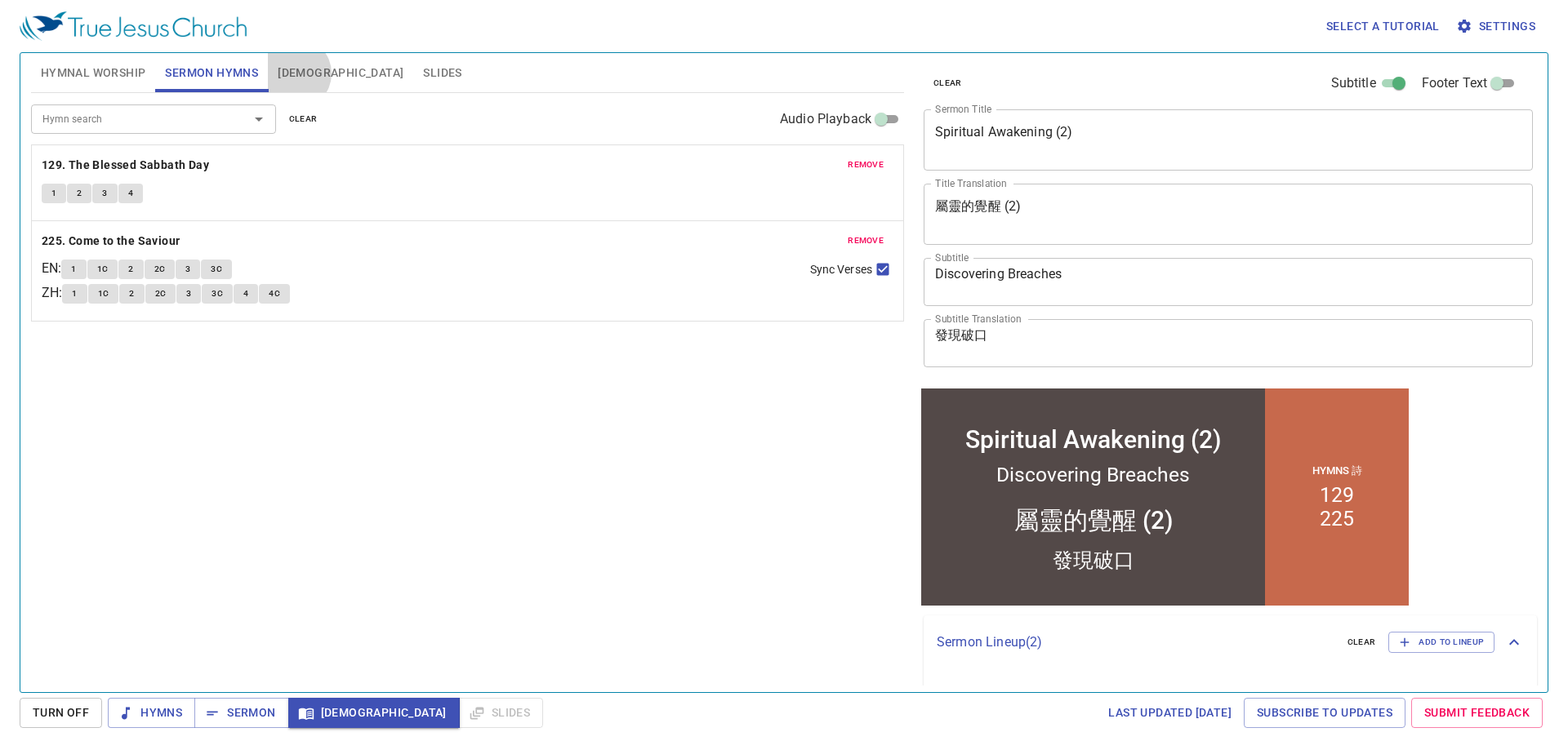
click at [297, 74] on span "Bible" at bounding box center [340, 72] width 126 height 20
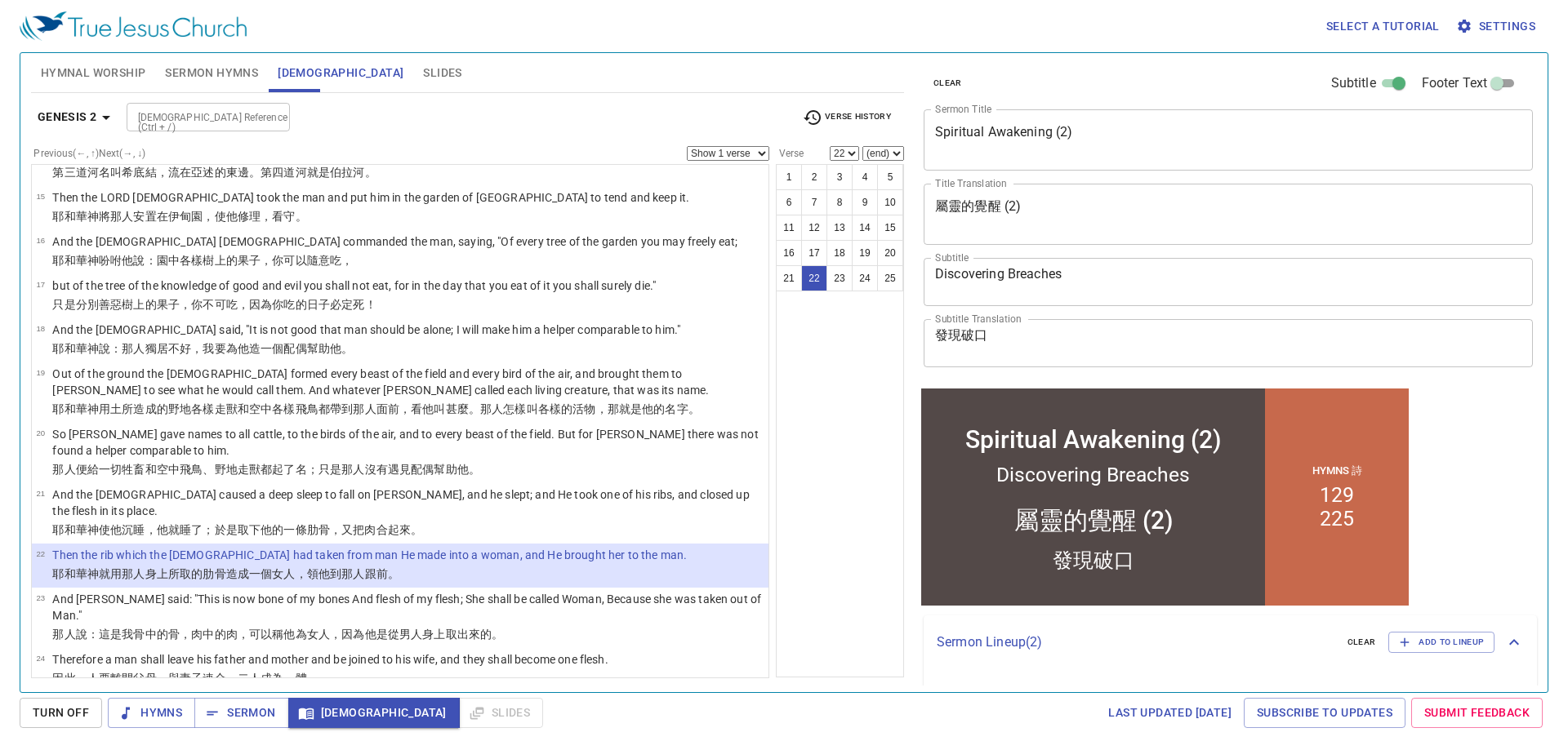
click at [233, 123] on input "Bible Reference (Ctrl + /)" at bounding box center [195, 117] width 127 height 19
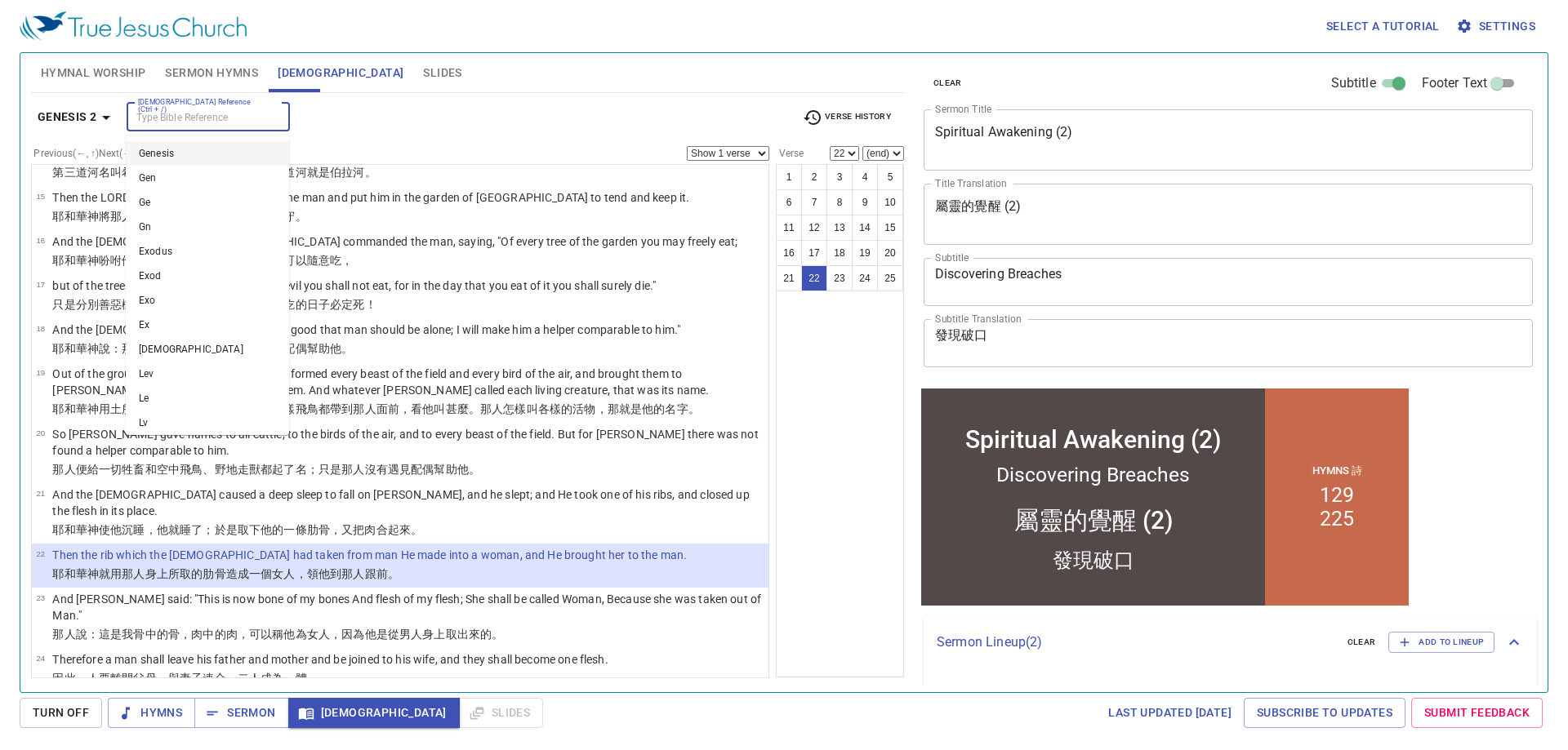
click at [199, 117] on input "Bible Reference (Ctrl + /)" at bounding box center [195, 117] width 127 height 19
type input "gen 3 12"
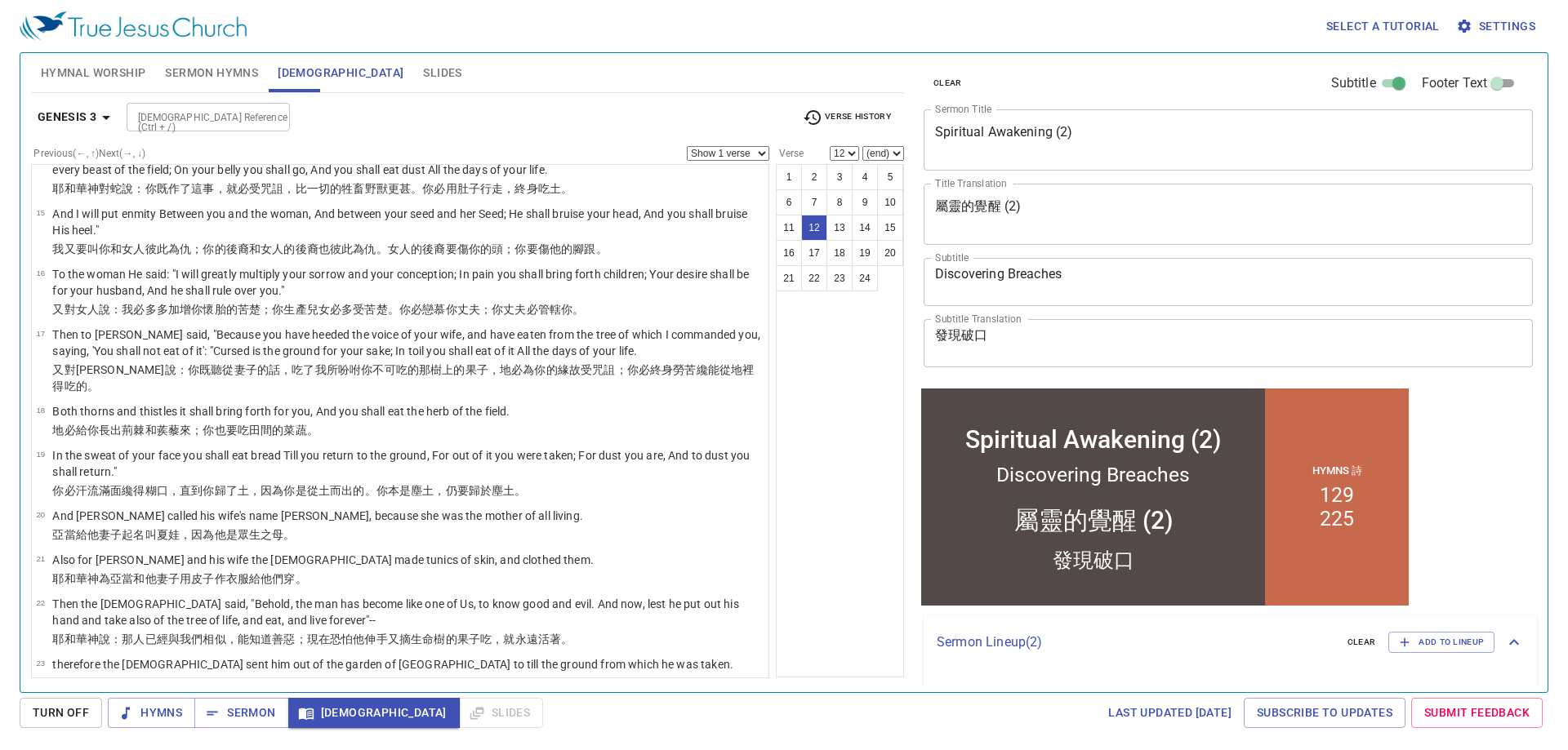
scroll to position [323, 0]
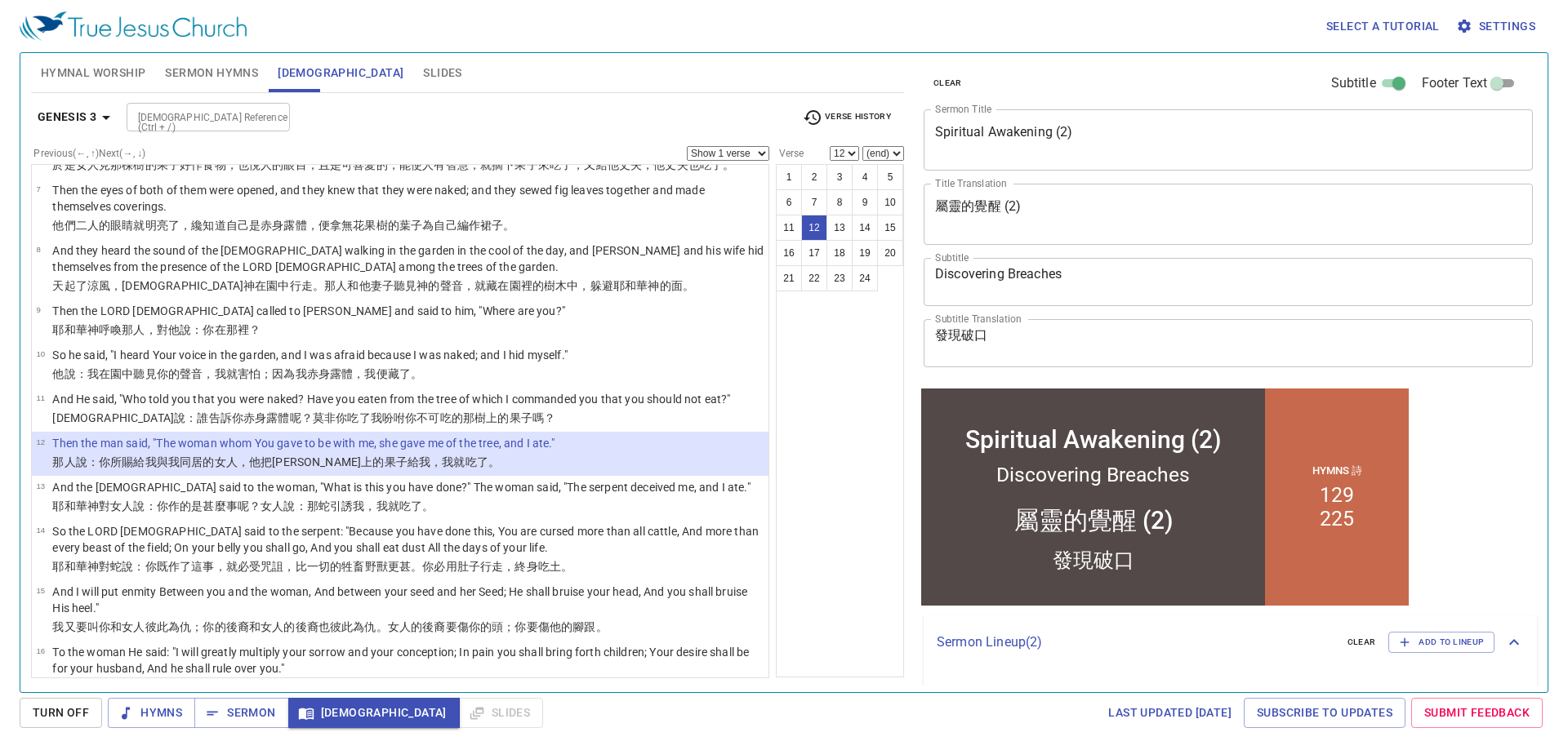
click at [1054, 19] on div "Select a tutorial Settings" at bounding box center [780, 26] width 1522 height 52
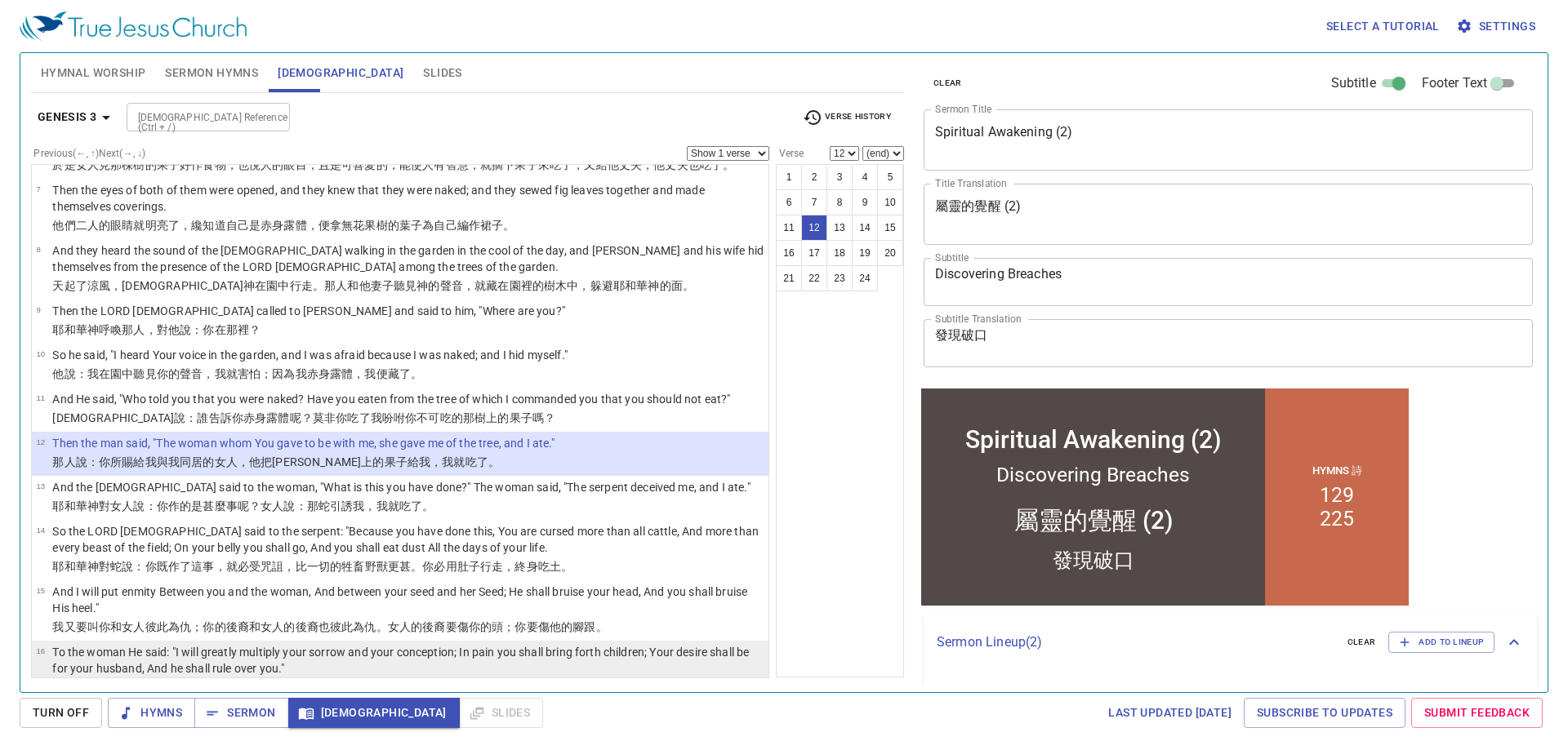
click at [261, 645] on td "To the woman He said: "I will greatly multiply your sorrow and your conception;…" at bounding box center [407, 662] width 711 height 36
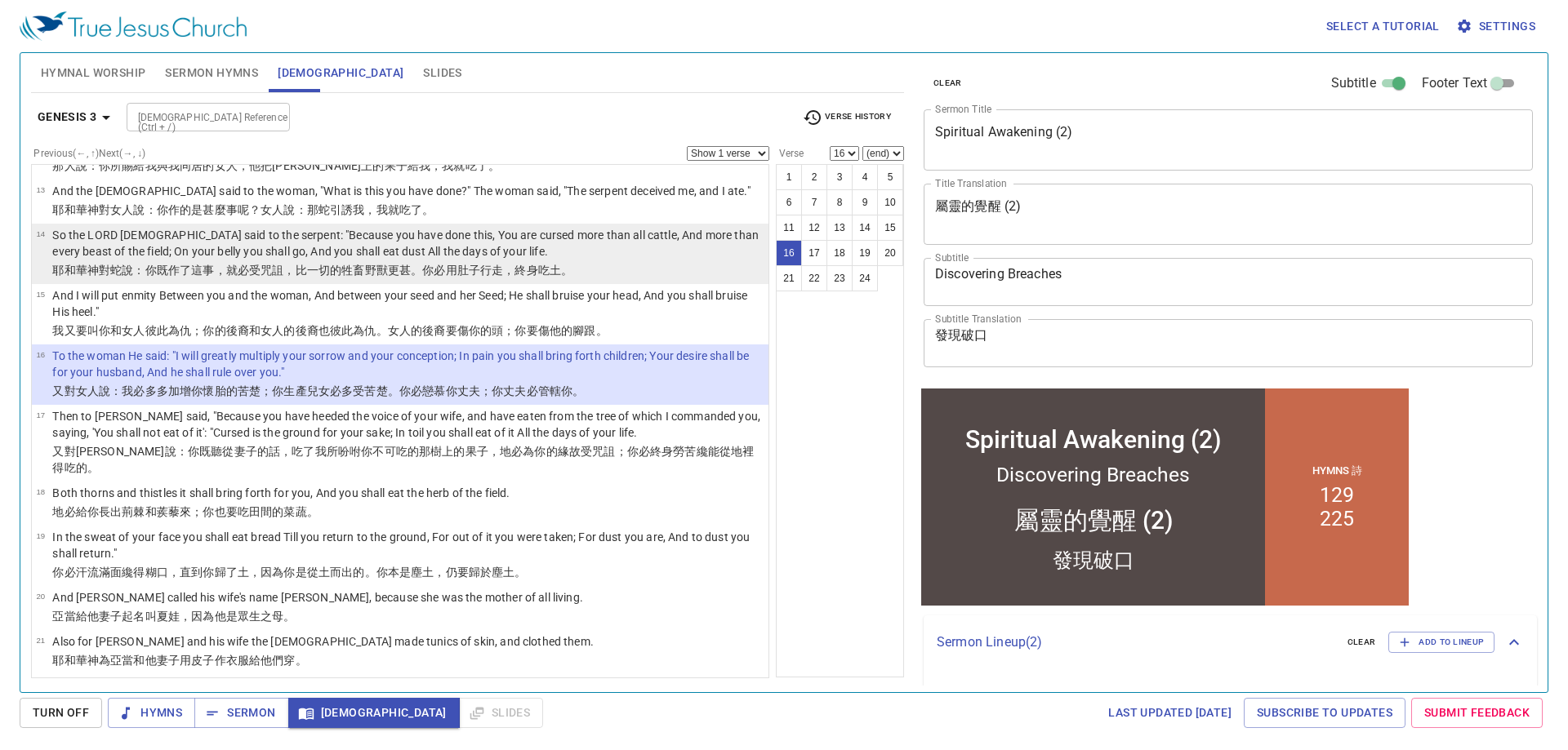
scroll to position [649, 0]
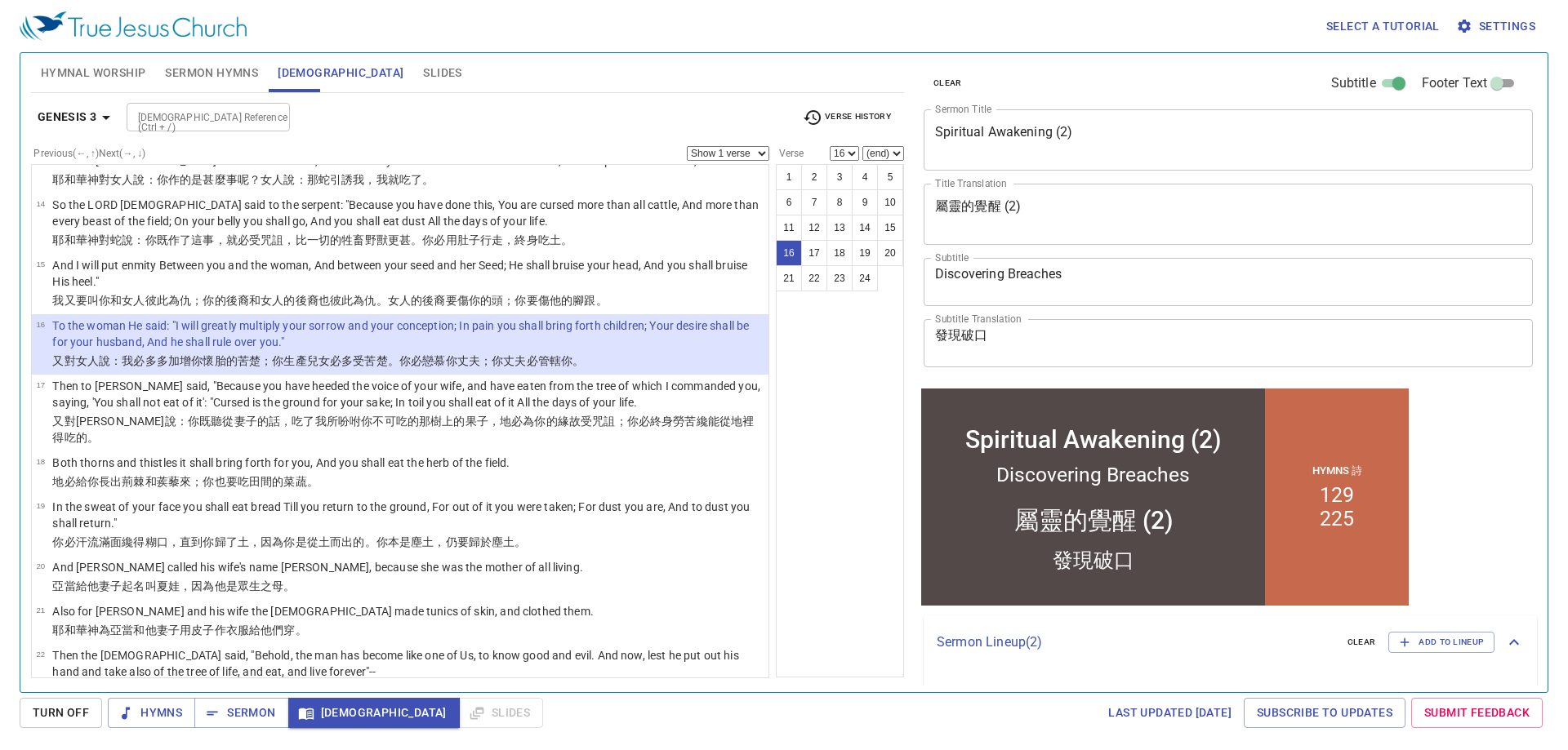
click at [542, 120] on div "Bible Reference (Ctrl + /) Bible Reference (Ctrl + /)" at bounding box center [458, 117] width 663 height 29
click at [193, 117] on input "Bible Reference (Ctrl + /)" at bounding box center [195, 117] width 127 height 19
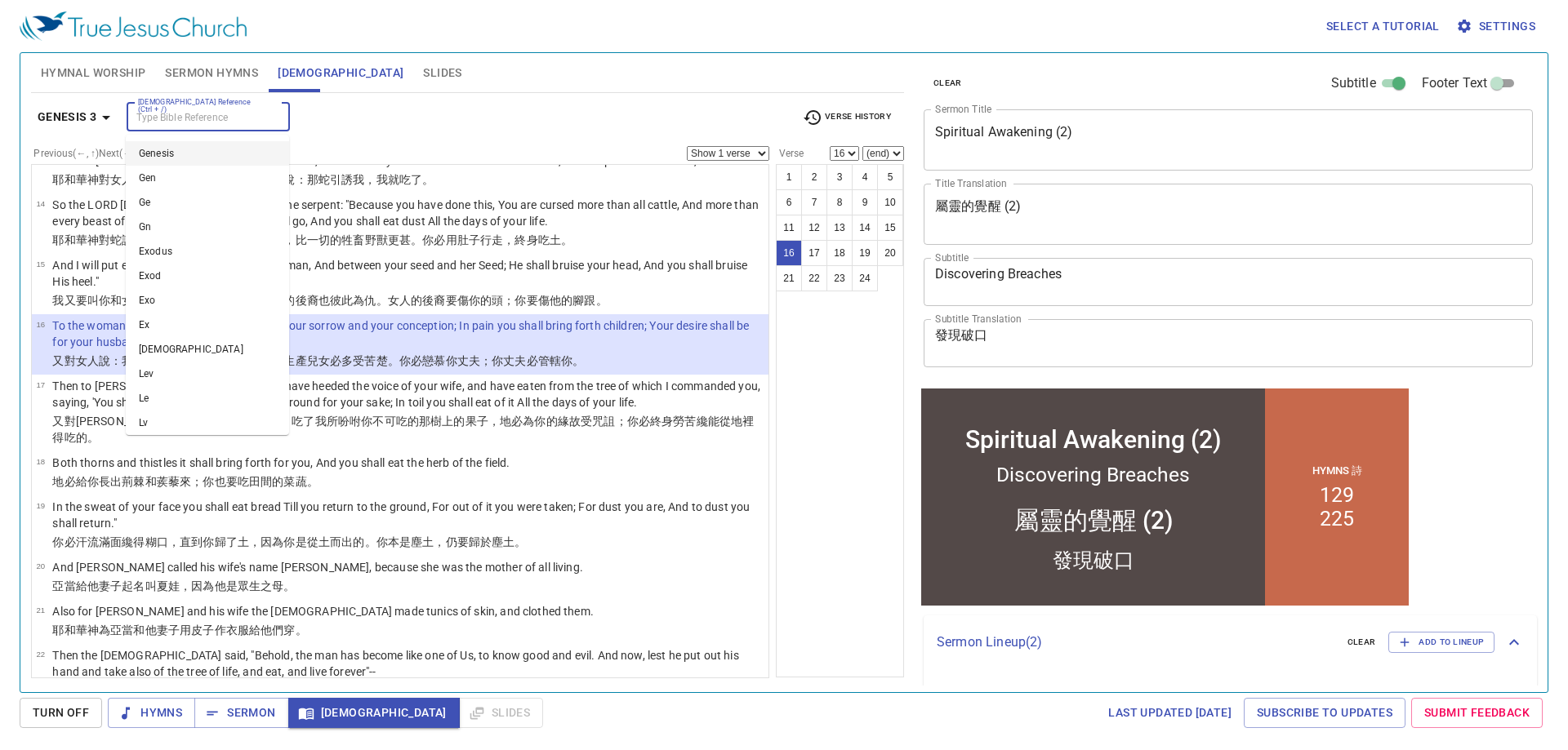
click at [362, 123] on div "Bible Reference (Ctrl + /) Bible Reference (Ctrl + /)" at bounding box center [458, 117] width 663 height 29
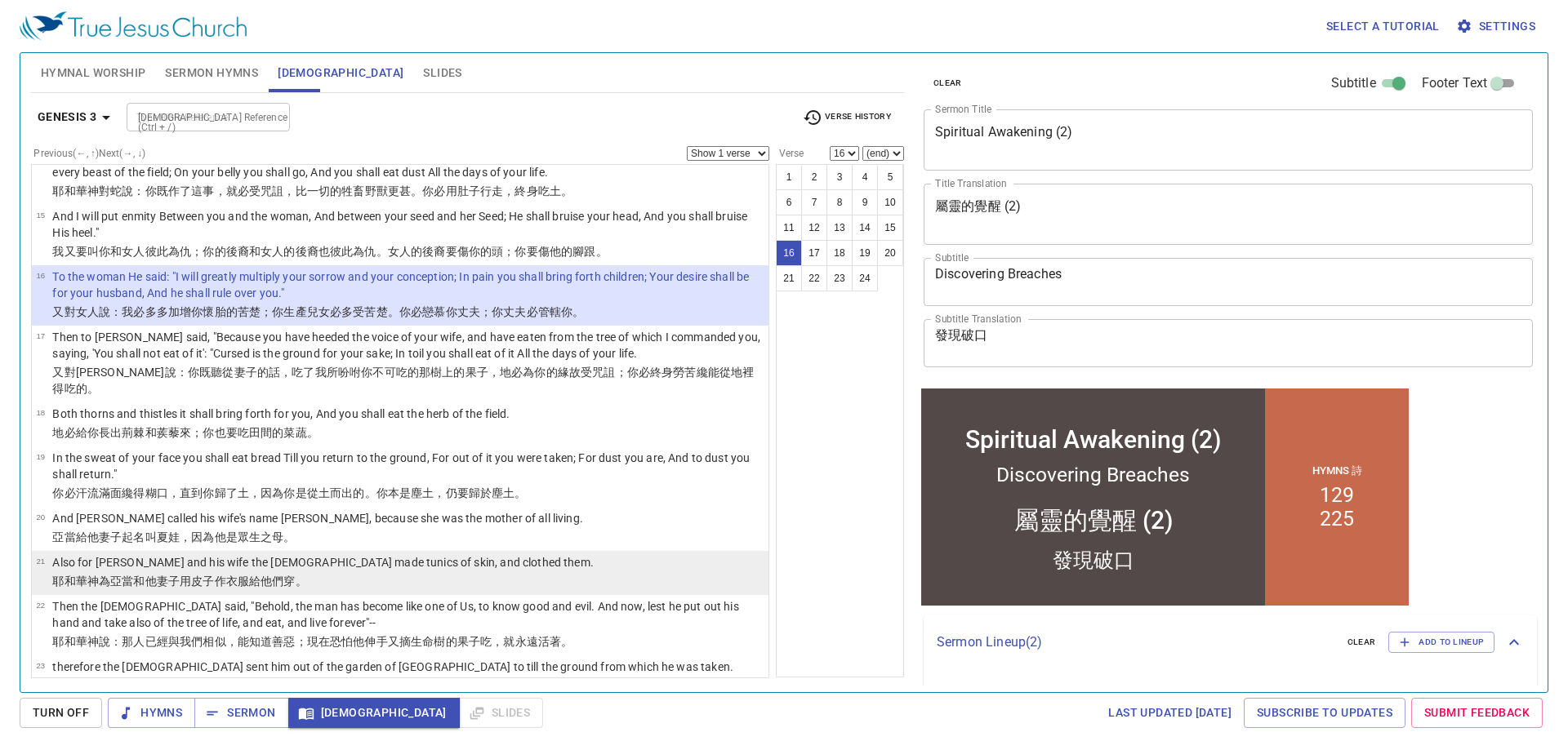
scroll to position [738, 0]
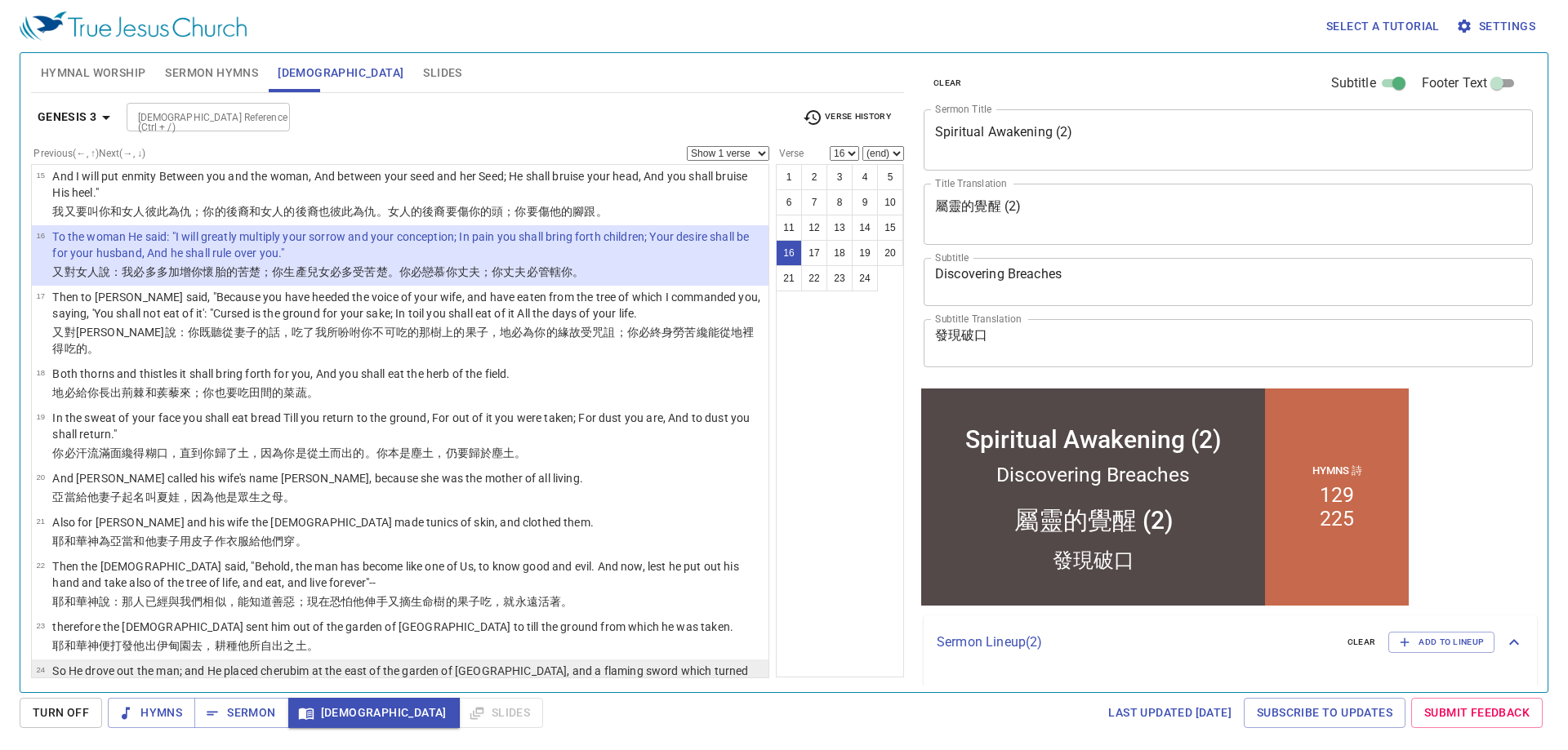
click at [298, 663] on p "So He drove out the man; and He placed cherubim at the east of the garden of Ed…" at bounding box center [407, 679] width 711 height 33
select select "24"
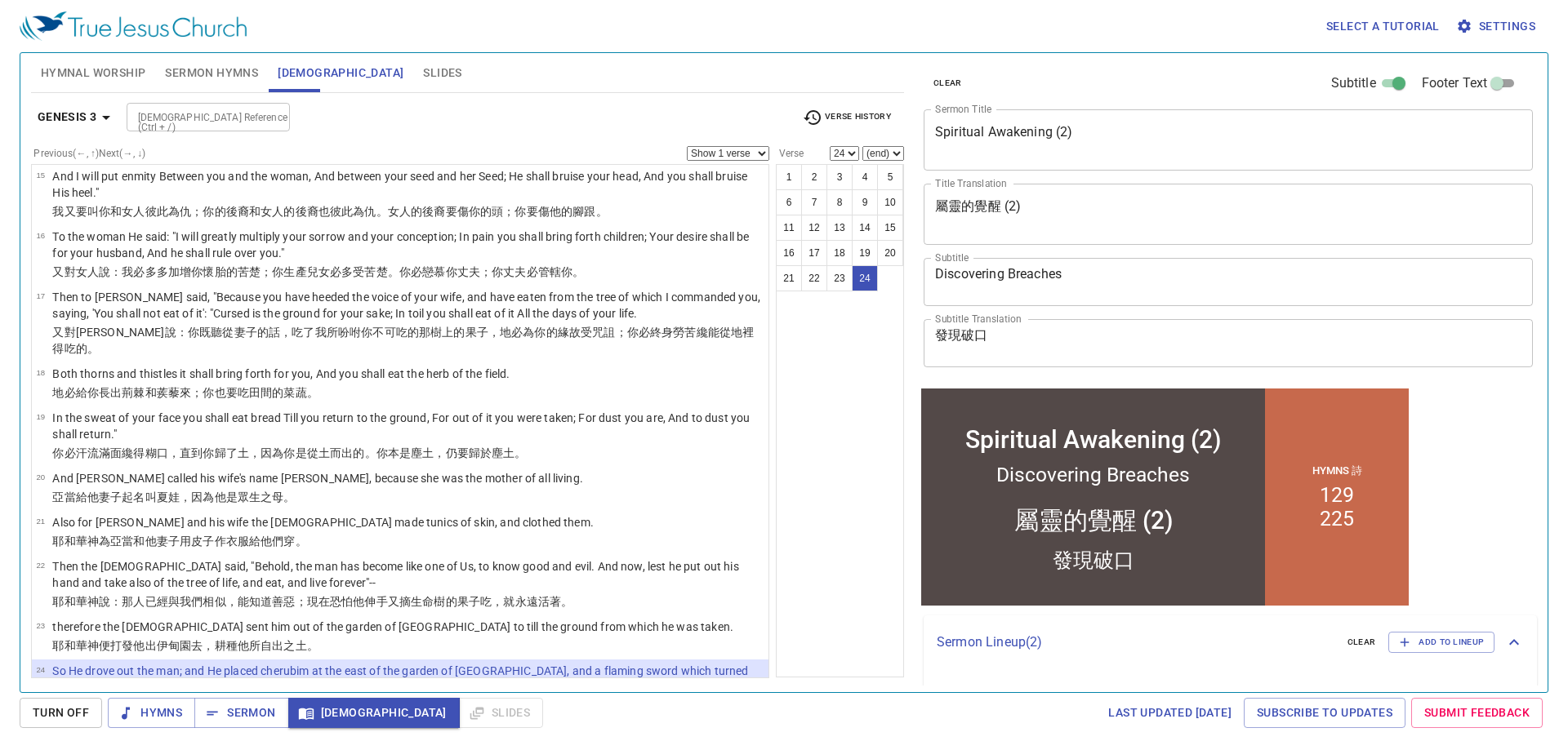
click at [237, 111] on input "Bible Reference (Ctrl + /)" at bounding box center [195, 117] width 127 height 19
type input "gen 2 24"
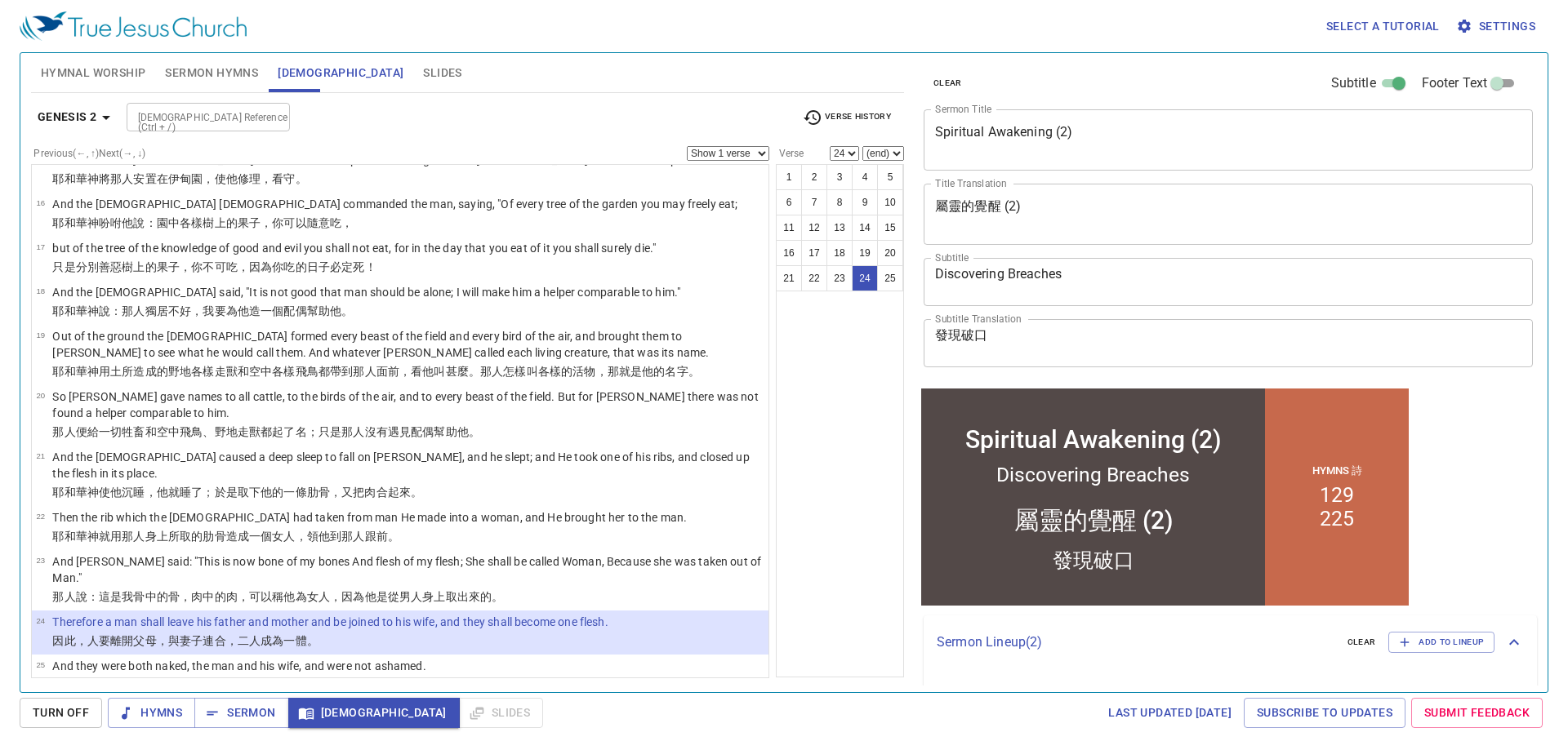
scroll to position [700, 0]
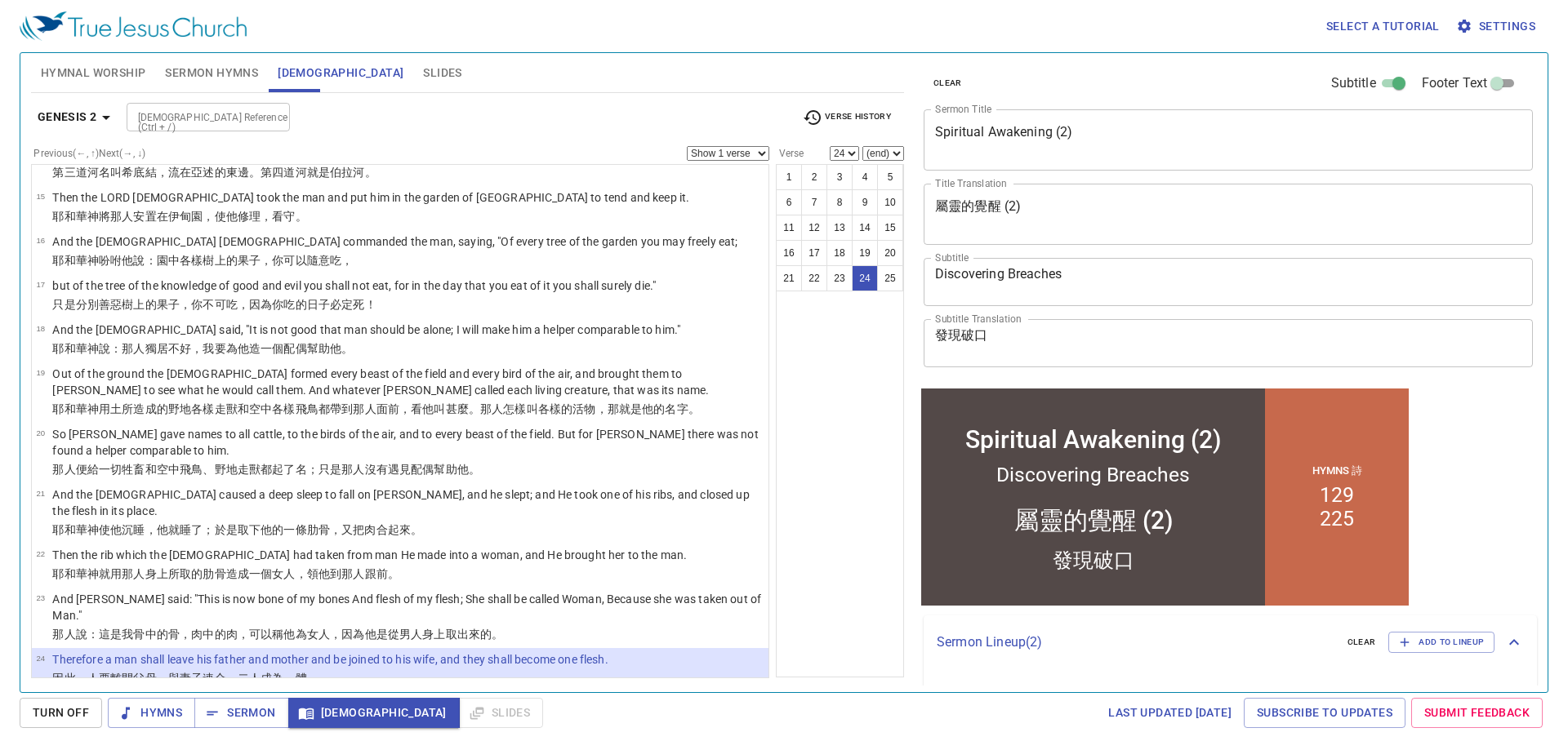
click at [582, 74] on div "Hymnal Worship Sermon Hymns Bible Slides" at bounding box center [467, 72] width 873 height 39
click at [241, 707] on span "Sermon" at bounding box center [241, 713] width 68 height 20
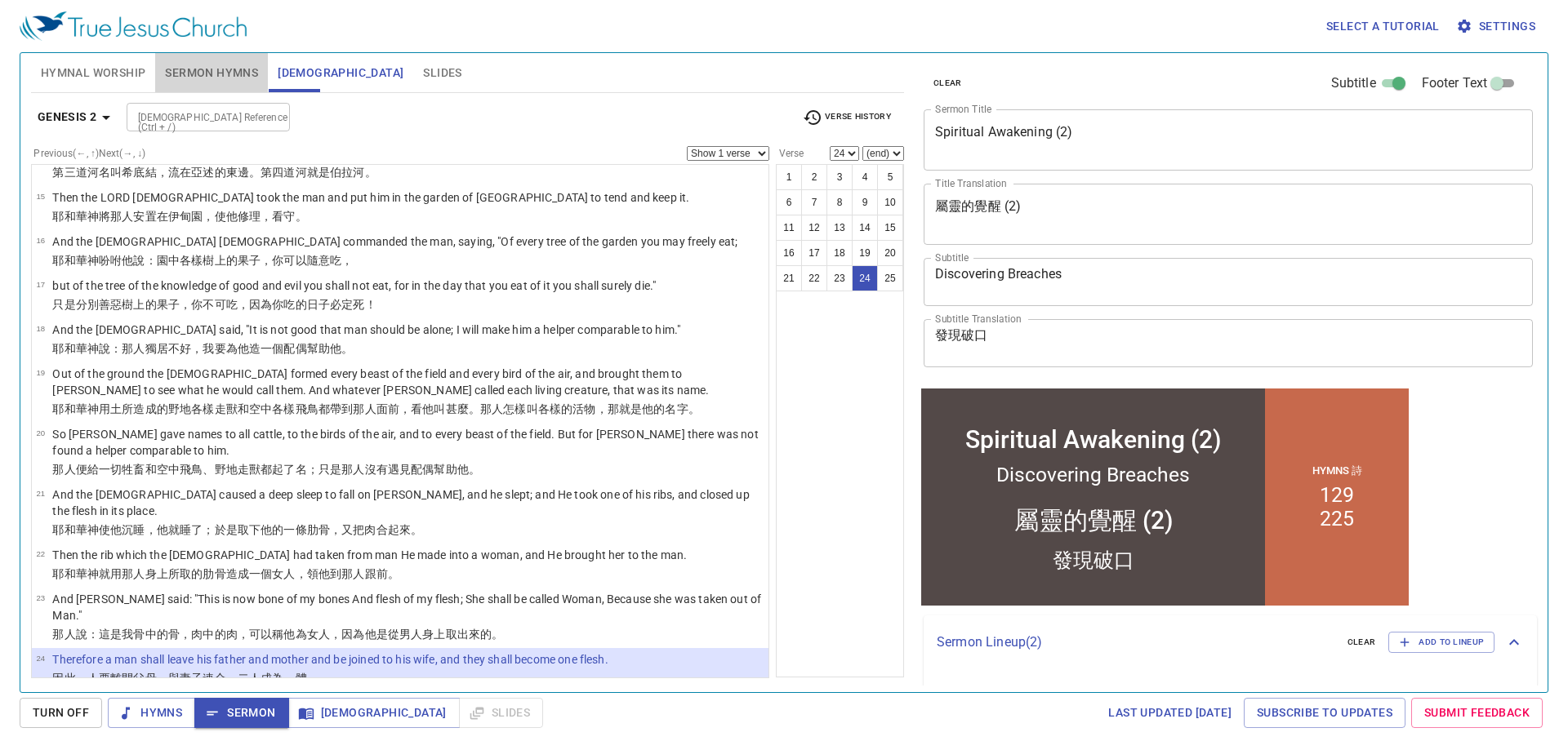
click at [190, 74] on span "Sermon Hymns" at bounding box center [211, 72] width 93 height 20
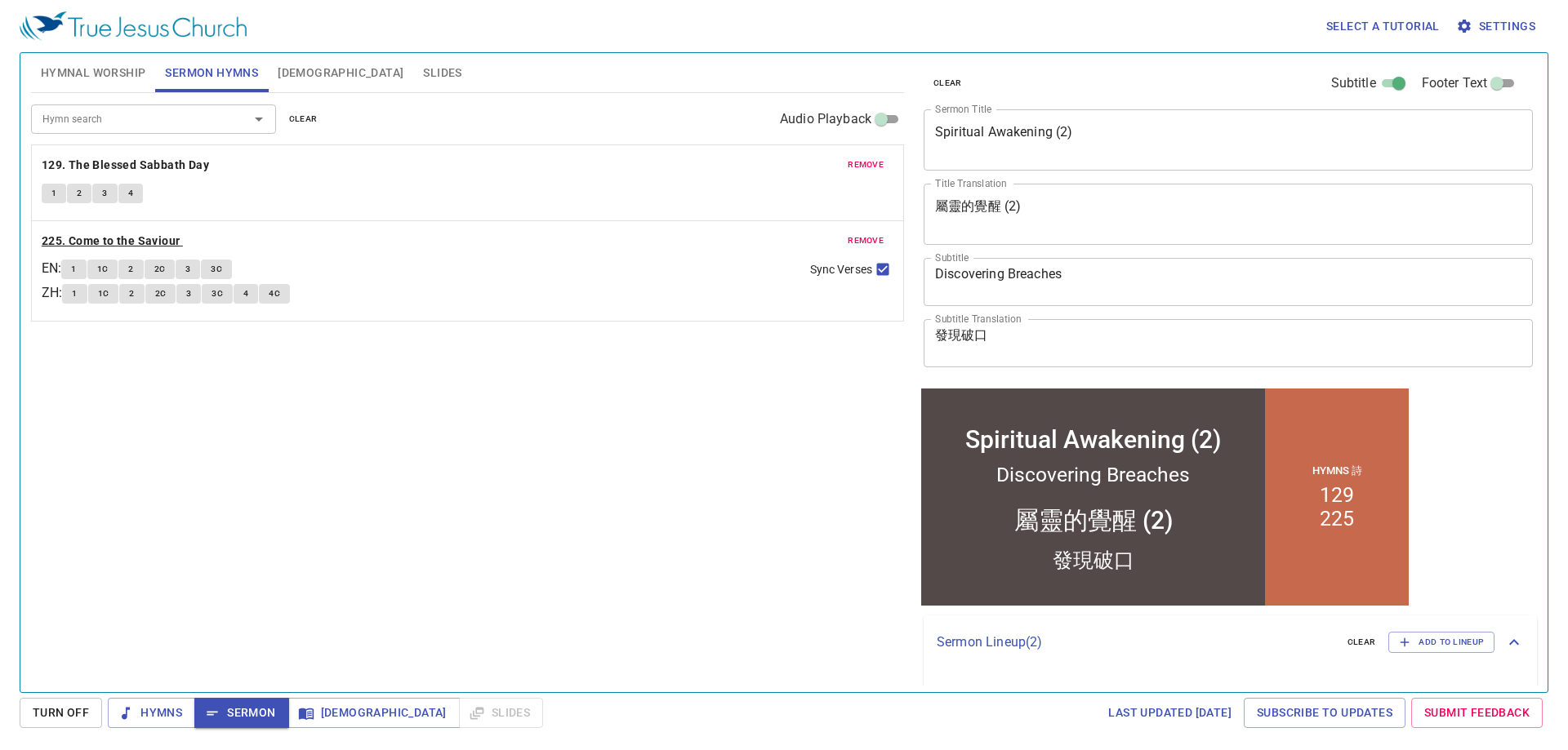
click at [142, 242] on b "225. Come to the Saviour" at bounding box center [110, 241] width 139 height 20
click at [76, 270] on span "1" at bounding box center [73, 269] width 5 height 14
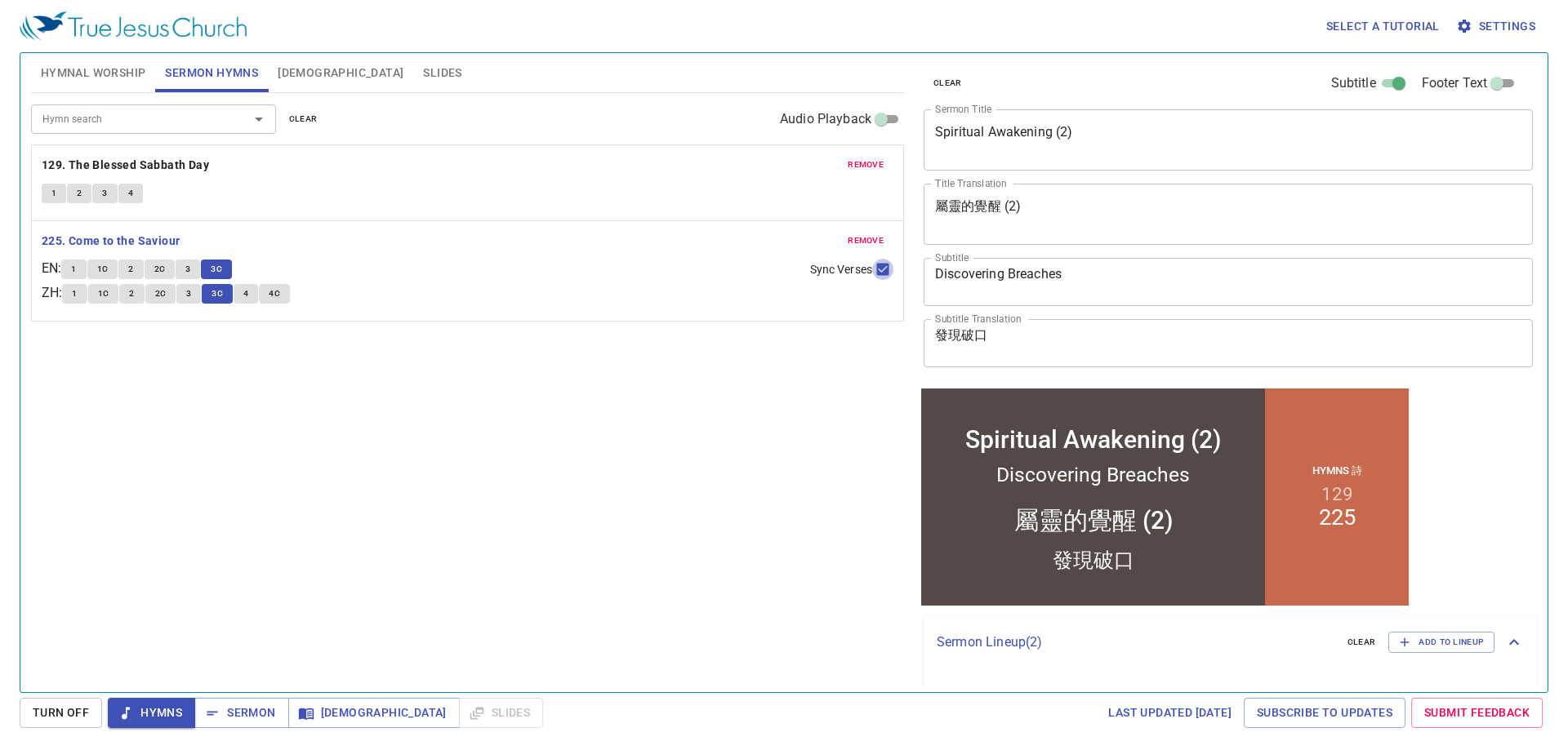
click at [883, 271] on input "Sync Verses" at bounding box center [883, 273] width 21 height 21
checkbox input "false"
click at [248, 294] on span "4" at bounding box center [245, 293] width 5 height 14
click at [198, 267] on button "3" at bounding box center [188, 269] width 25 height 19
click at [222, 273] on span "3C" at bounding box center [216, 269] width 12 height 14
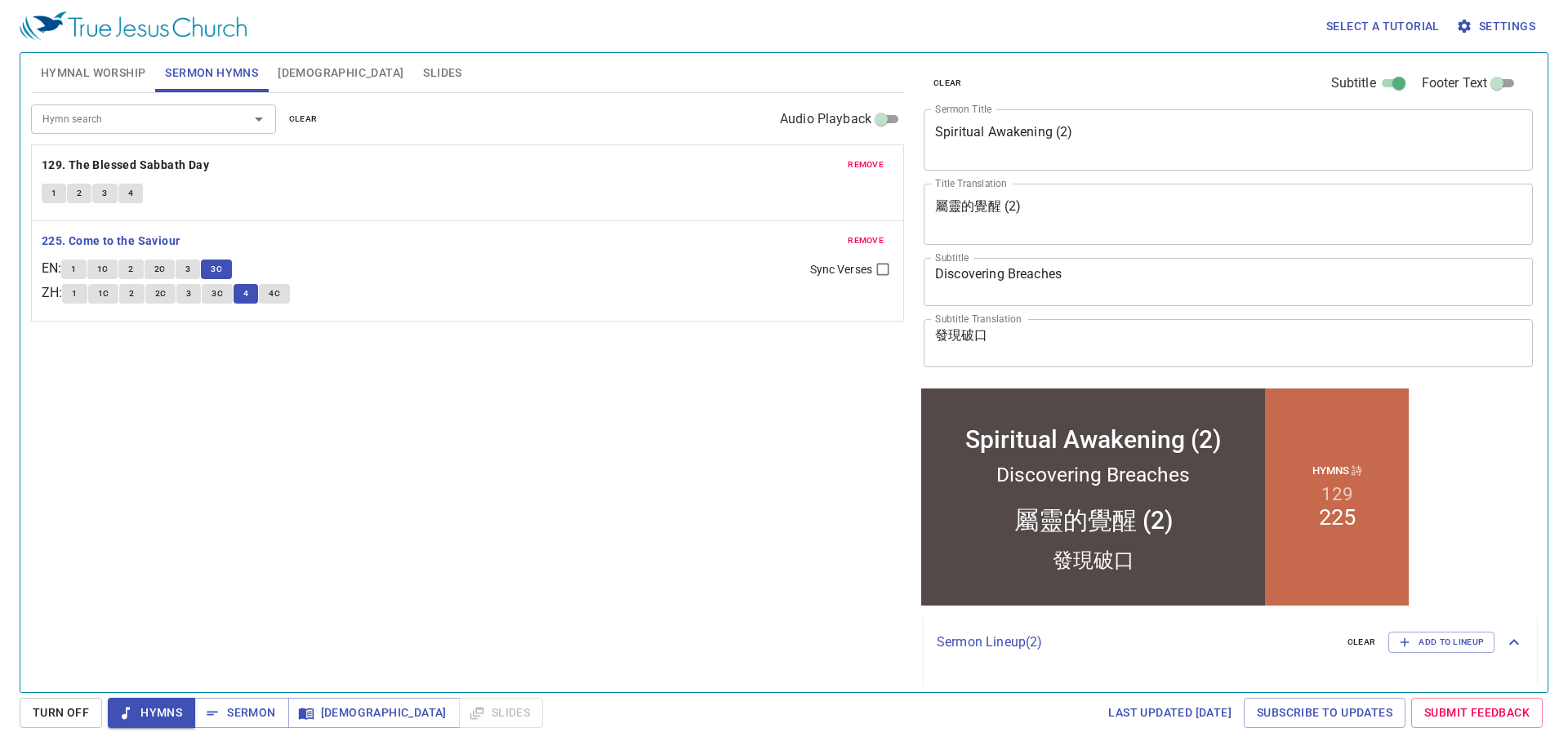
click at [290, 295] on button "4C" at bounding box center [274, 294] width 31 height 19
click at [233, 714] on span "Sermon" at bounding box center [241, 713] width 68 height 20
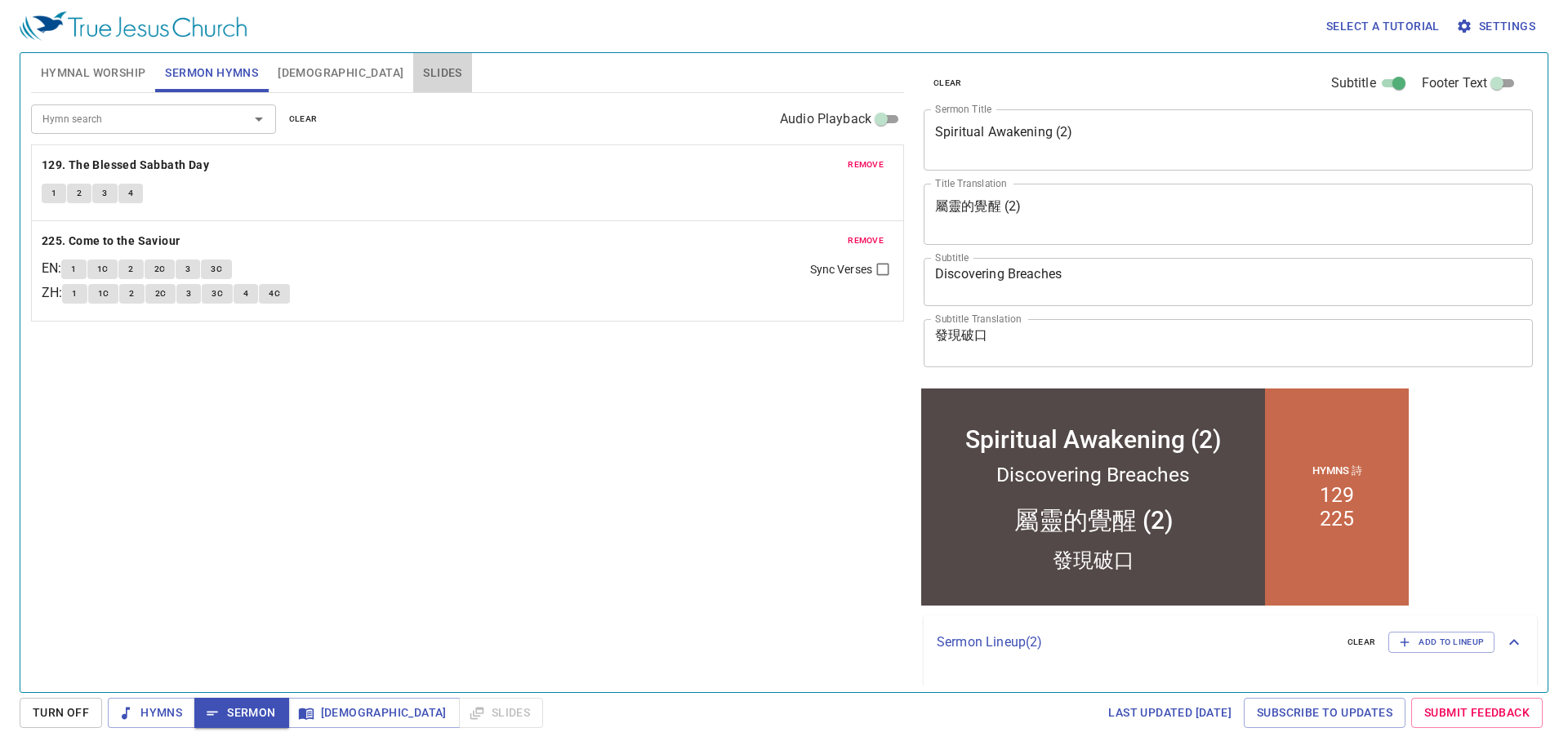
click at [423, 71] on span "Slides" at bounding box center [442, 72] width 38 height 20
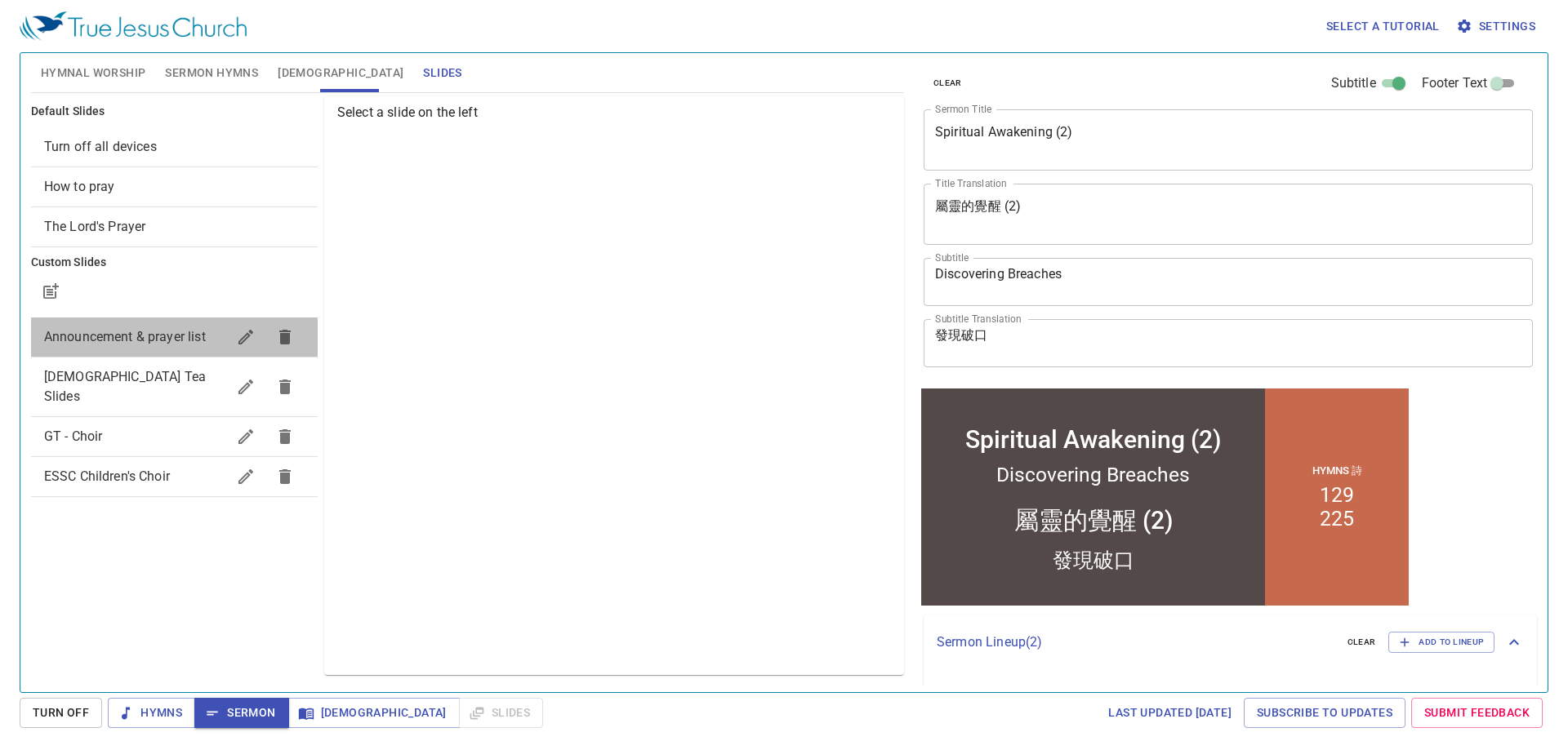
click at [158, 338] on span "Announcement & prayer list" at bounding box center [125, 337] width 161 height 15
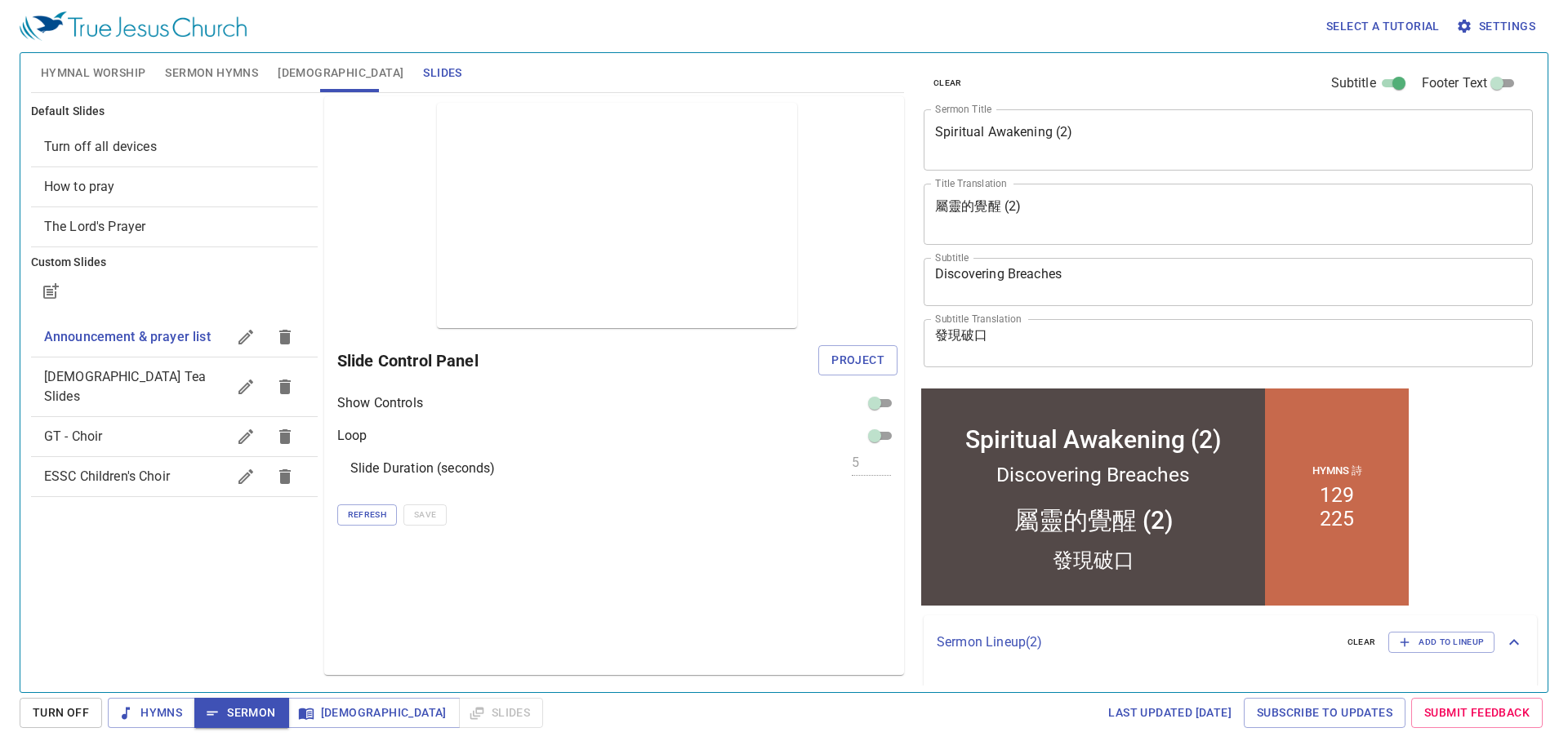
drag, startPoint x: 872, startPoint y: 361, endPoint x: 738, endPoint y: 463, distance: 168.4
click at [738, 463] on div "Preview Only Slide Control Panel Project Show Controls Loop Slide Duration (sec…" at bounding box center [614, 385] width 580 height 579
click at [864, 355] on span "Project" at bounding box center [857, 360] width 53 height 20
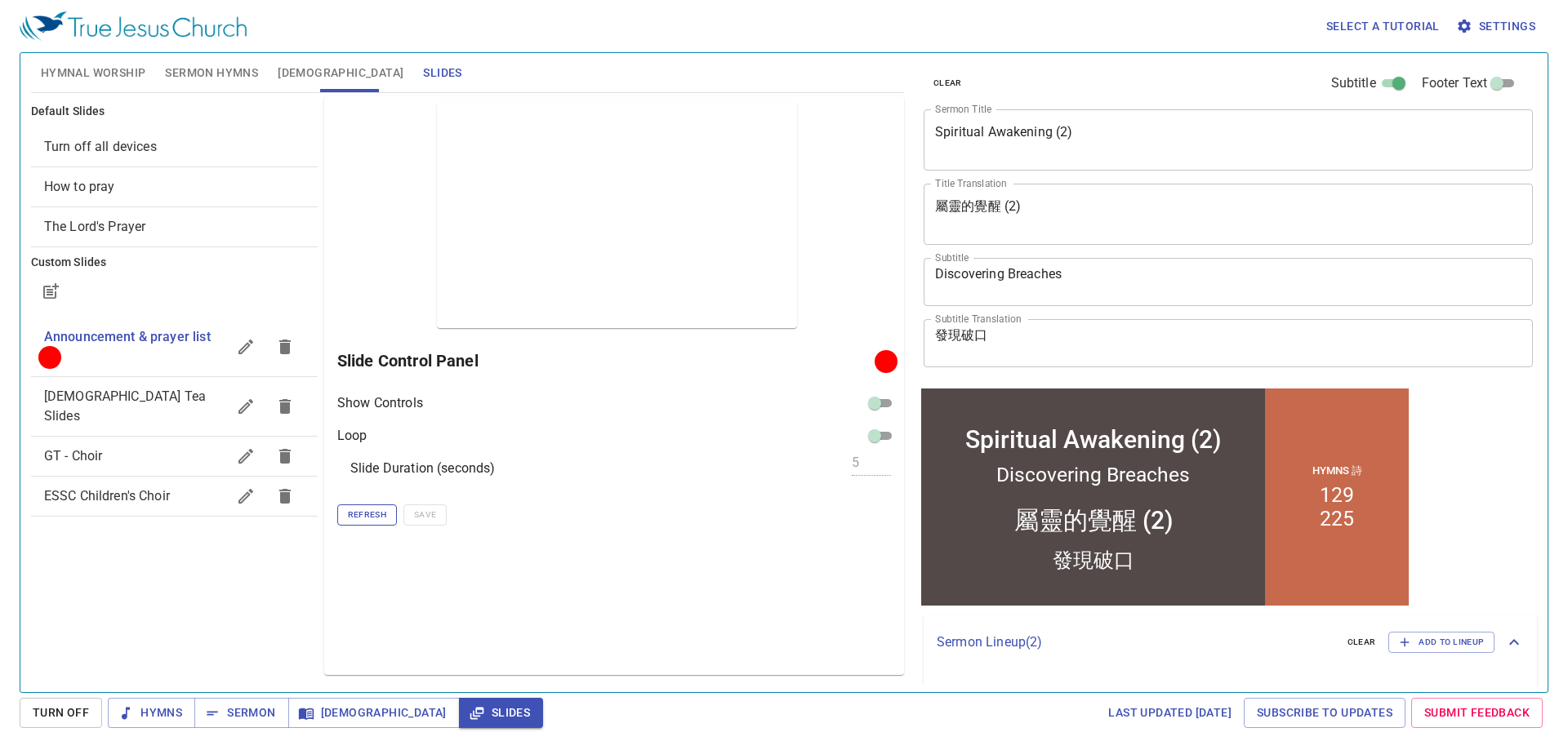
click at [380, 514] on span "Refresh" at bounding box center [367, 515] width 38 height 14
click at [377, 516] on span "Refresh" at bounding box center [367, 515] width 38 height 14
click at [378, 519] on span "Refresh" at bounding box center [367, 515] width 38 height 14
click at [371, 505] on button "Refresh" at bounding box center [367, 515] width 60 height 21
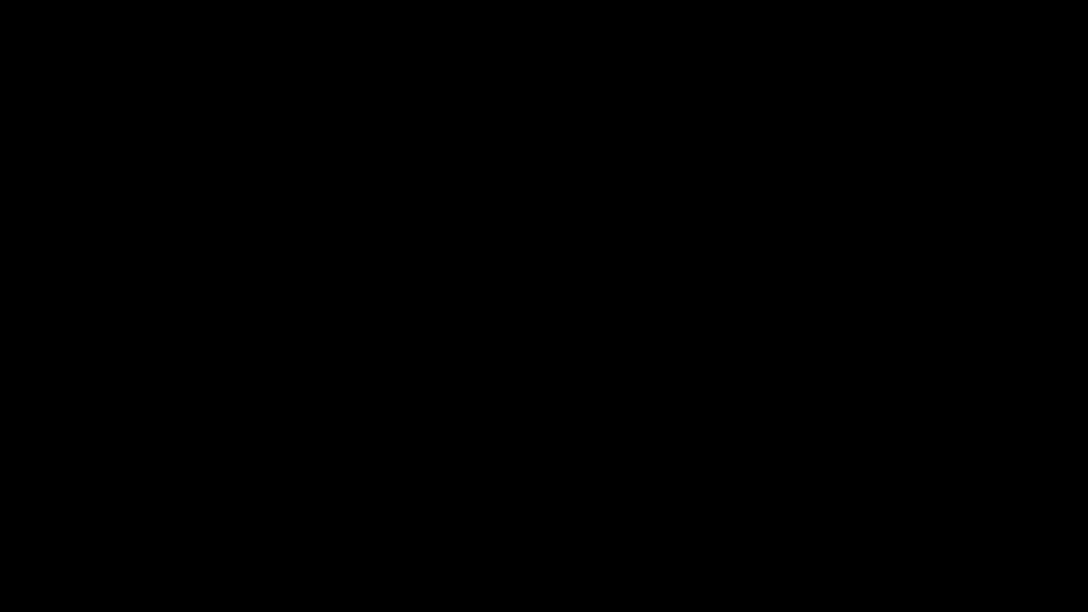
click at [12, 605] on div at bounding box center [544, 306] width 1088 height 612
